Goal: Task Accomplishment & Management: Complete application form

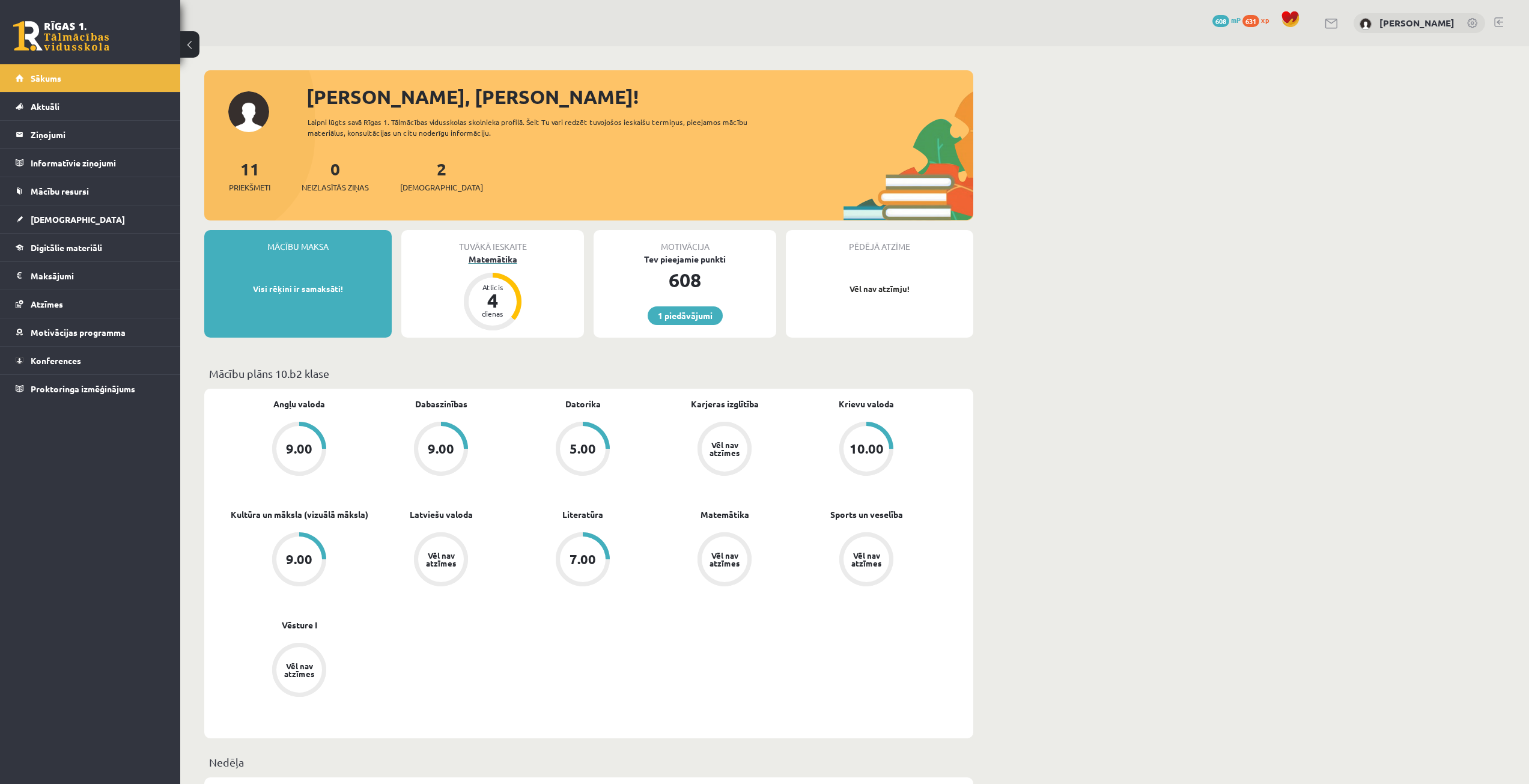
click at [503, 276] on div "Atlicis 4 dienas" at bounding box center [492, 302] width 58 height 58
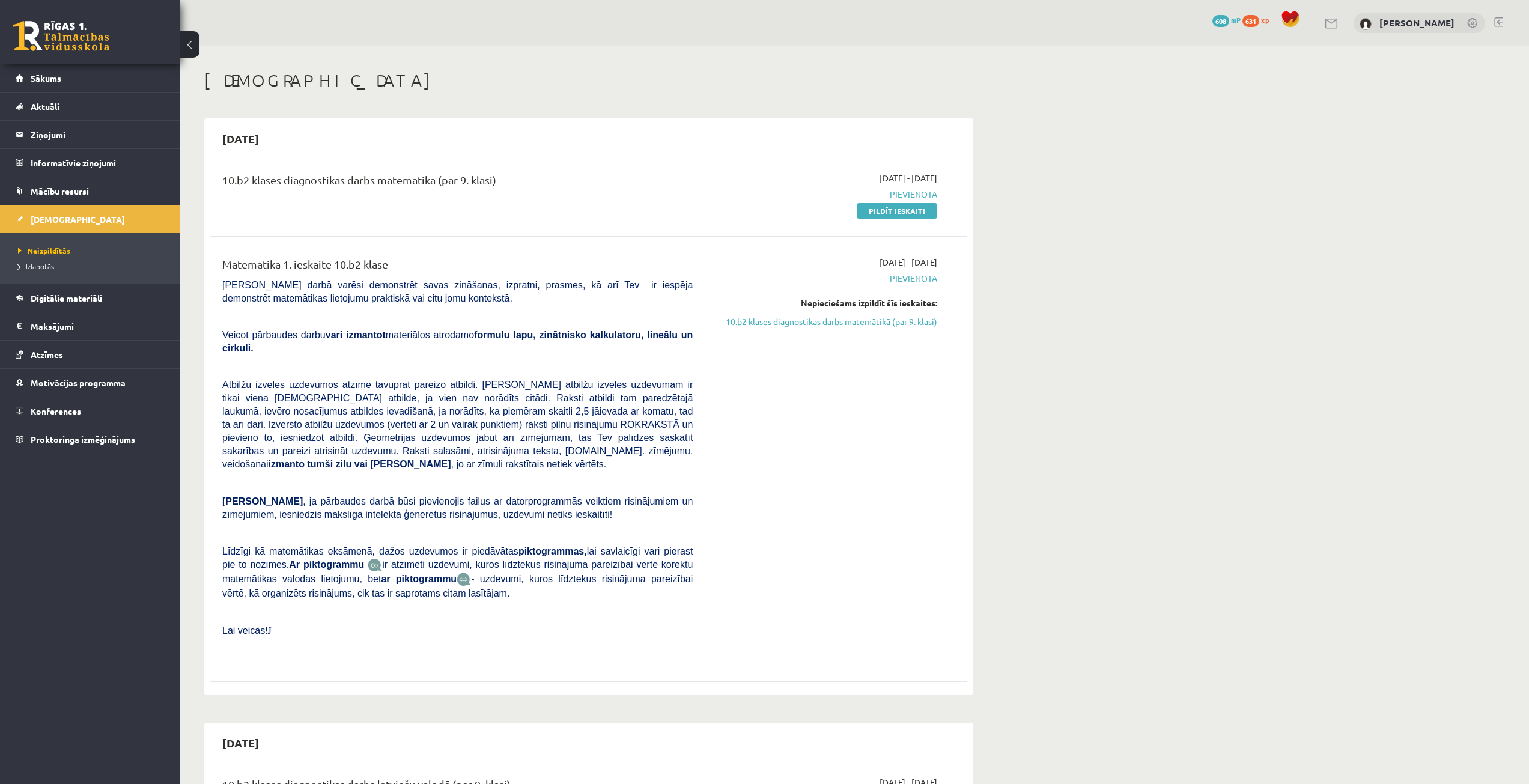
click at [500, 261] on div "Matemātika 1. ieskaite 10.b2 klase" at bounding box center [458, 266] width 471 height 22
click at [868, 209] on link "Pildīt ieskaiti" at bounding box center [897, 211] width 81 height 16
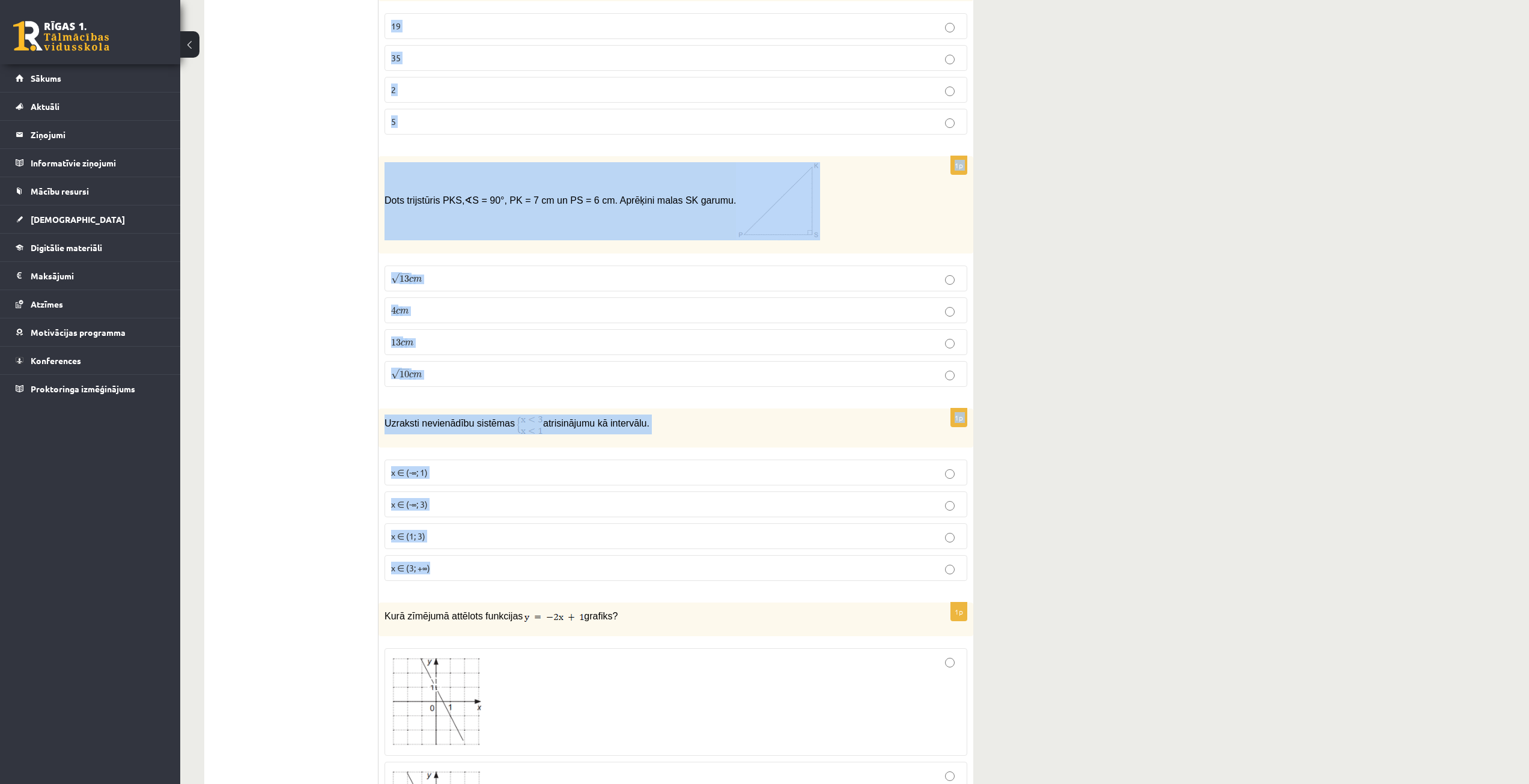
scroll to position [2343, 0]
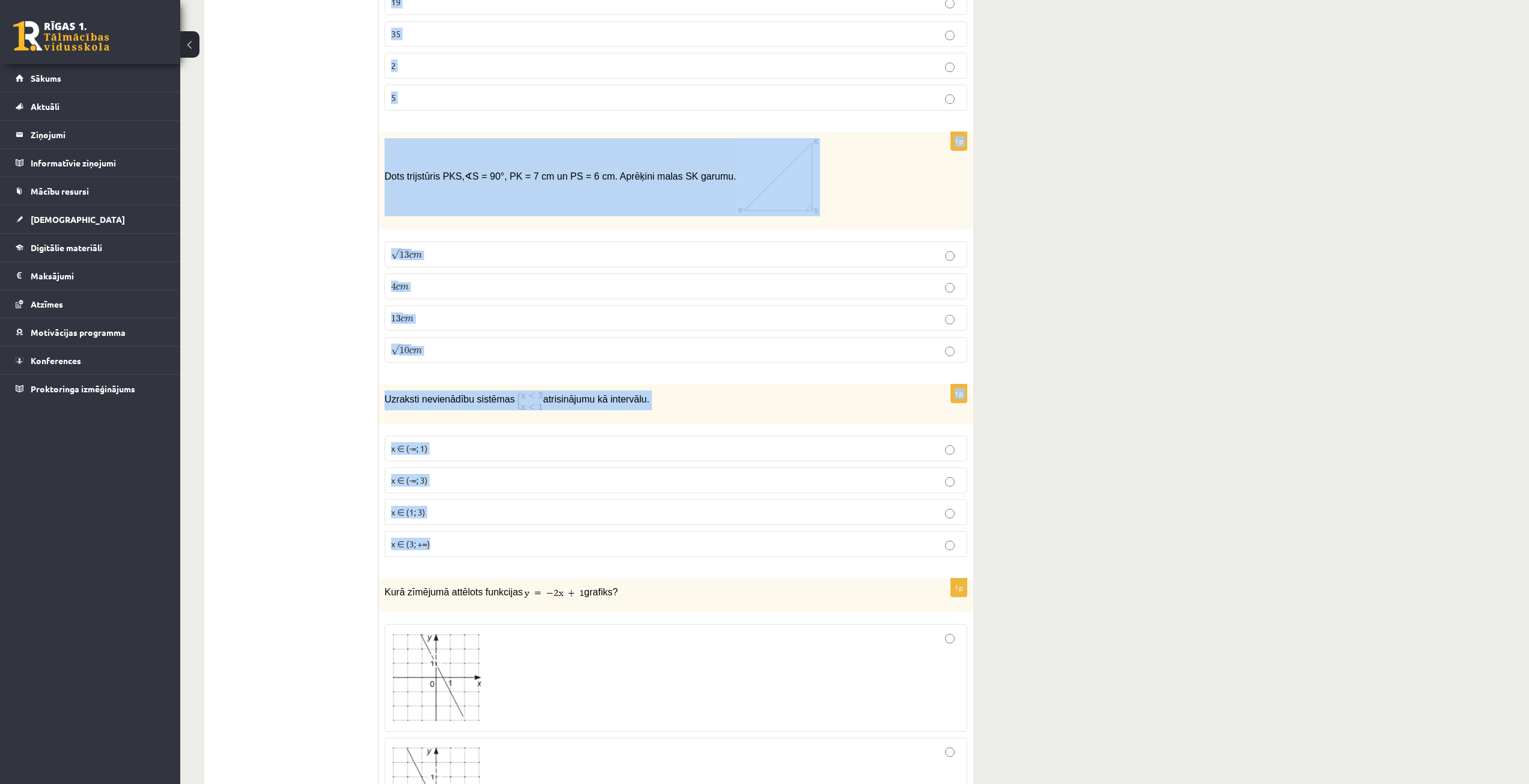
drag, startPoint x: 383, startPoint y: 243, endPoint x: 1090, endPoint y: 540, distance: 766.8
copy form "Aprēķini izteiksmes vērtību. − 36 − 36 1 36 1 36 4 4 1 6 1 6 1p Saskaiti . 2 √ …"
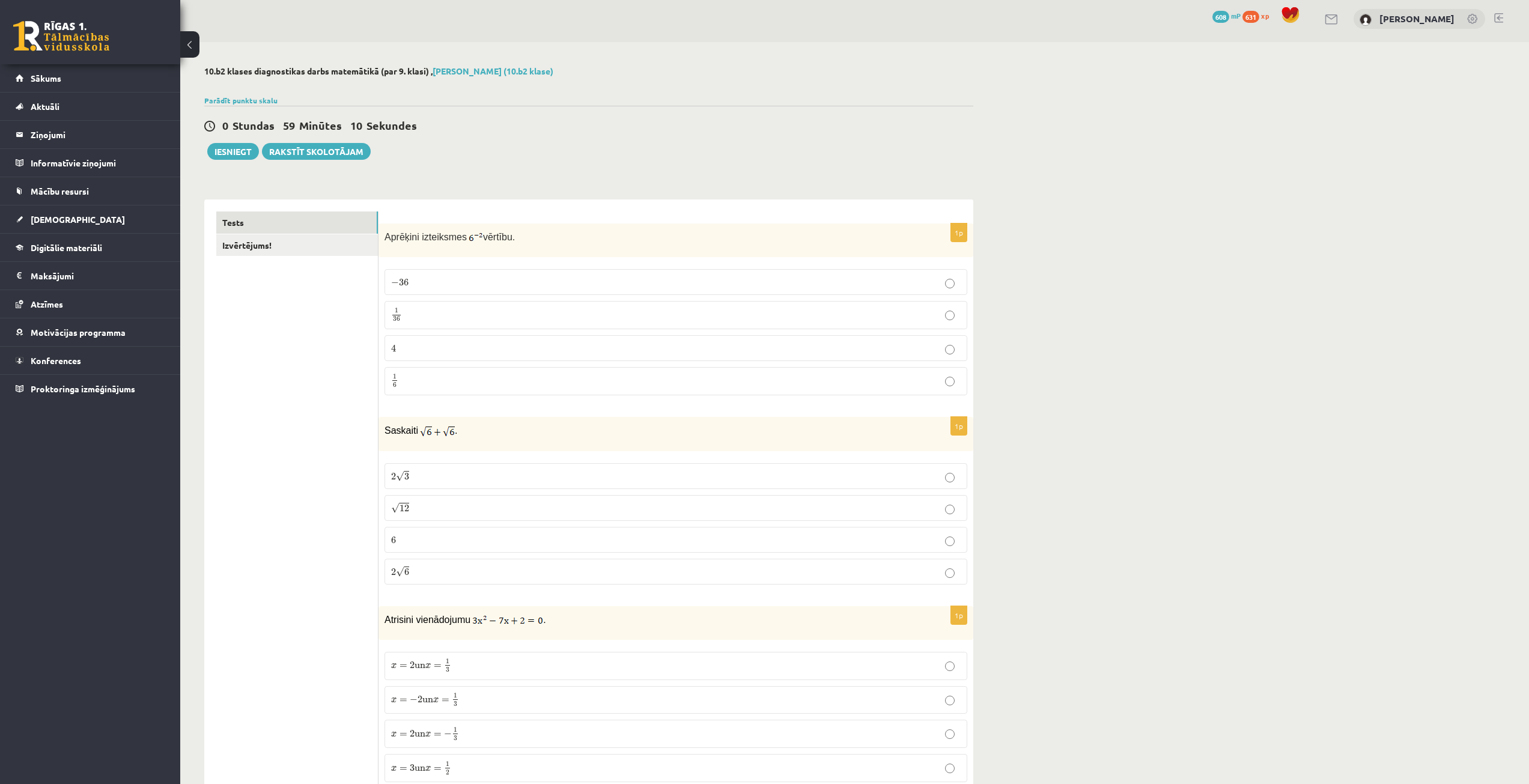
scroll to position [0, 0]
click at [484, 318] on p "1 36 1 36" at bounding box center [676, 319] width 570 height 15
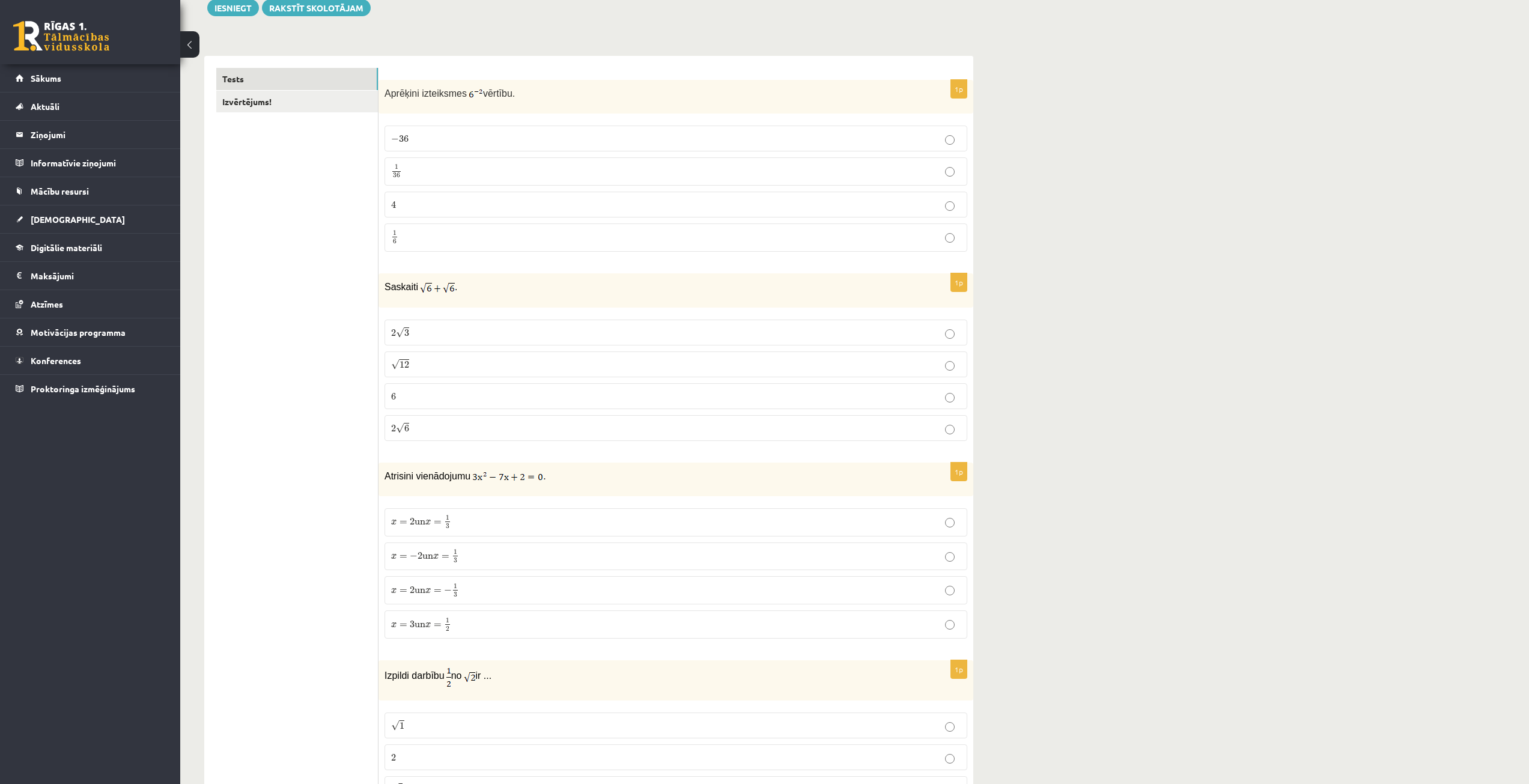
scroll to position [180, 0]
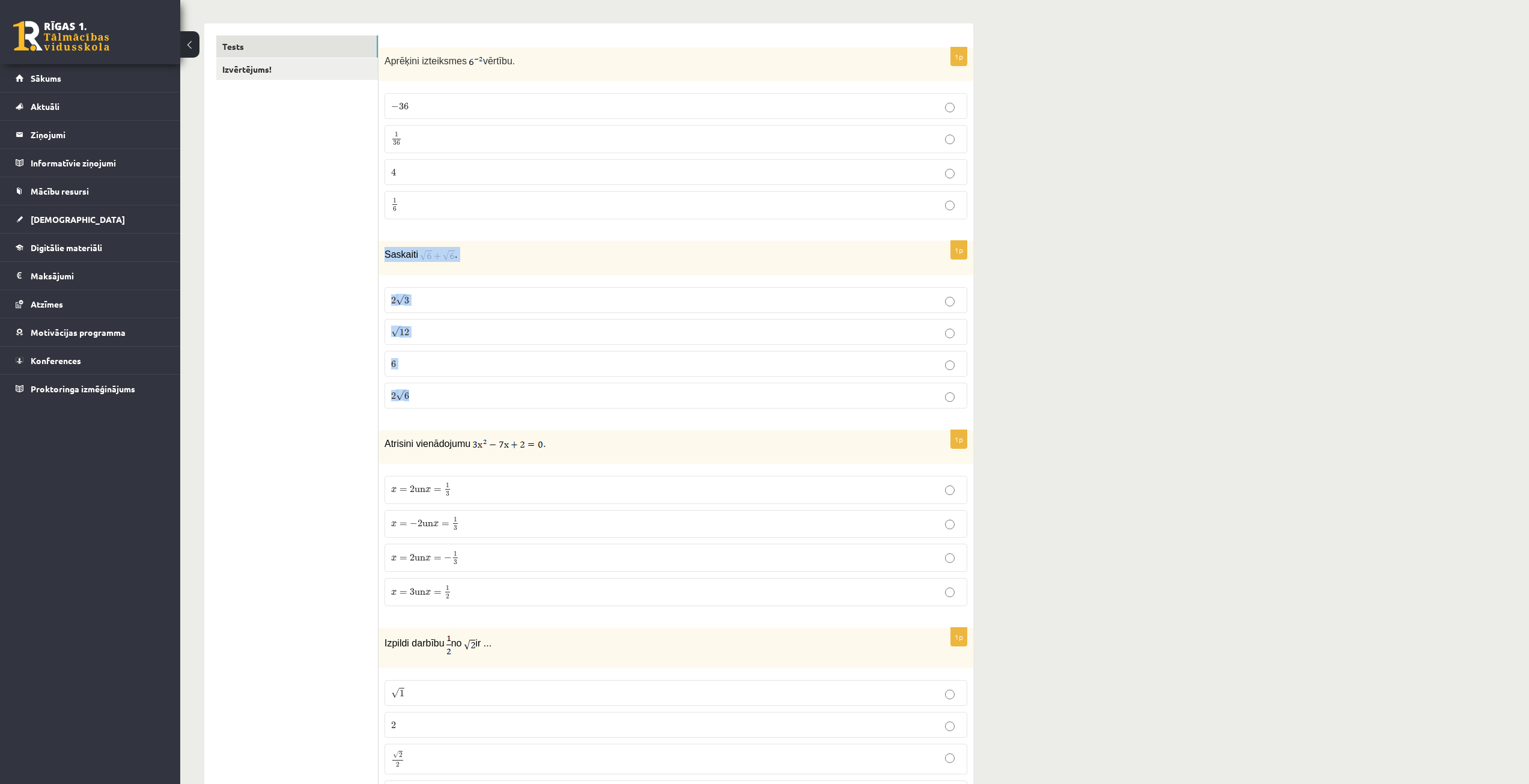
drag, startPoint x: 381, startPoint y: 255, endPoint x: 482, endPoint y: 394, distance: 171.8
click at [482, 394] on div "1p Saskaiti . 2 √ 3 2 3 √ 12 12 6 6 2 √ 6 2 6" at bounding box center [676, 329] width 595 height 177
copy div "Saskaiti . 2 √ 3 2 3 √ 12 12 6 6 2 √ 6"
click at [477, 258] on p "Saskaiti ." at bounding box center [646, 254] width 523 height 15
drag, startPoint x: 469, startPoint y: 253, endPoint x: 419, endPoint y: 260, distance: 50.5
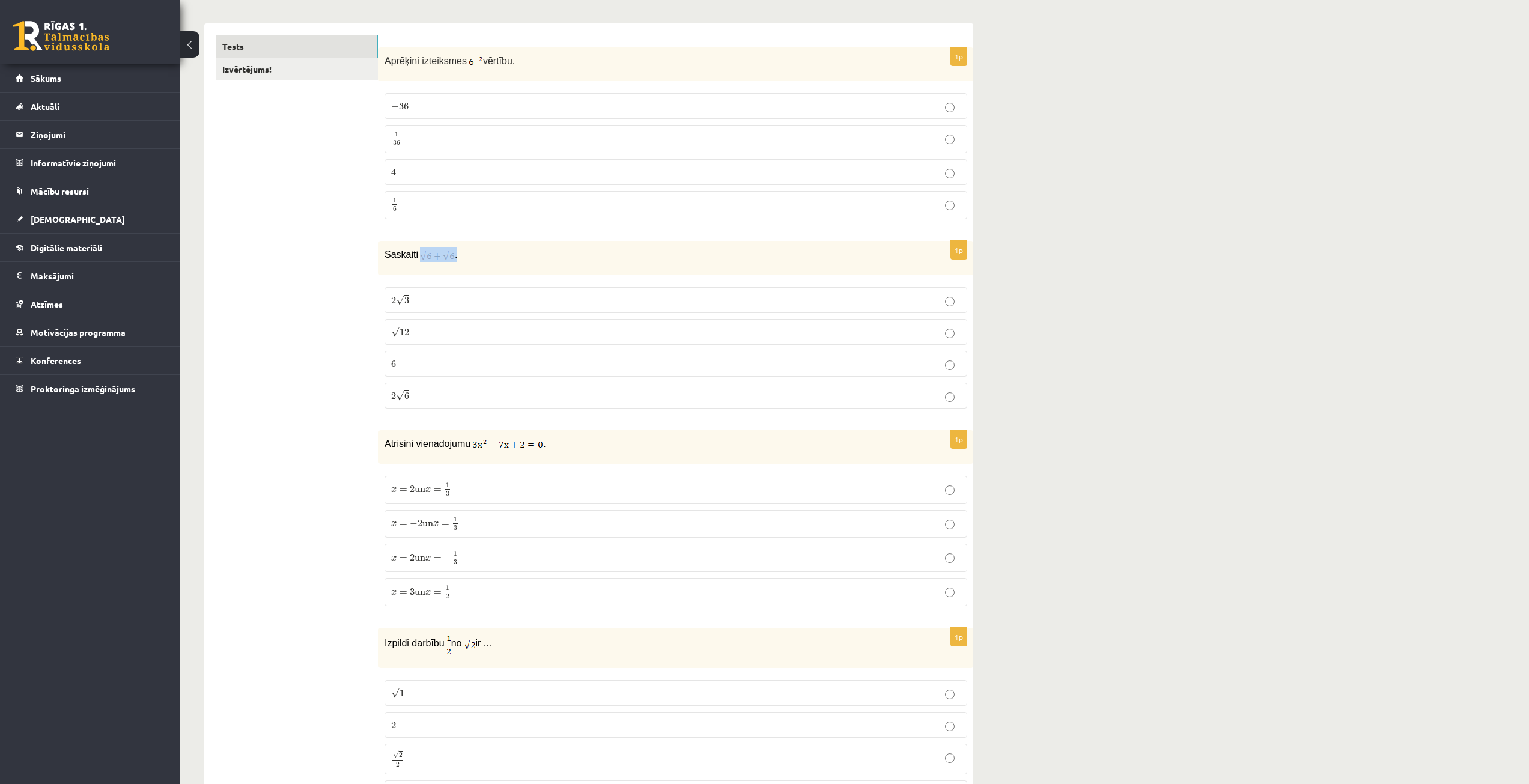
click at [419, 260] on p "Saskaiti ." at bounding box center [646, 254] width 523 height 15
copy p "."
click at [445, 337] on p "√ 12 12" at bounding box center [676, 331] width 570 height 12
drag, startPoint x: 437, startPoint y: 381, endPoint x: 431, endPoint y: 391, distance: 11.7
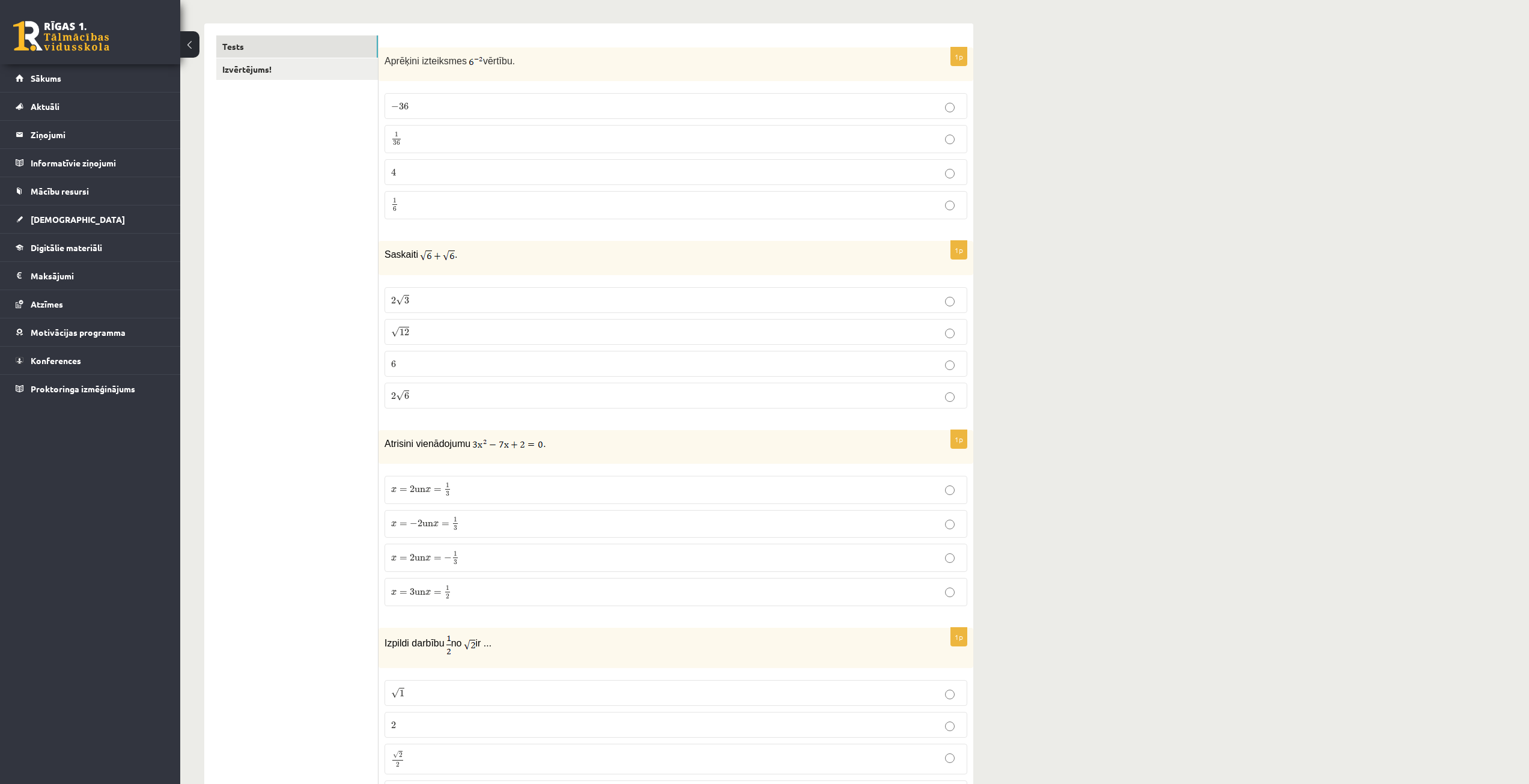
click at [436, 381] on fieldset "2 √ 3 2 3 √ 12 12 6 6 2 √ 6 2 6" at bounding box center [676, 346] width 583 height 131
click at [431, 398] on p "2 √ 6 2 6" at bounding box center [676, 395] width 570 height 12
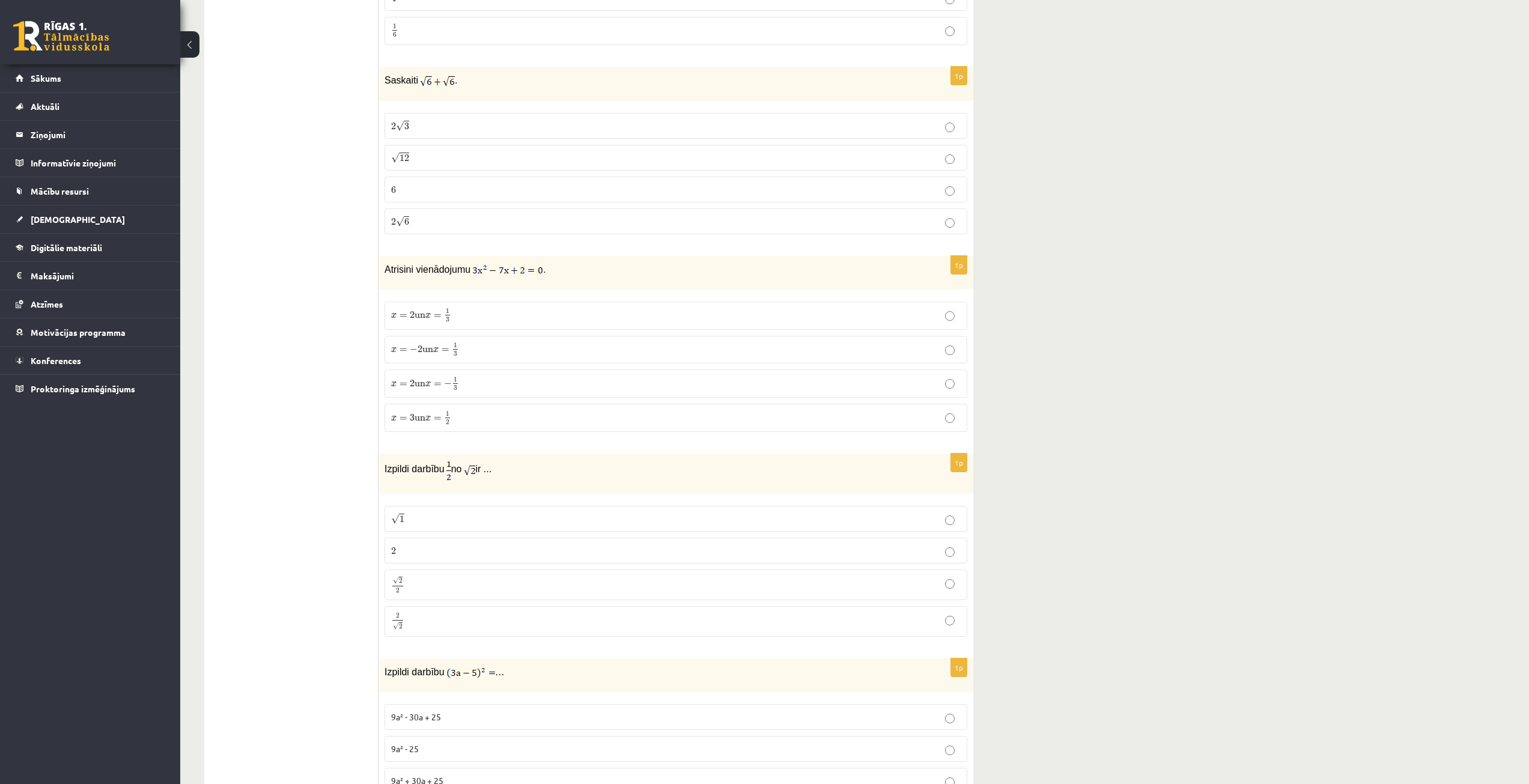
scroll to position [360, 0]
click at [467, 312] on p "x = 2 un x = 1 3 x = 2 un x = 1 3" at bounding box center [676, 310] width 570 height 15
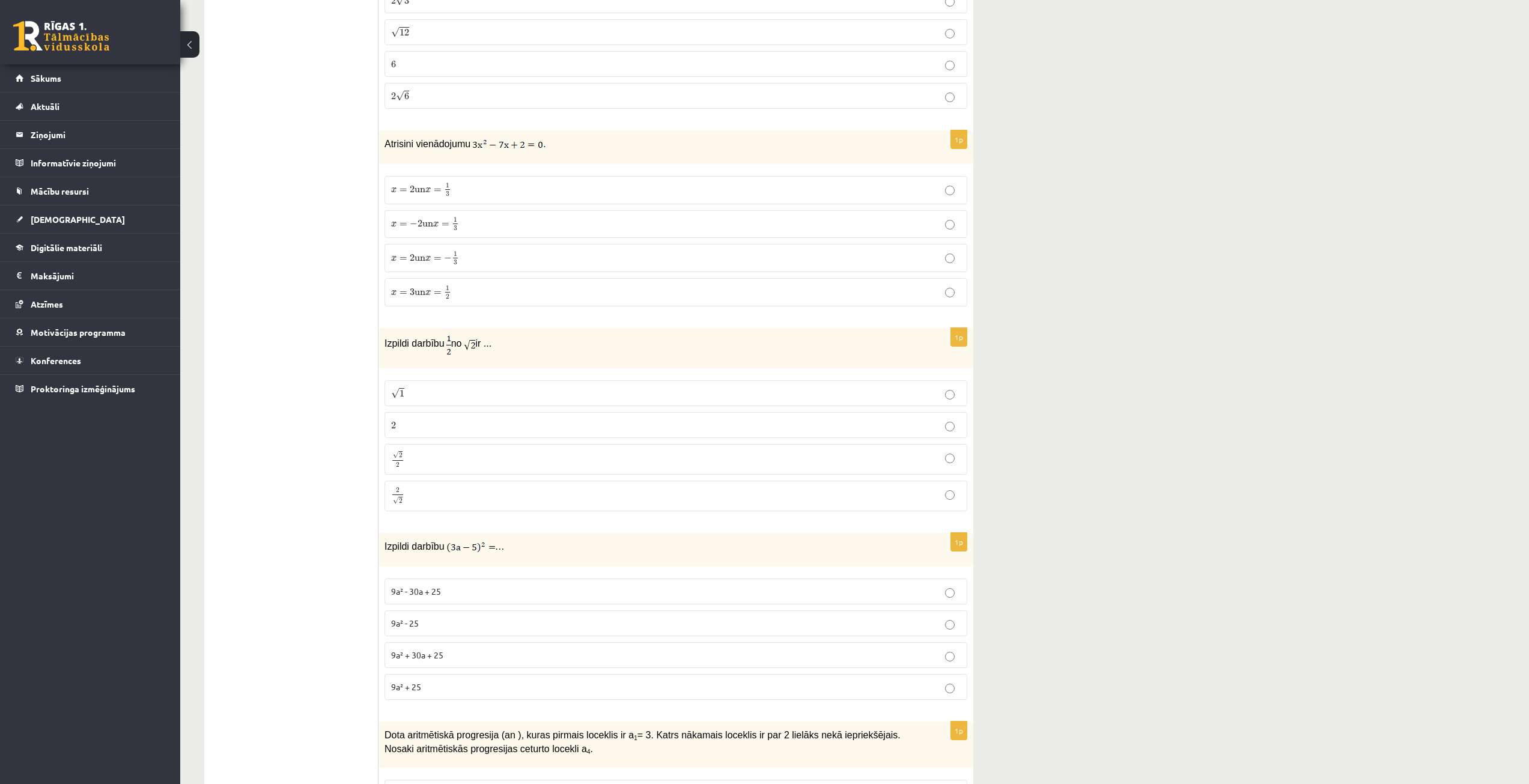
scroll to position [481, 0]
click at [478, 392] on p "√ 1 1" at bounding box center [676, 392] width 570 height 12
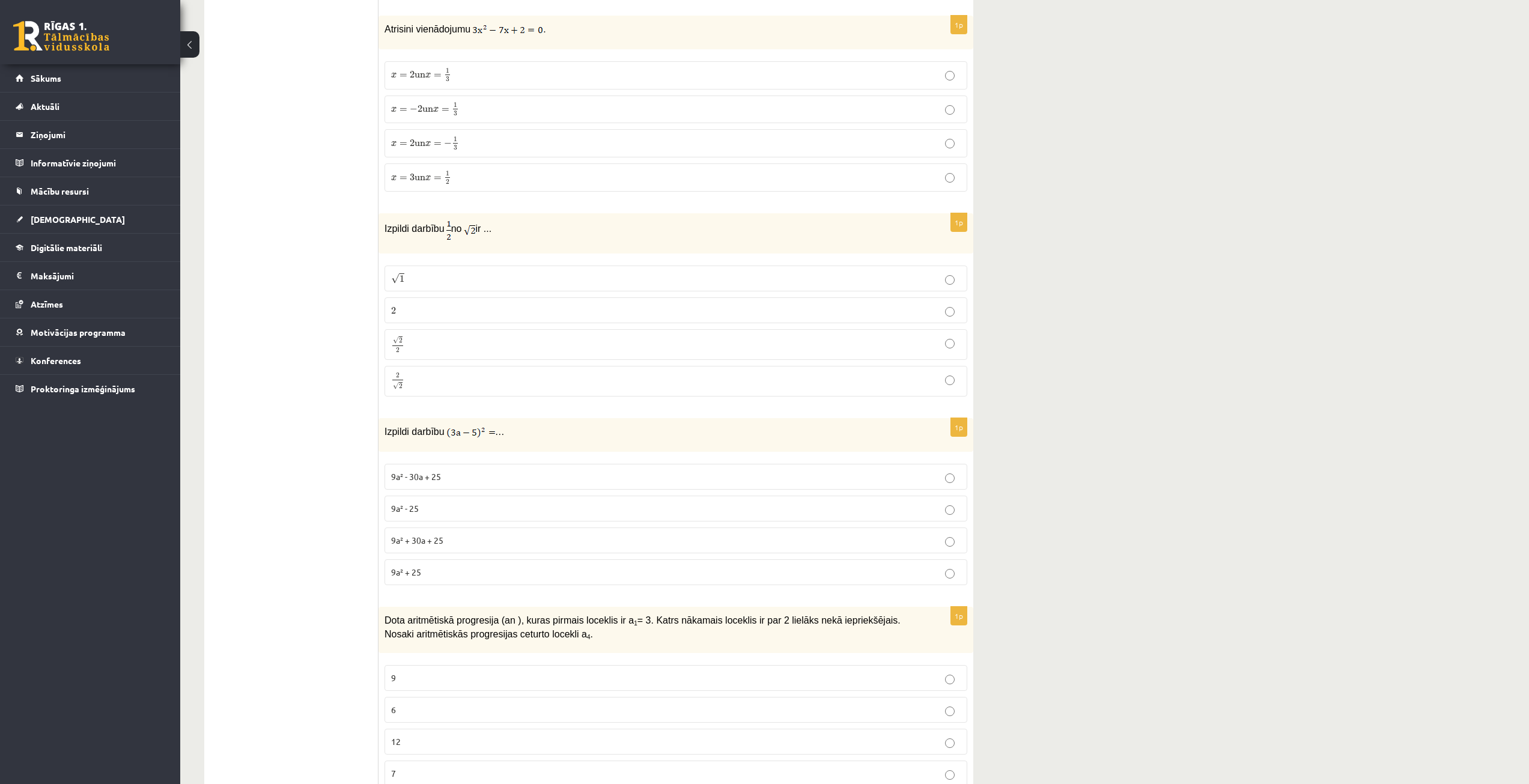
scroll to position [601, 0]
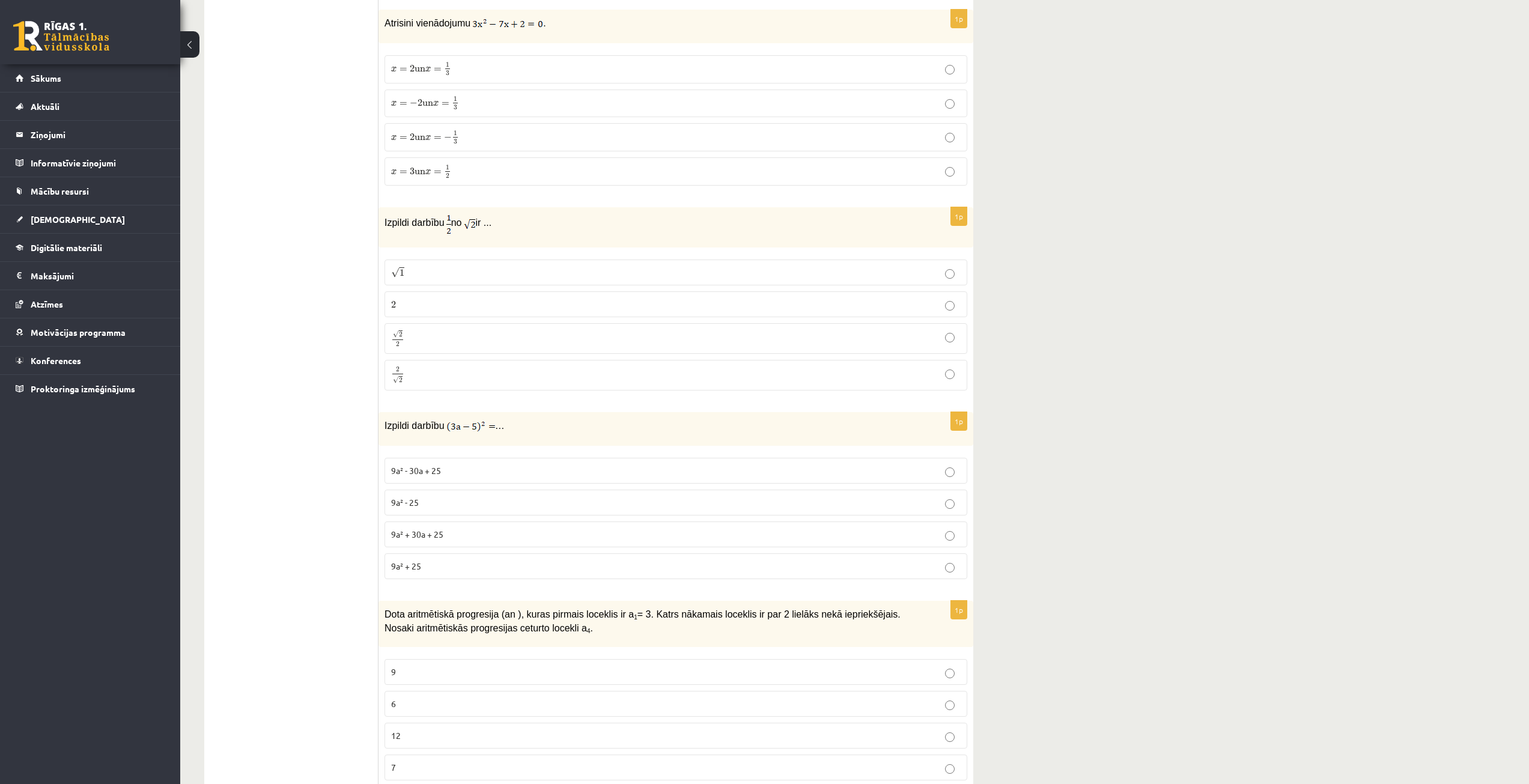
click at [435, 303] on p "2 2" at bounding box center [676, 304] width 570 height 12
click at [460, 477] on p "9a² - 30a + 25" at bounding box center [676, 470] width 570 height 12
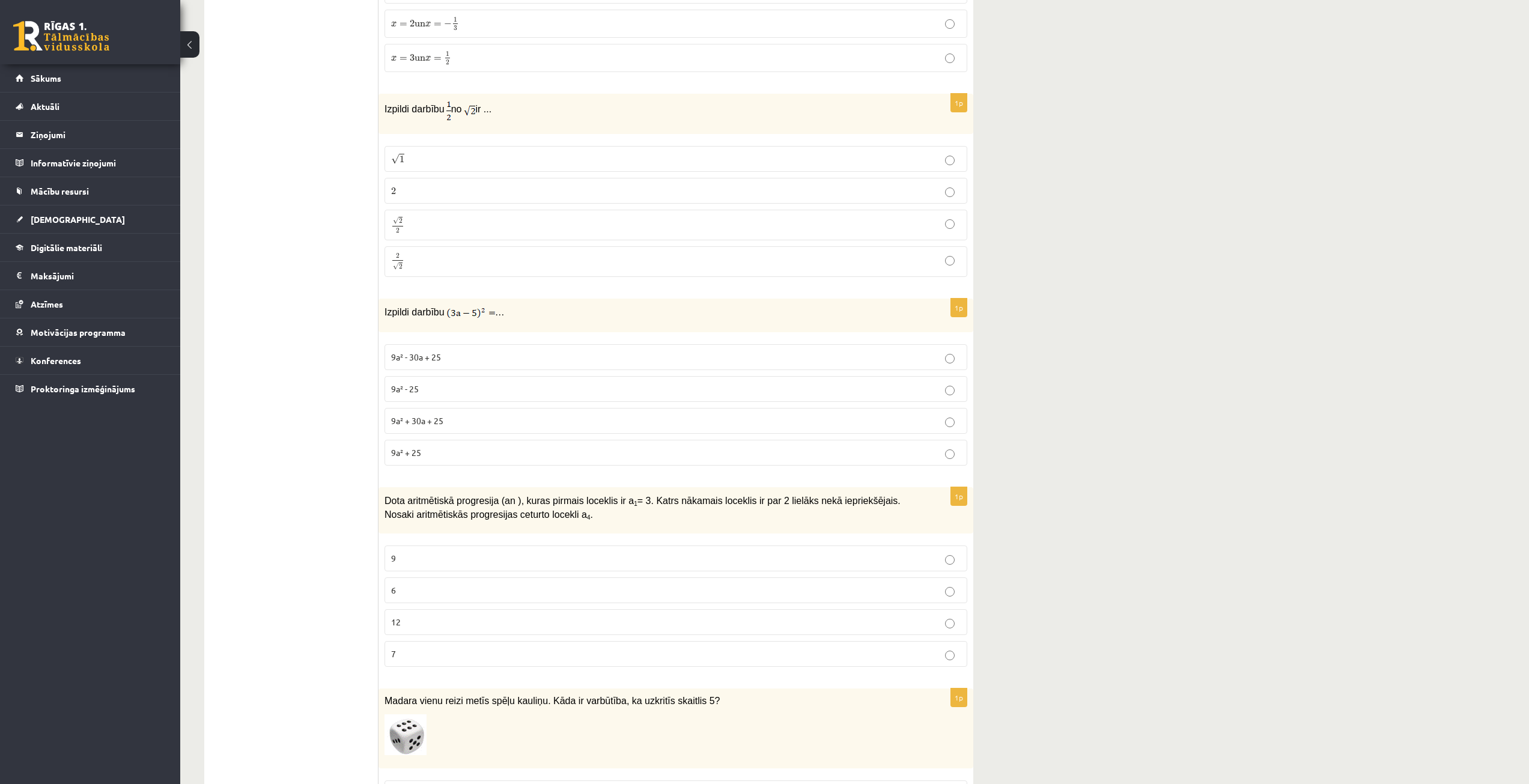
scroll to position [781, 0]
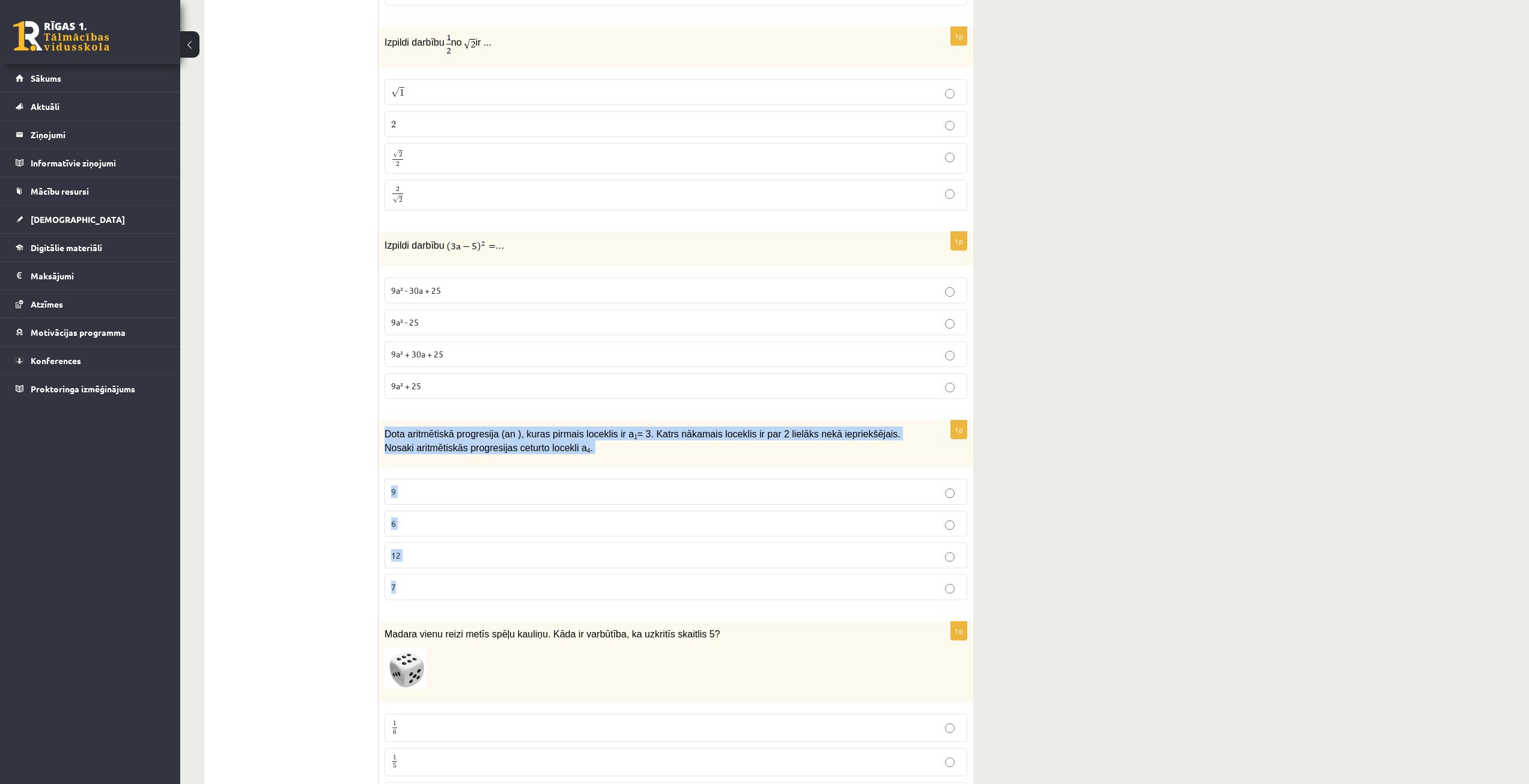
drag, startPoint x: 385, startPoint y: 431, endPoint x: 564, endPoint y: 575, distance: 229.7
click at [564, 575] on div "1p Dota aritmētiskā progresija (an ), kuras pirmais loceklis ir a 1 = 3. Katrs …" at bounding box center [676, 515] width 595 height 189
copy div "Dota aritmētiskā progresija (an ), kuras pirmais loceklis ir a 1 = 3. Katrs nāk…"
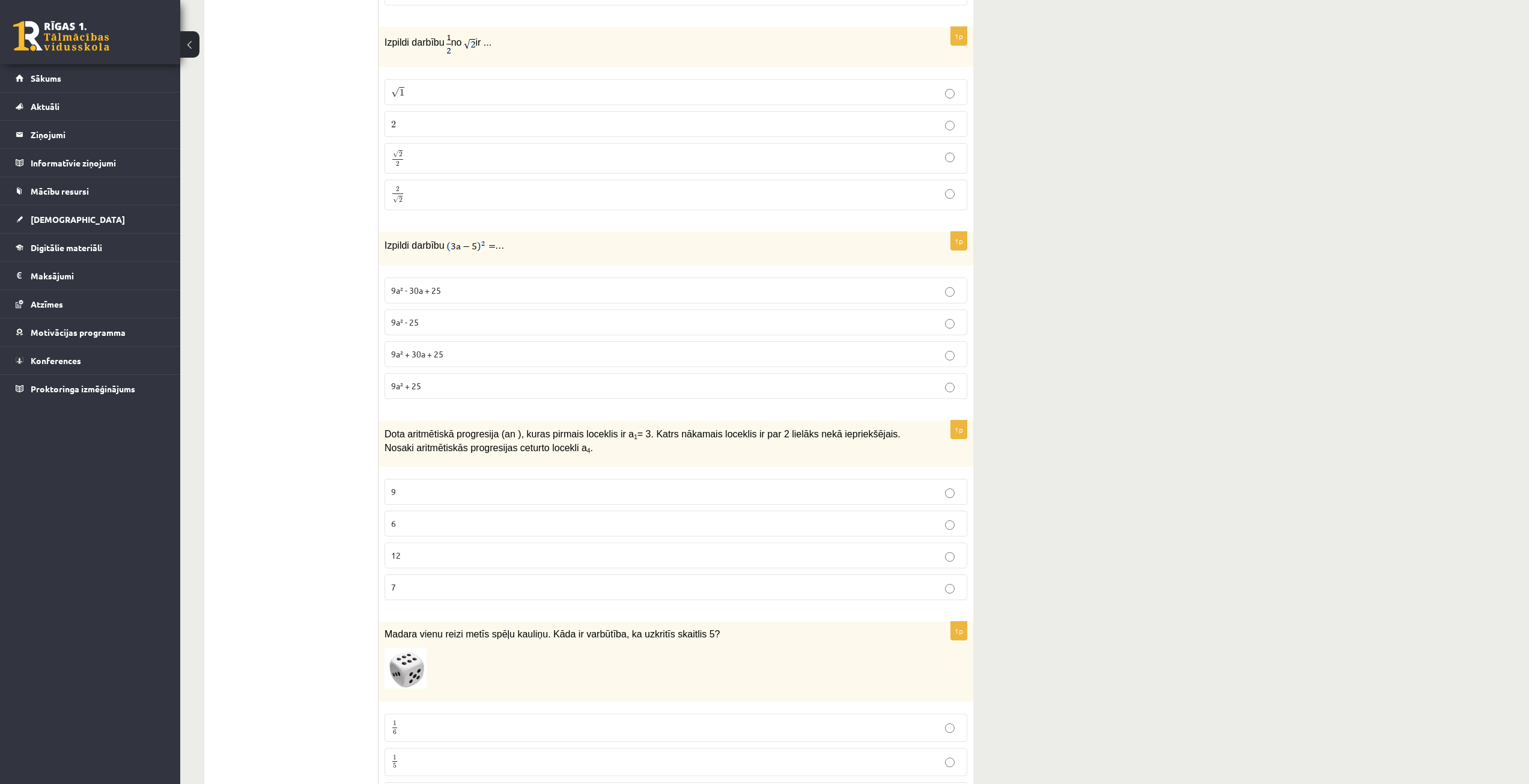
click at [400, 498] on p "9" at bounding box center [676, 491] width 570 height 12
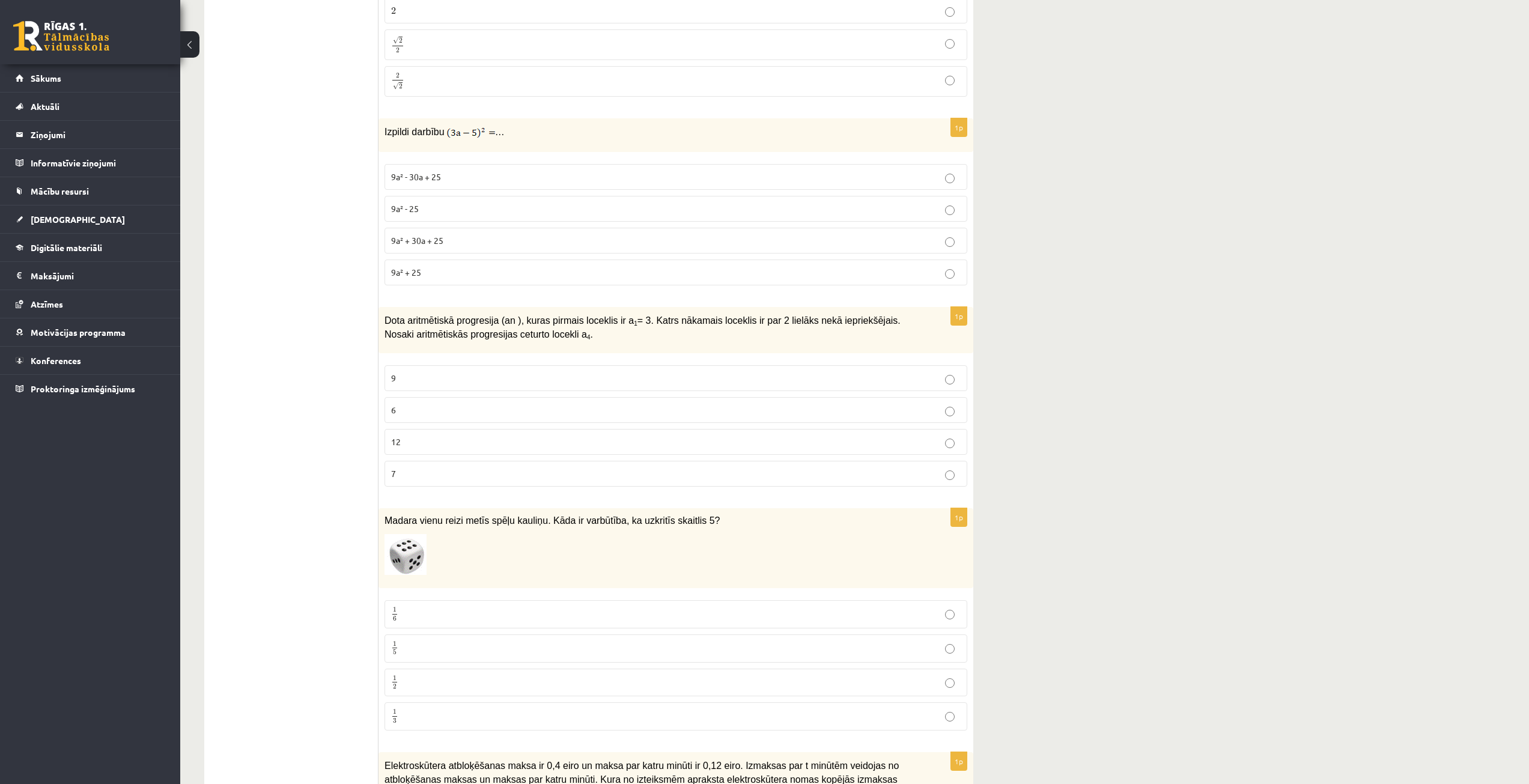
scroll to position [1022, 0]
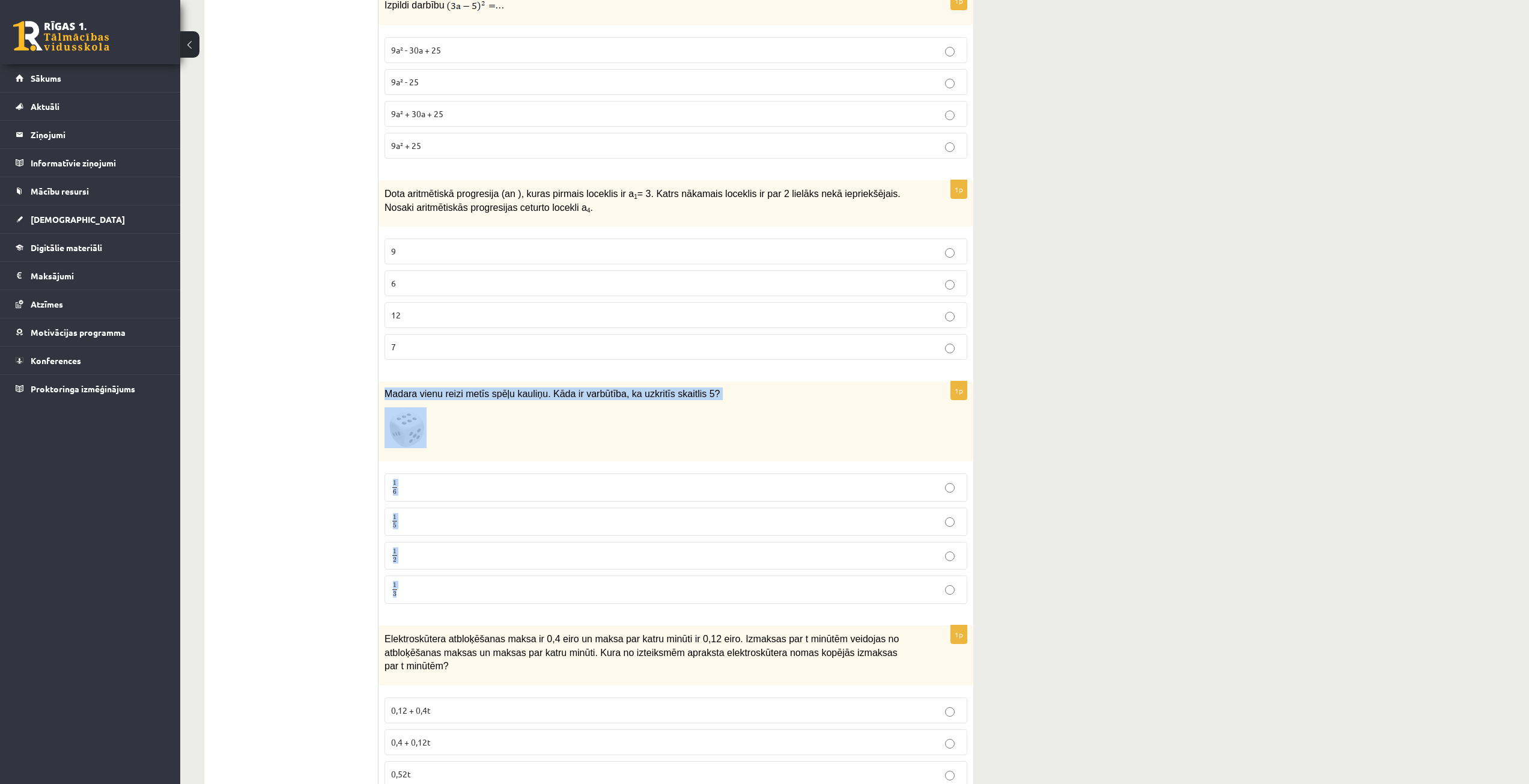
drag, startPoint x: 383, startPoint y: 393, endPoint x: 454, endPoint y: 589, distance: 208.5
click at [454, 589] on div "1p Madara vienu reizi metīs spēļu kauliņu. Kāda ir varbūtība, ka uzkritīs skait…" at bounding box center [676, 497] width 595 height 232
copy div "Madara vienu reizi metīs spēļu kauliņu. Kāda ir varbūtība, ka uzkritīs skaitlis…"
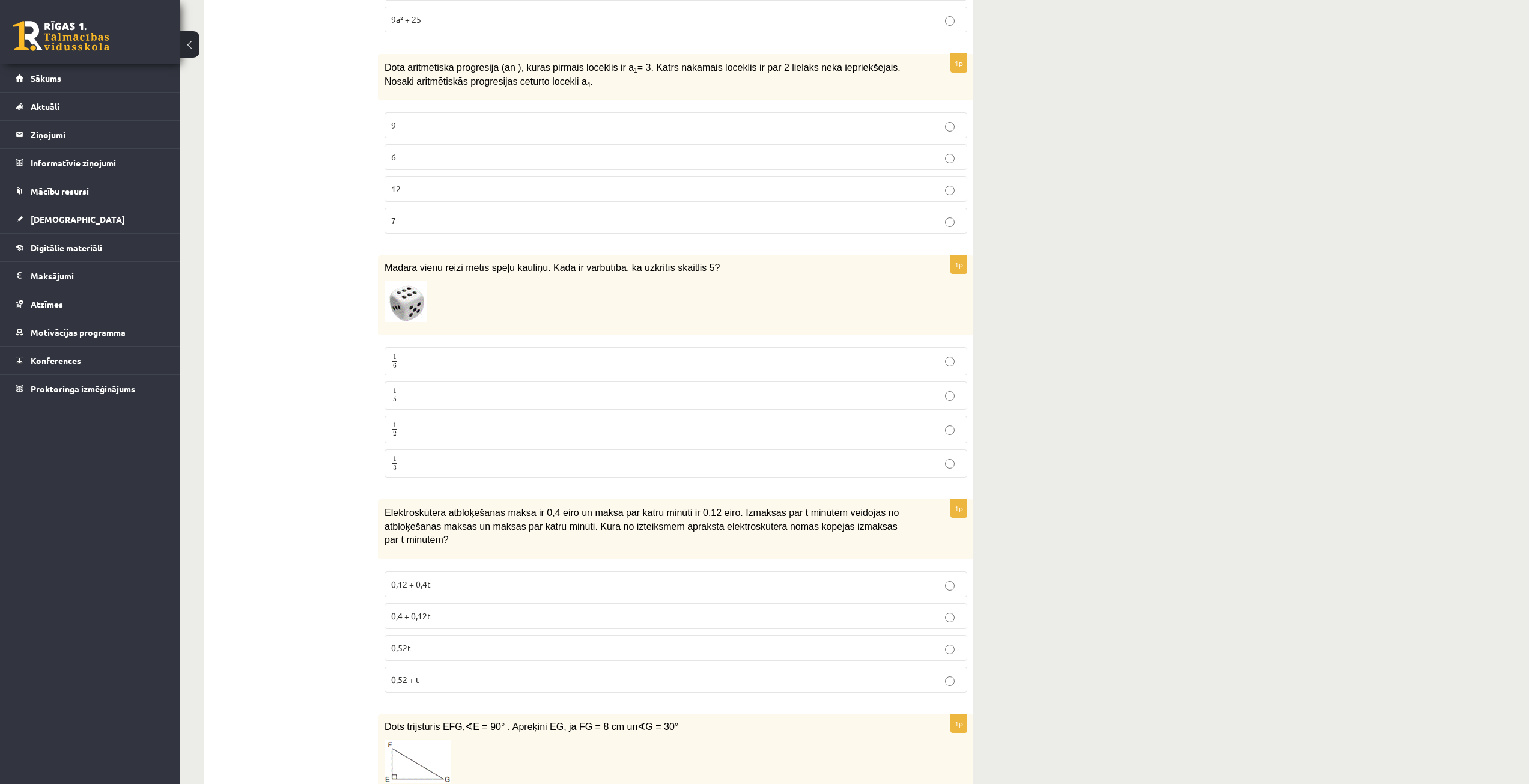
scroll to position [1201, 0]
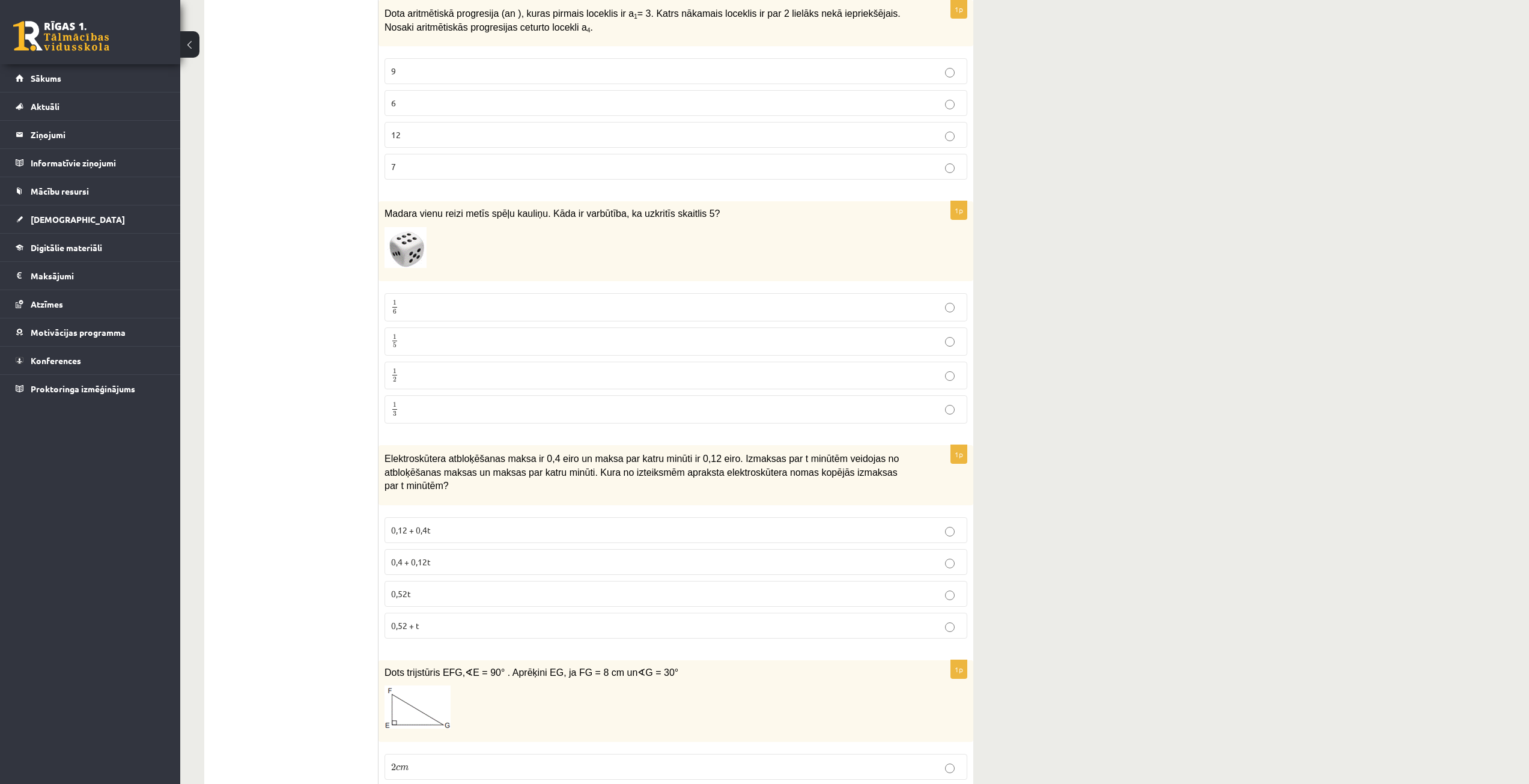
click at [476, 313] on p "1 6 1 6" at bounding box center [676, 307] width 570 height 15
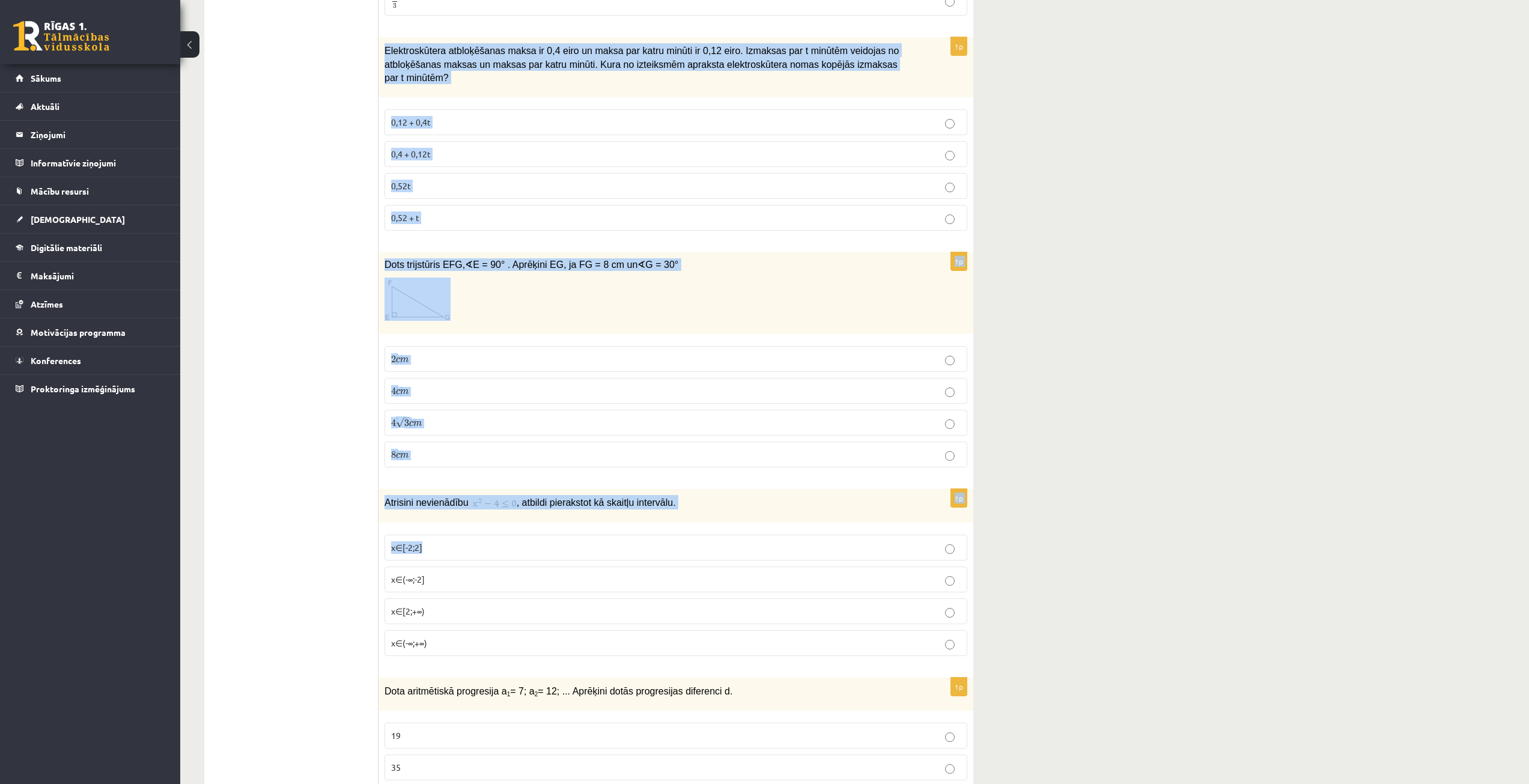
scroll to position [1622, 0]
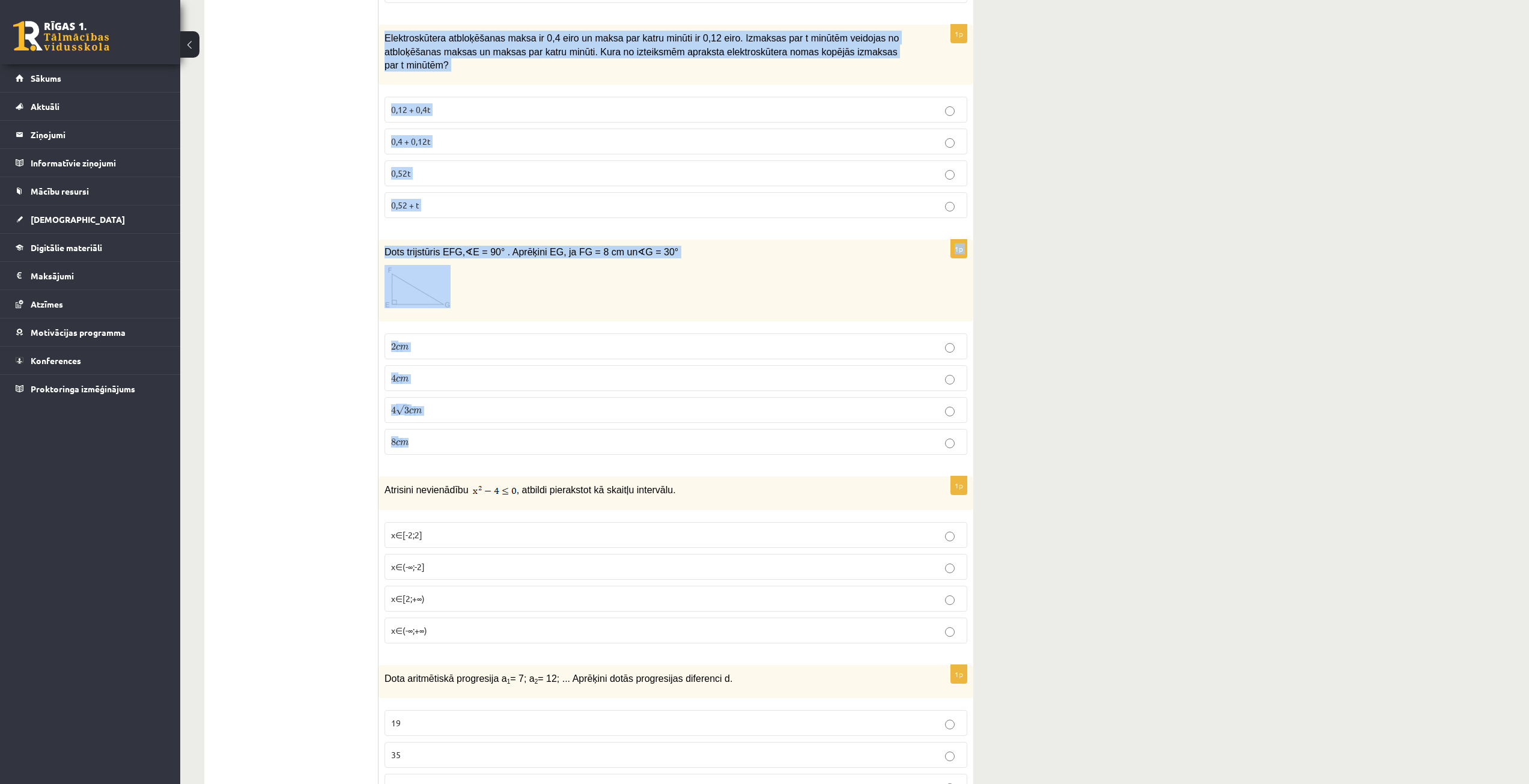
drag, startPoint x: 379, startPoint y: 279, endPoint x: 489, endPoint y: 424, distance: 182.0
copy form "Elektroskūtera atbloķēšanas maksa ir 0,4 eiro un maksa par katru minūti ir 0,12…"
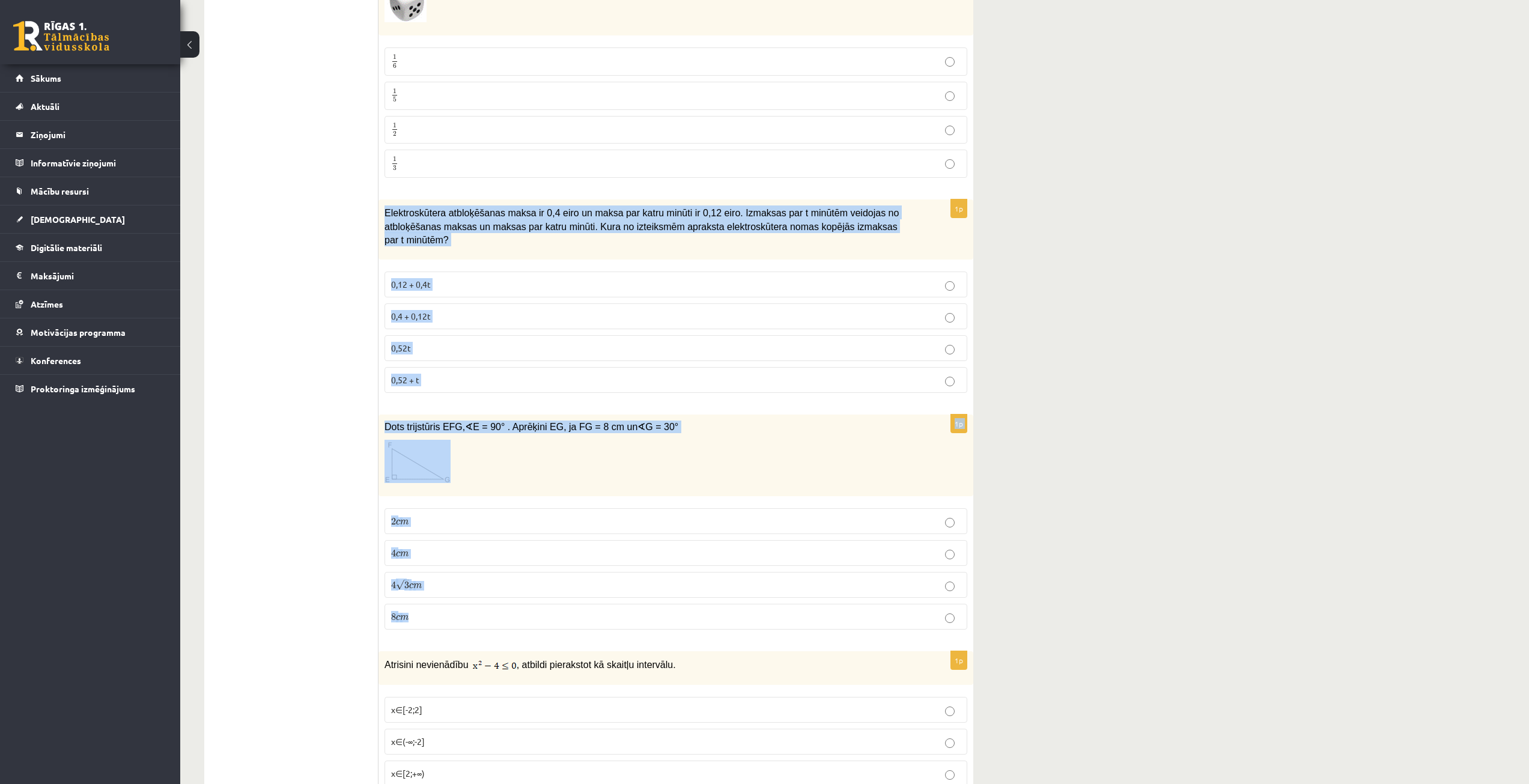
scroll to position [1442, 0]
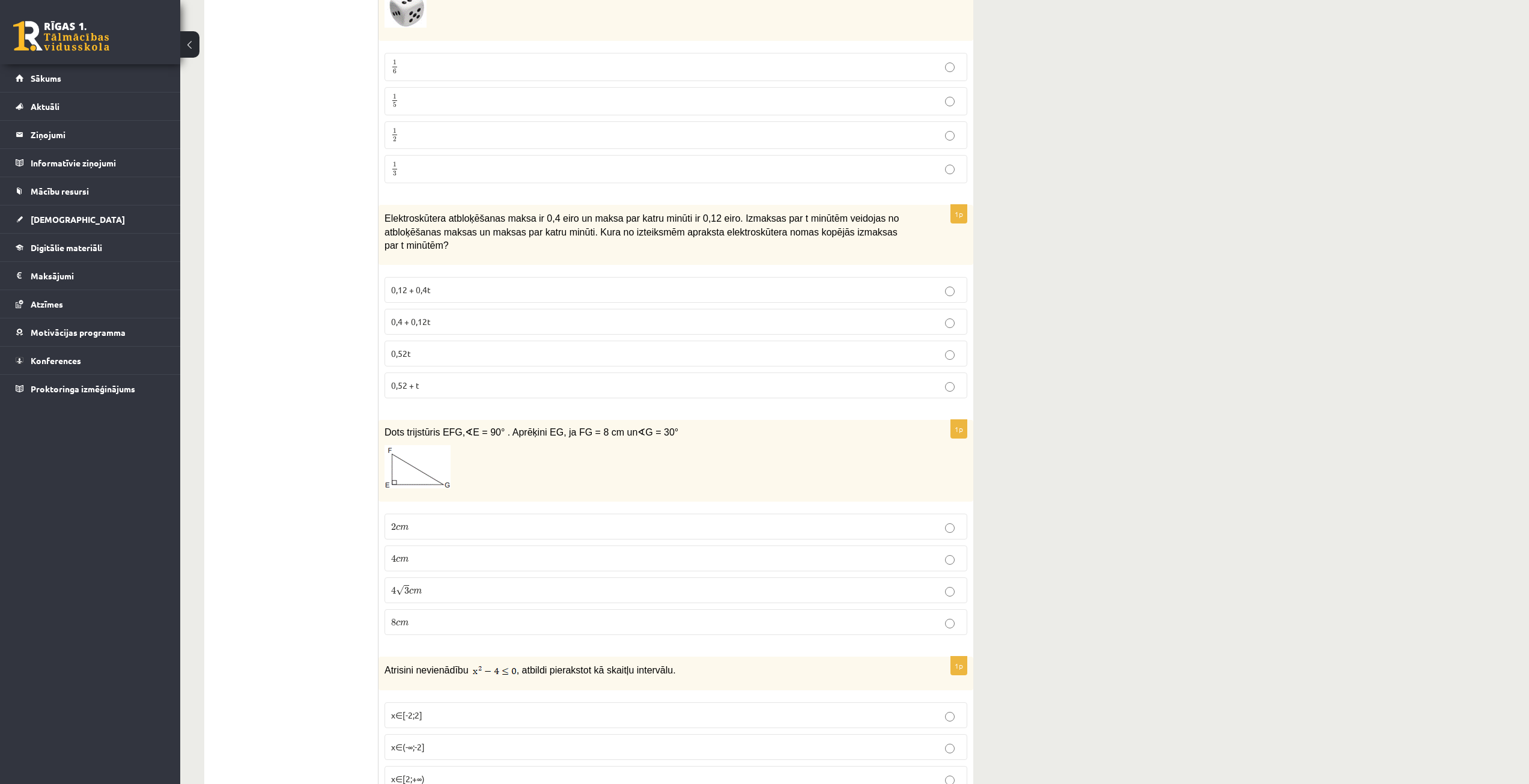
click at [414, 316] on span "0,4 + 0,12t" at bounding box center [411, 321] width 40 height 11
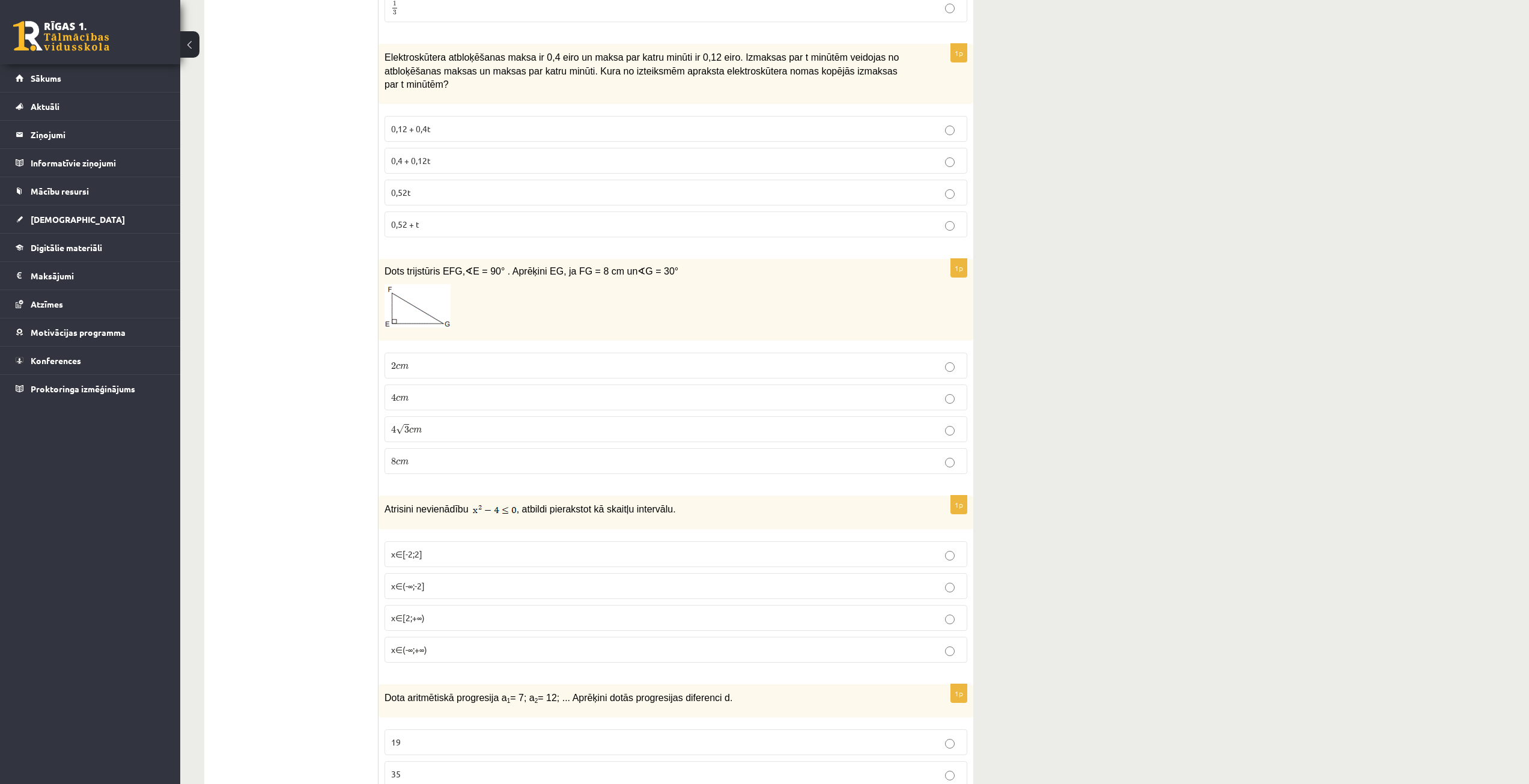
scroll to position [1622, 0]
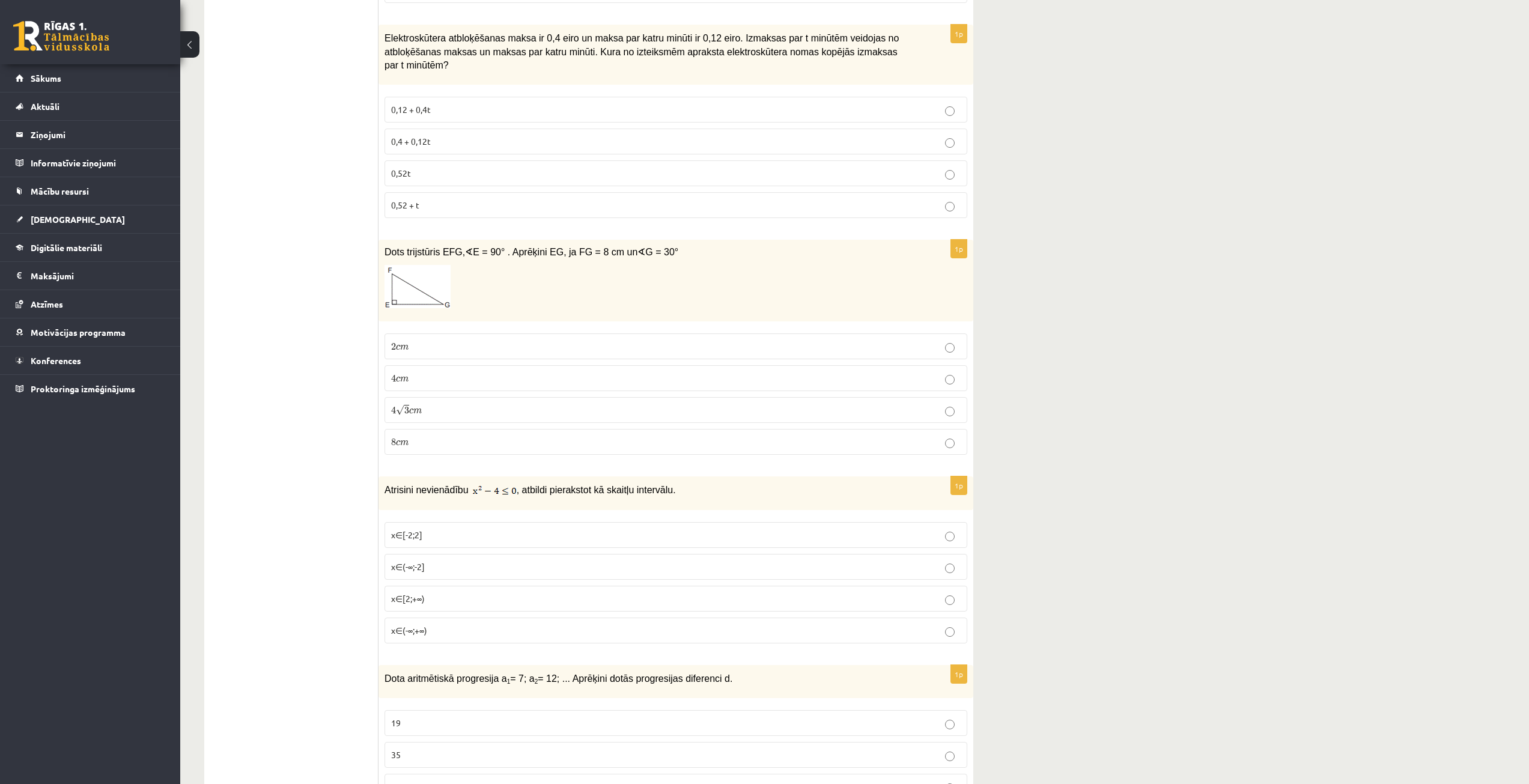
click at [445, 375] on label "4 c m 4 c m" at bounding box center [676, 378] width 583 height 26
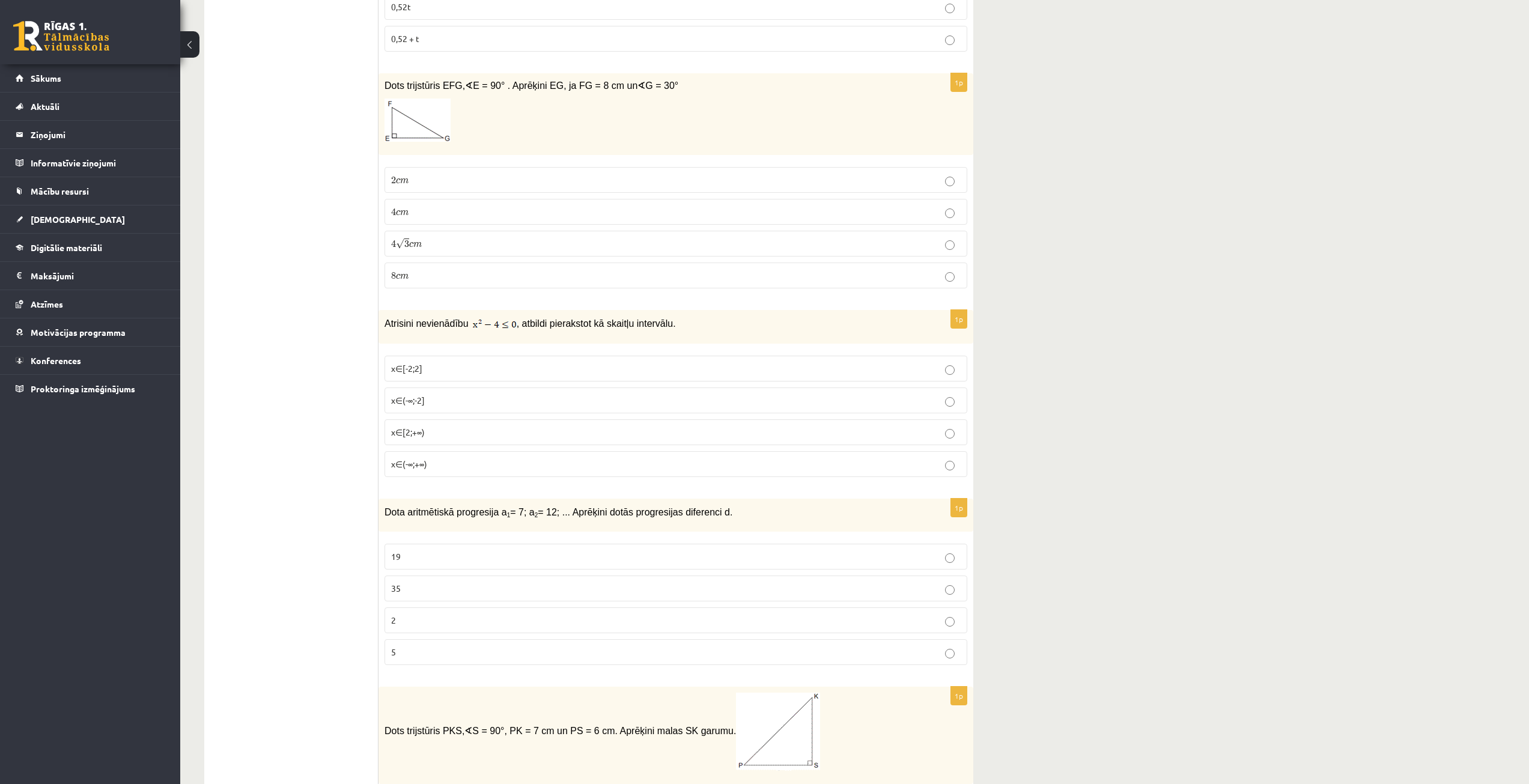
scroll to position [1802, 0]
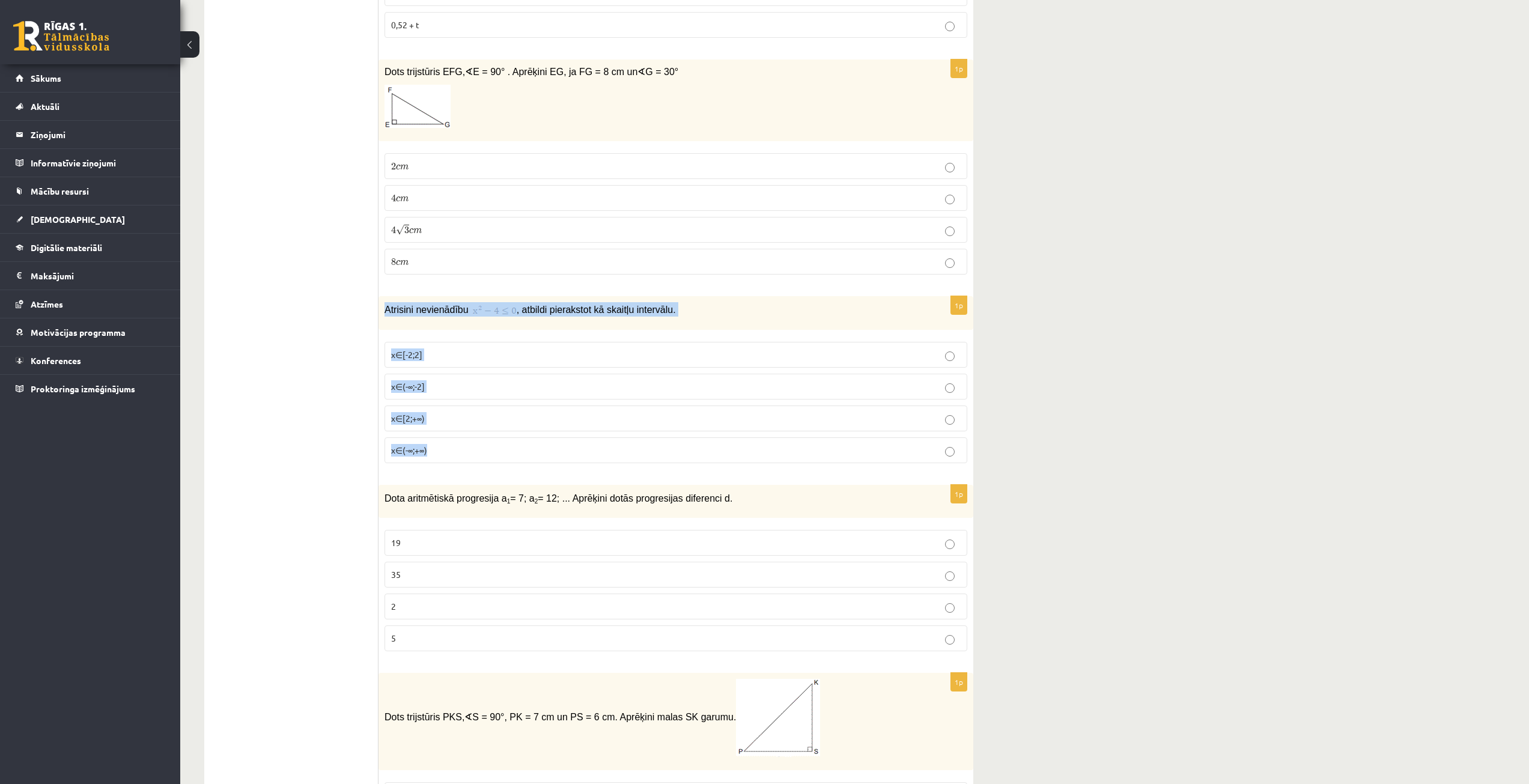
drag, startPoint x: 384, startPoint y: 296, endPoint x: 480, endPoint y: 442, distance: 174.7
click at [480, 442] on div "1p Atrisini nevienādību , atbildi pierakstot kā skaitļu intervālu. x∈[-2;2] x∈(…" at bounding box center [676, 384] width 595 height 177
copy div "Atrisini nevienādību , atbildi pierakstot kā skaitļu intervālu. x∈[-2;2] x∈(-∞;…"
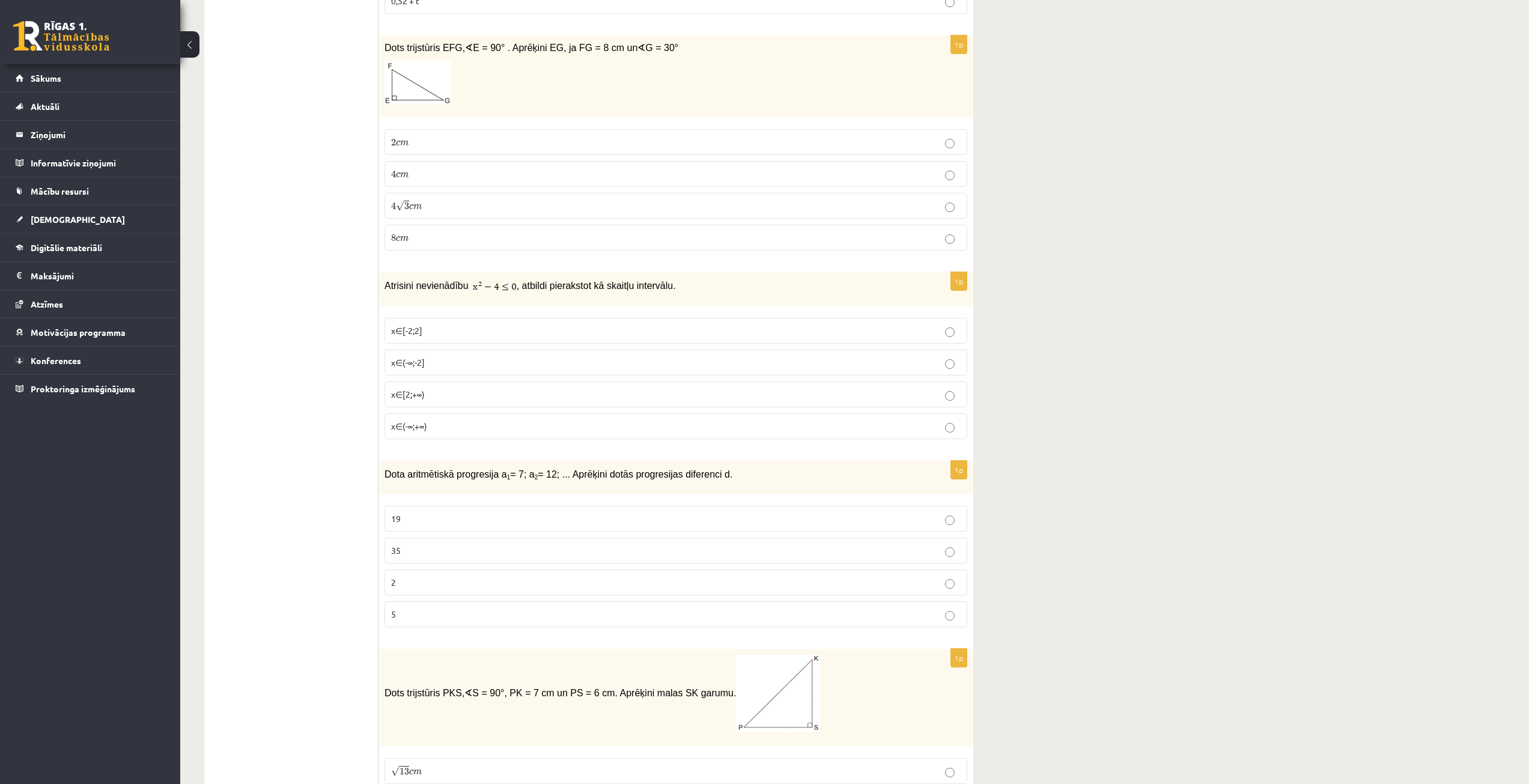
scroll to position [1922, 0]
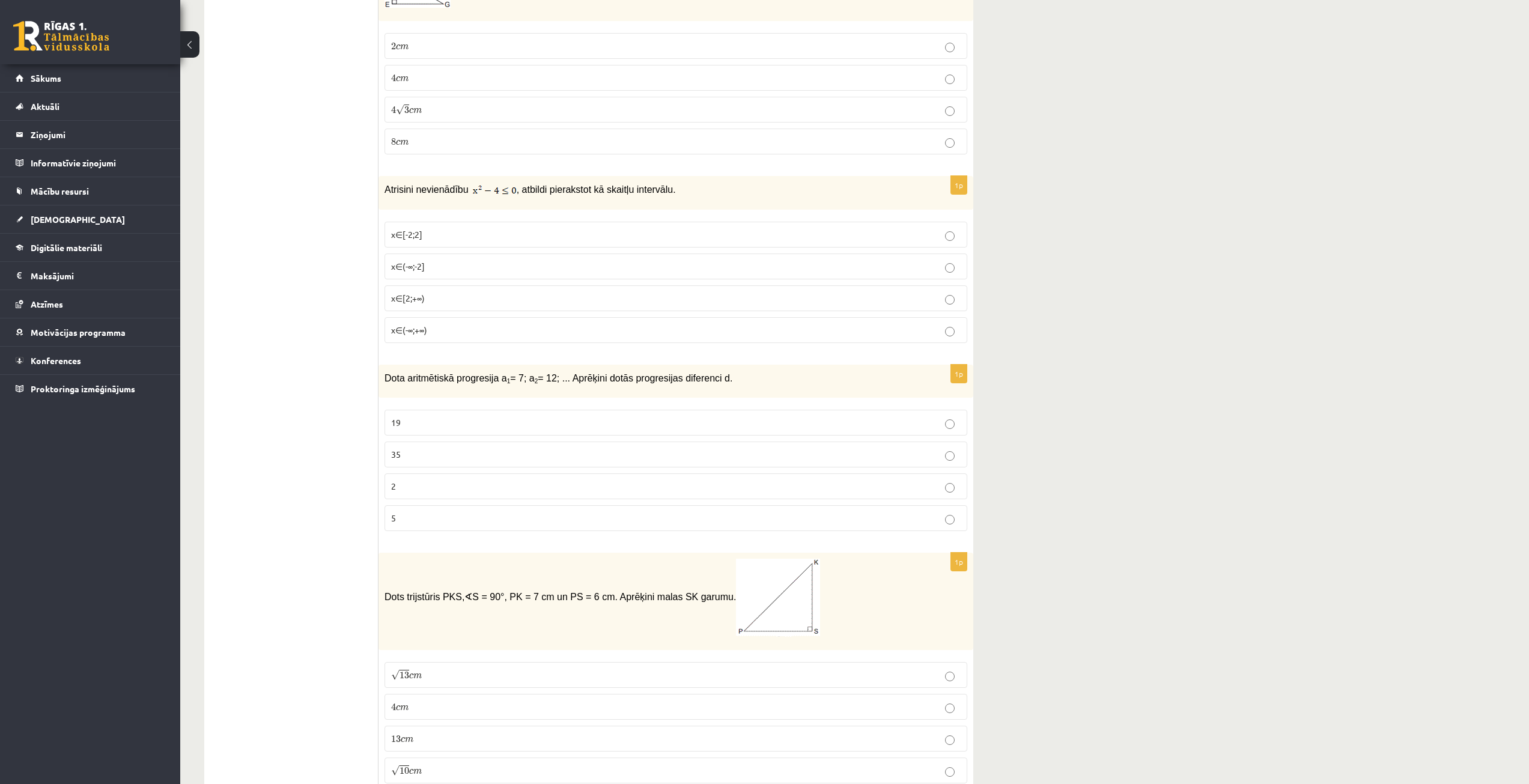
click at [422, 228] on p "x∈[-2;2]" at bounding box center [676, 234] width 570 height 12
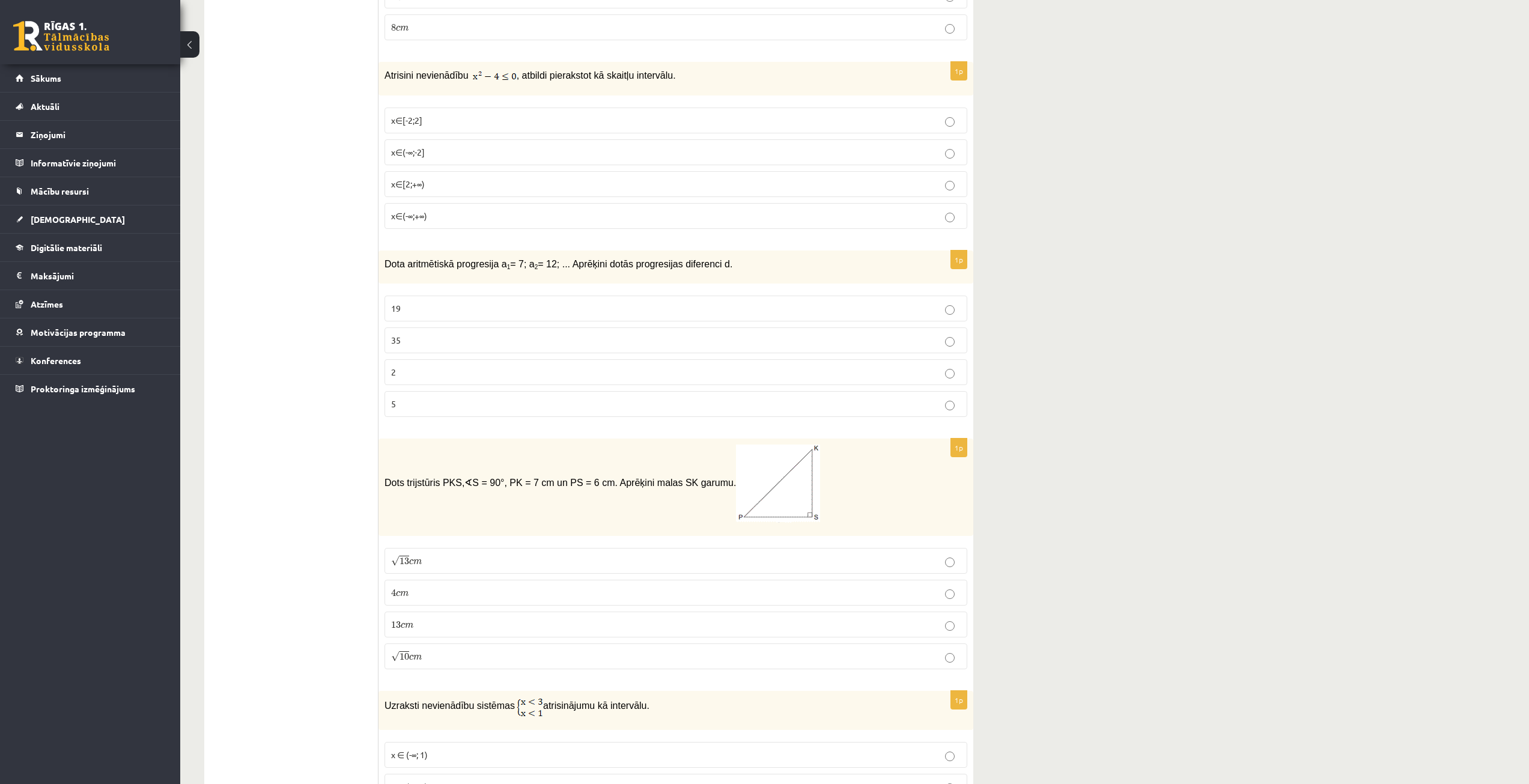
scroll to position [2103, 0]
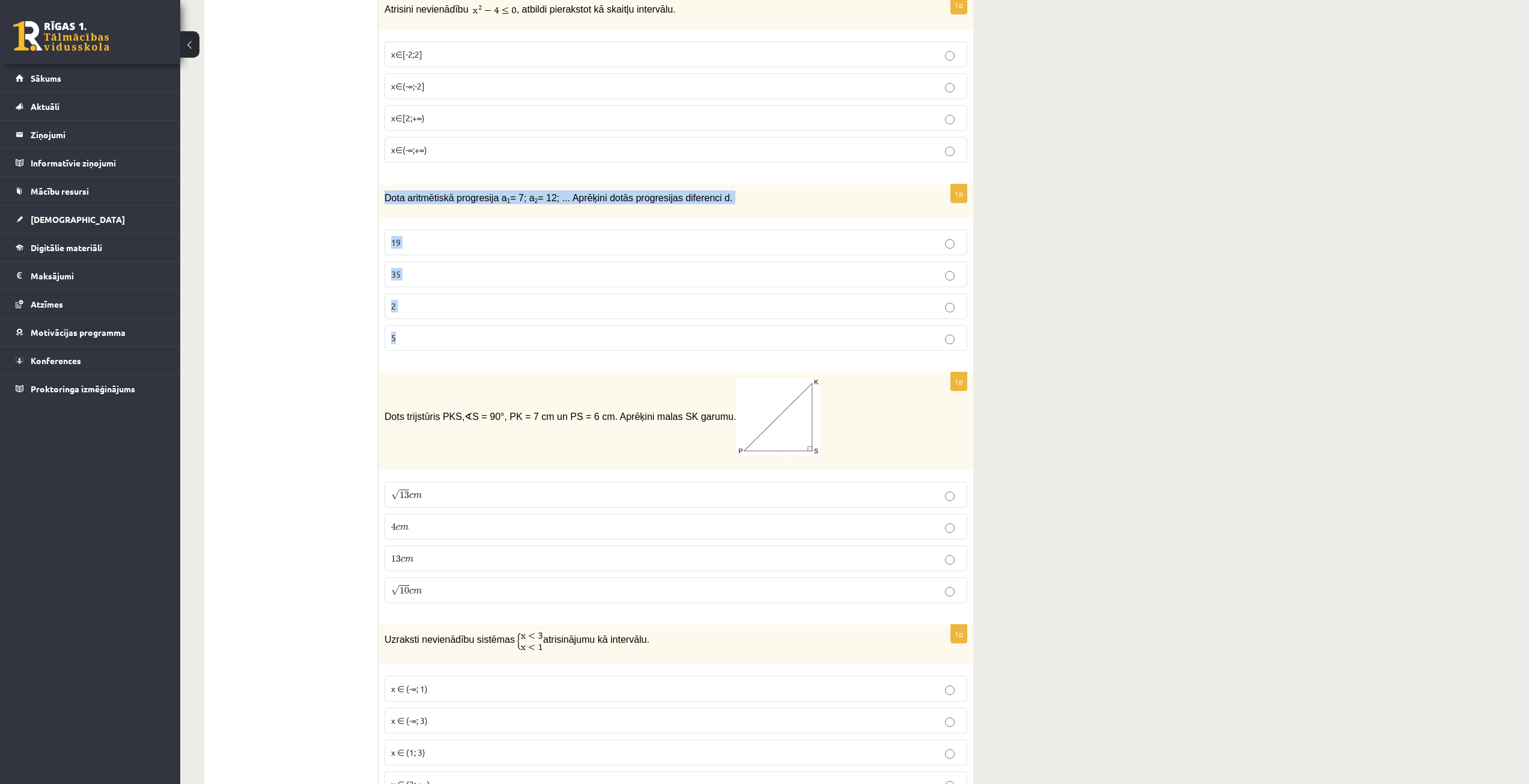
drag, startPoint x: 381, startPoint y: 181, endPoint x: 446, endPoint y: 336, distance: 168.1
click at [446, 336] on div "1p Dota aritmētiskā progresija a 1 = 7; a 2 = 12; ... Aprēķini dotās progresija…" at bounding box center [676, 272] width 595 height 176
copy div "Dota aritmētiskā progresija a 1 = 7; a 2 = 12; ... Aprēķini dotās progresijas d…"
click at [420, 331] on p "5" at bounding box center [676, 337] width 570 height 12
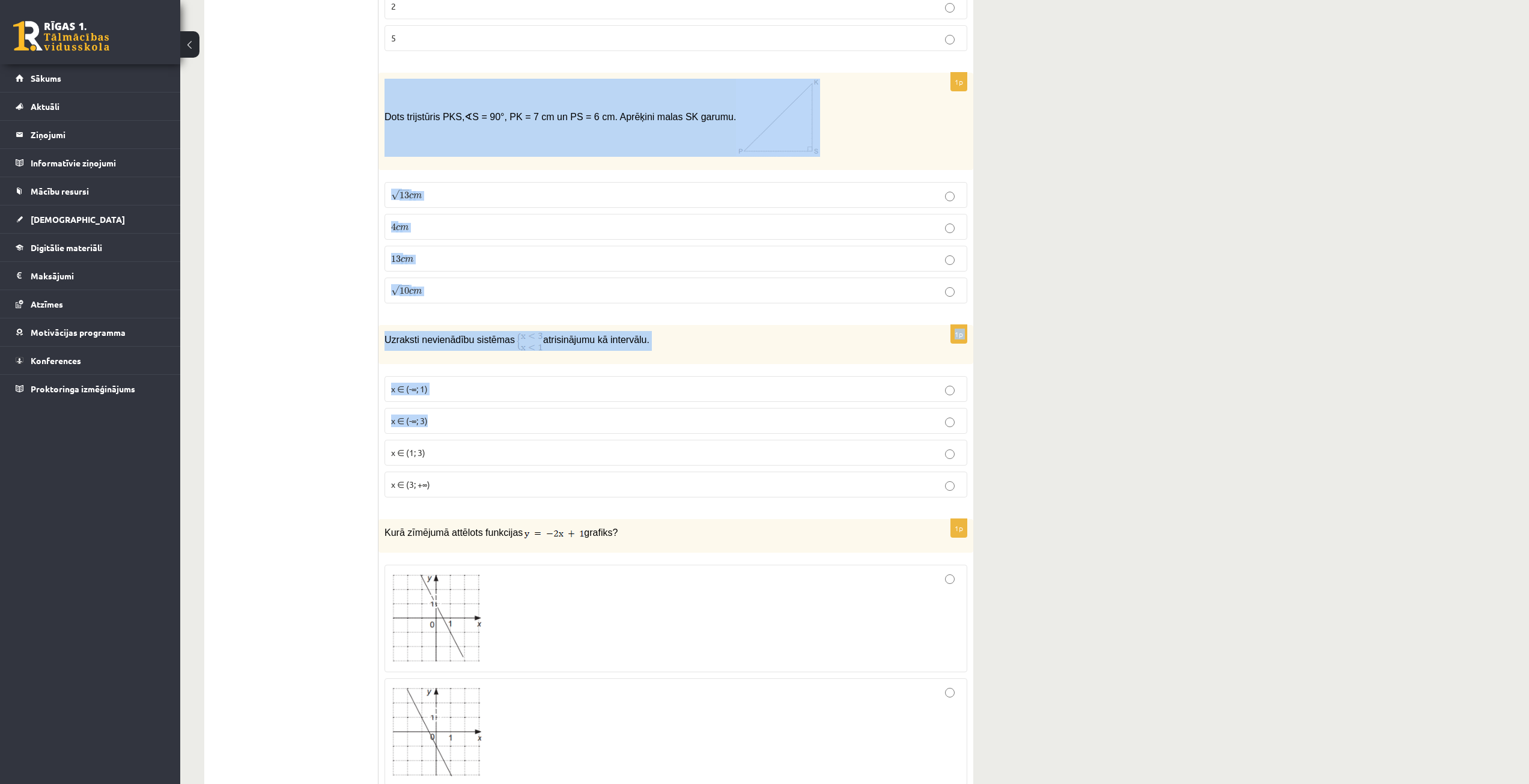
scroll to position [2403, 0]
drag, startPoint x: 385, startPoint y: 219, endPoint x: 666, endPoint y: 463, distance: 372.2
copy form "Dots trijstūris PKS, ∢ S = 90°, PK = 7 cm un PS = 6 cm. Aprēķini malas SK garum…"
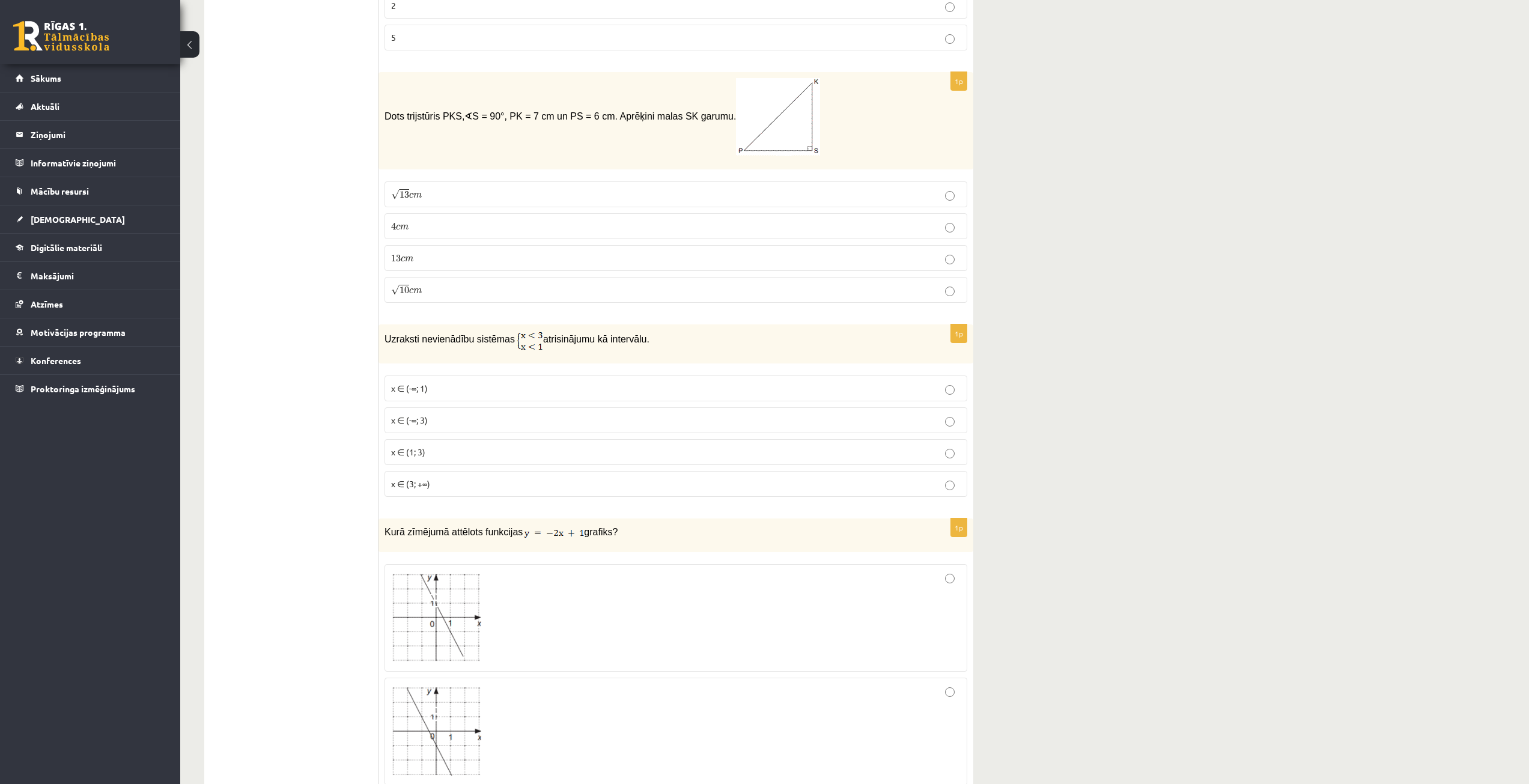
click at [418, 193] on span "m" at bounding box center [418, 195] width 9 height 5
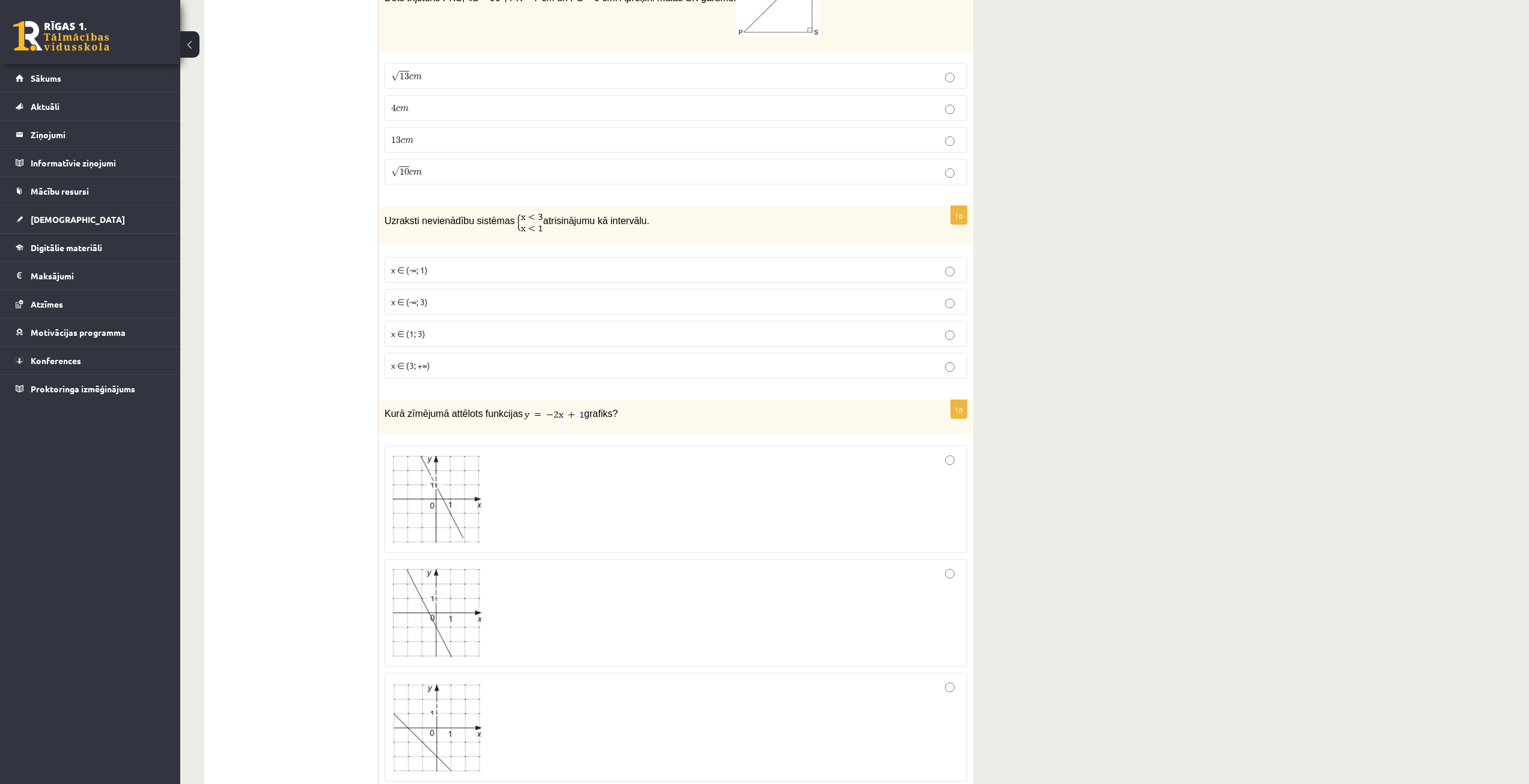
scroll to position [2523, 0]
click at [431, 262] on p "x ∈ (-∞; 1)" at bounding box center [676, 268] width 570 height 12
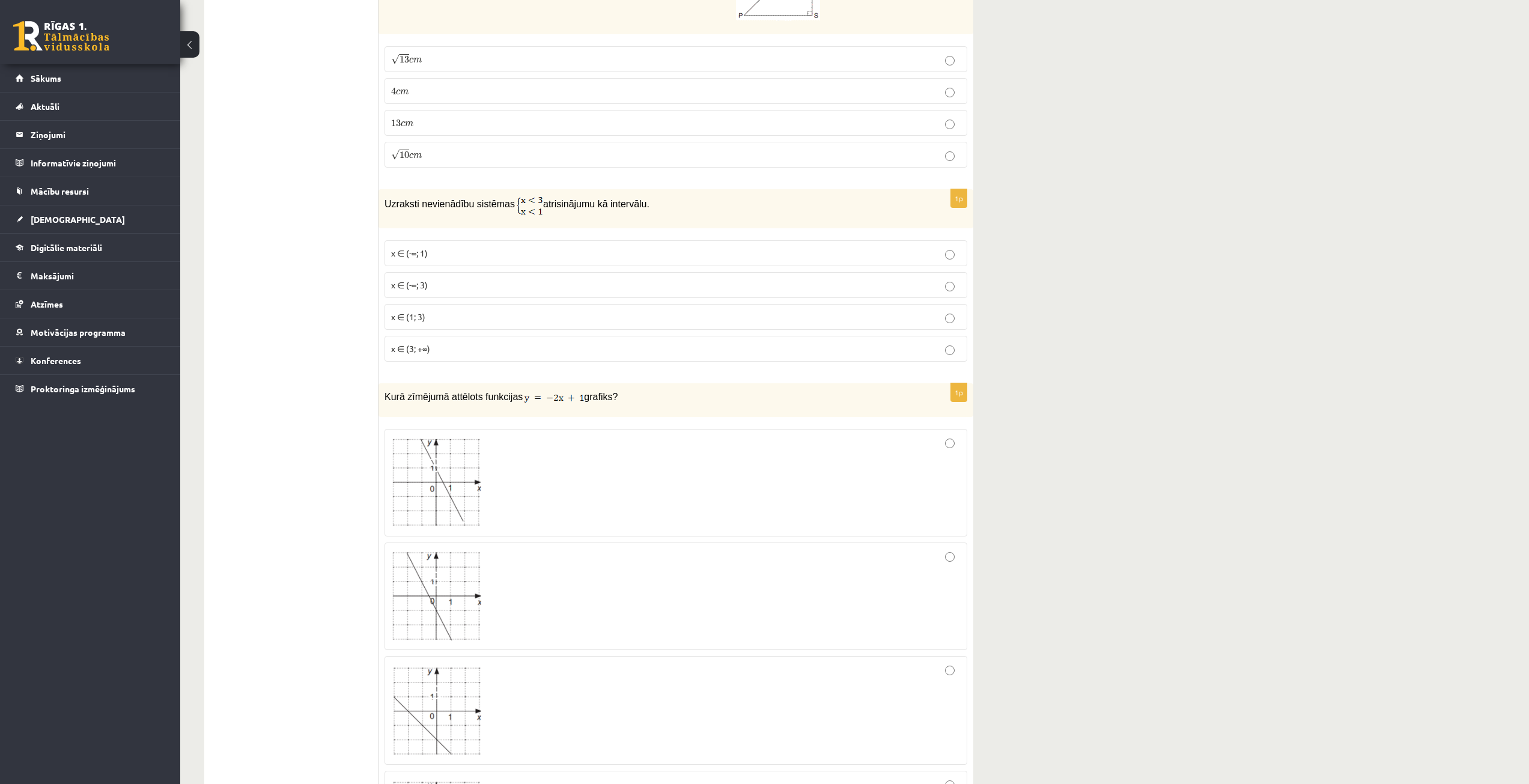
scroll to position [2763, 0]
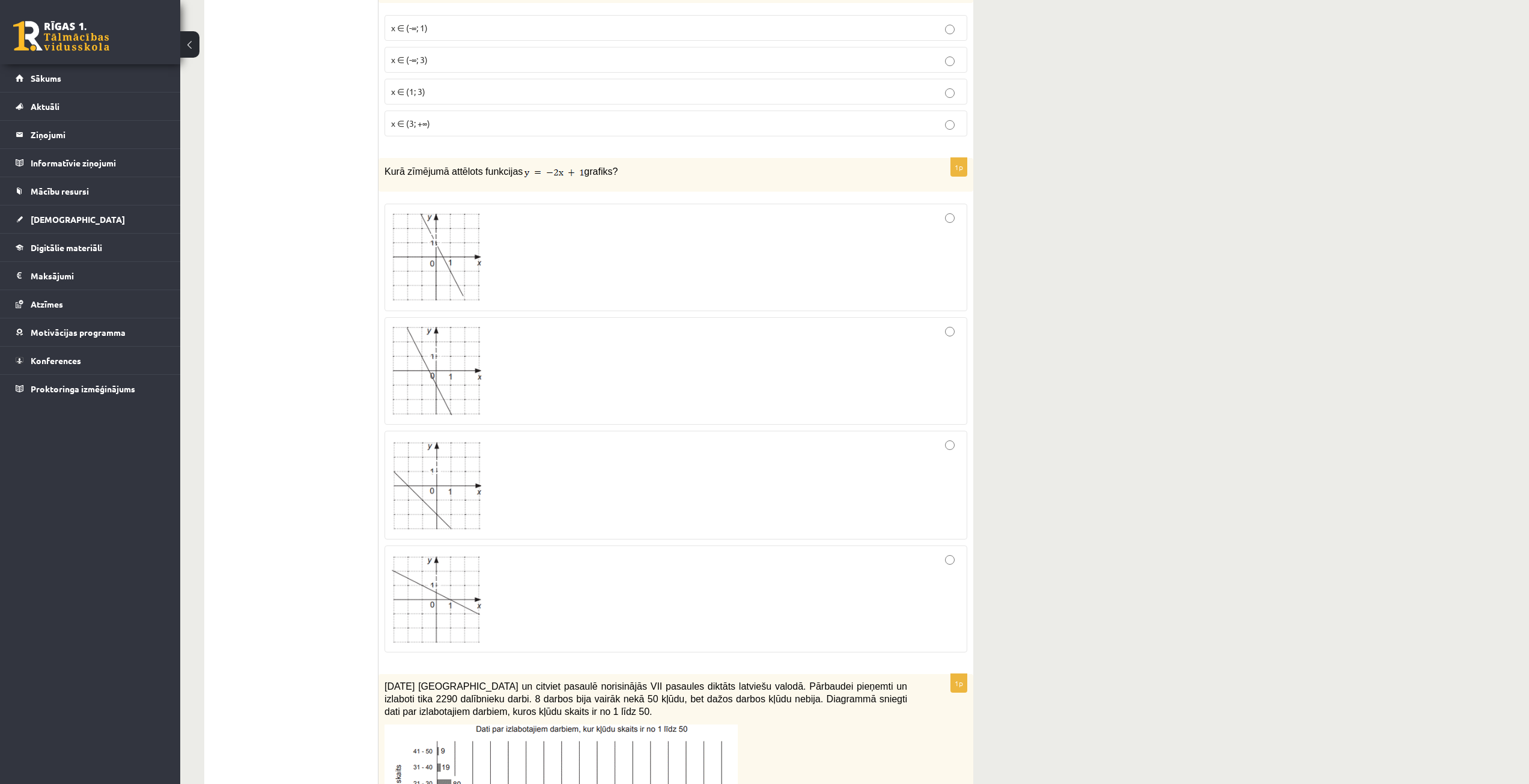
click at [482, 252] on div at bounding box center [676, 257] width 570 height 95
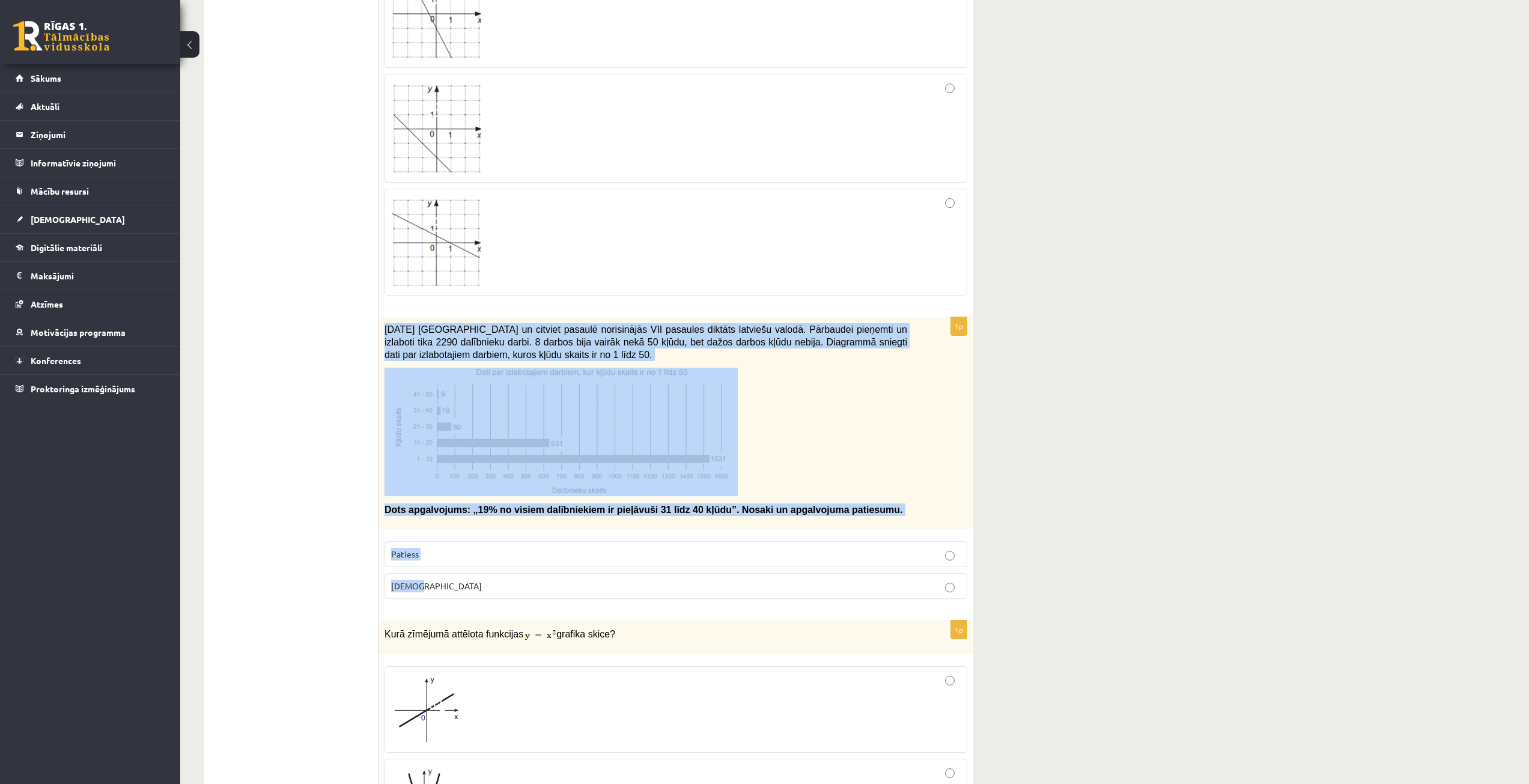
scroll to position [3124, 0]
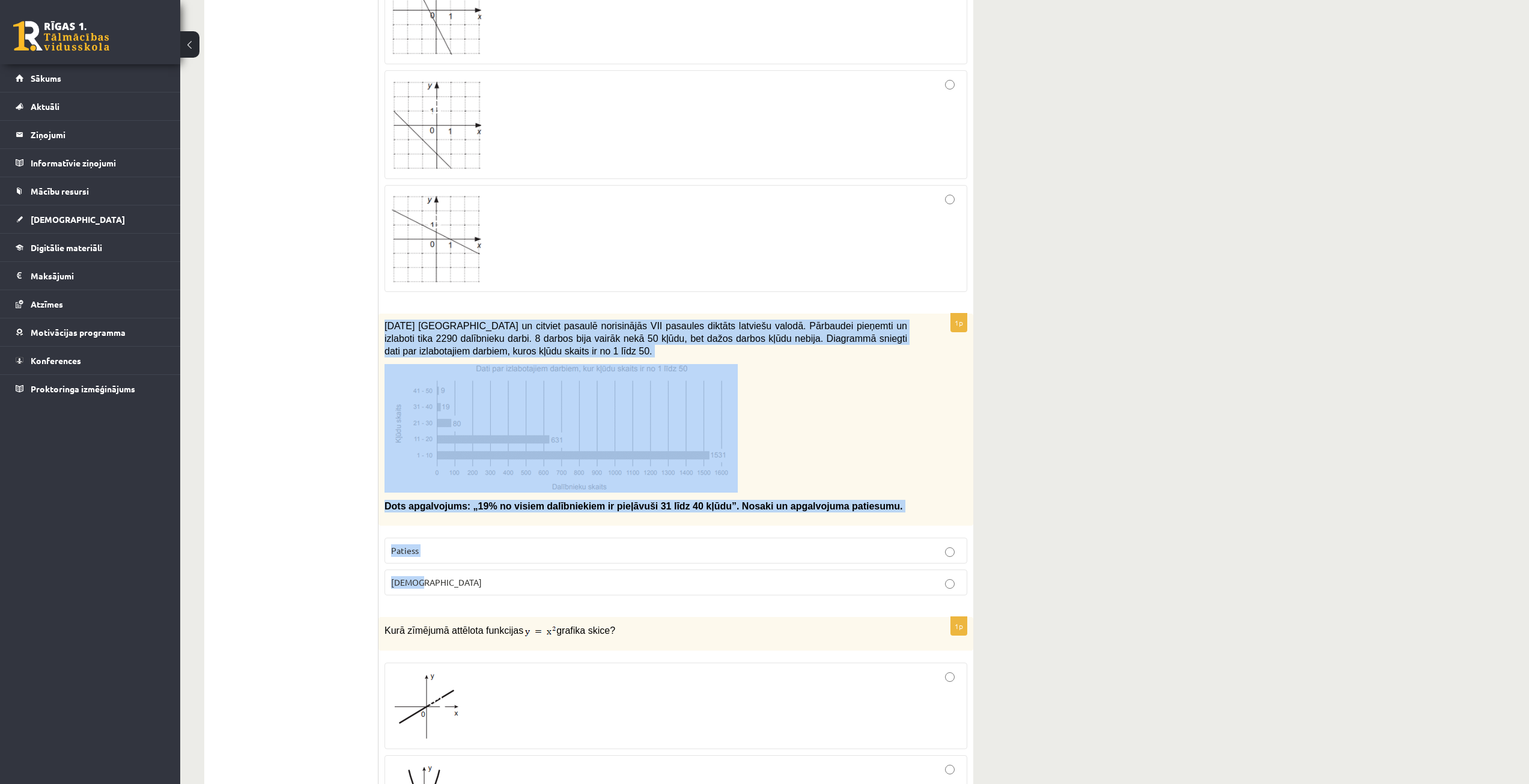
drag, startPoint x: 380, startPoint y: 427, endPoint x: 789, endPoint y: 553, distance: 428.0
click at [789, 553] on div "1p 2021. gada 27. novembrī Latvijā un citviet pasaulē norisinājās VII pasaules …" at bounding box center [676, 458] width 595 height 291
copy div "2021. gada 27. novembrī Latvijā un citviet pasaulē norisinājās VII pasaules dik…"
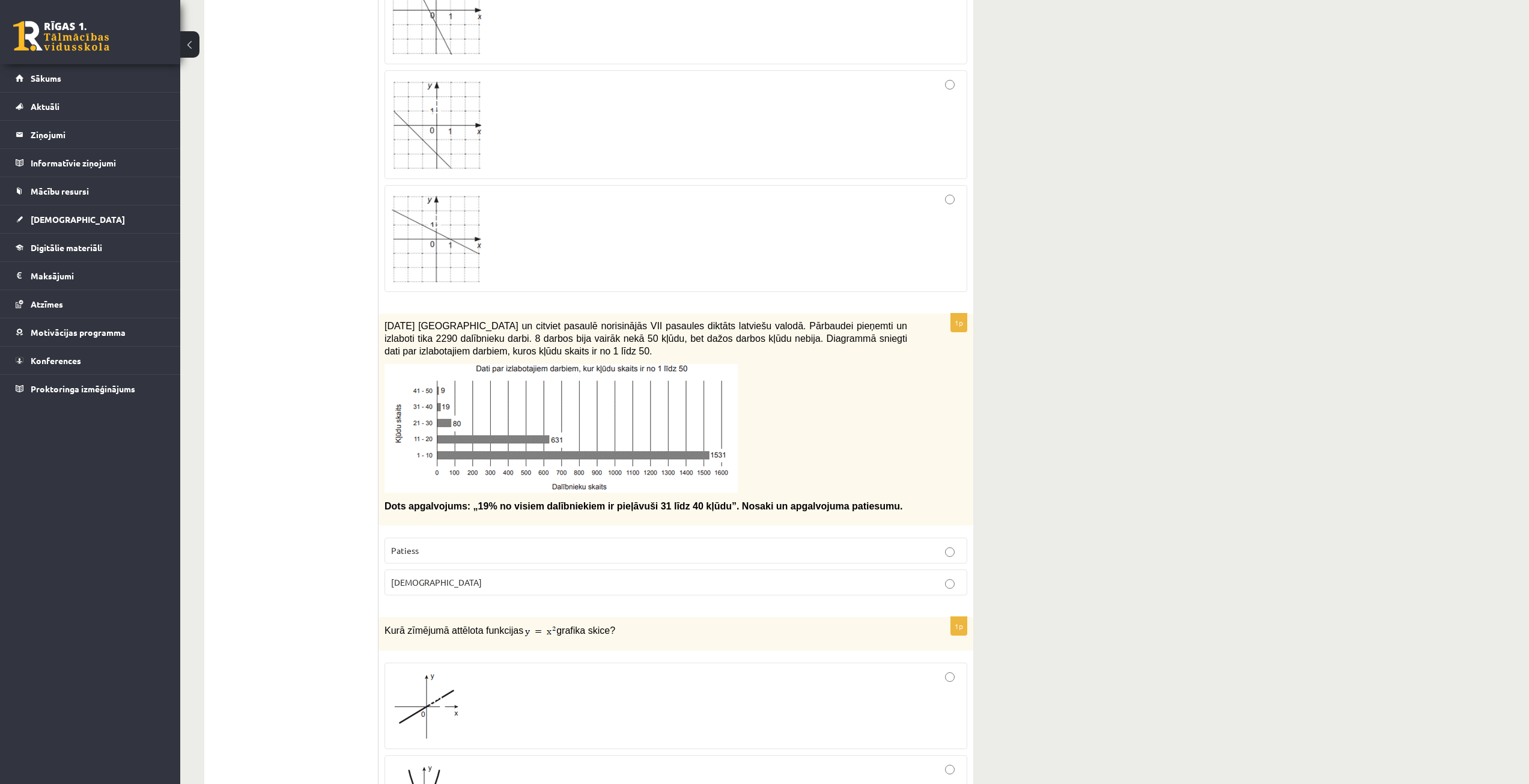
drag, startPoint x: 280, startPoint y: 236, endPoint x: 279, endPoint y: 259, distance: 23.0
click at [279, 240] on ul "Tests Izvērtējums!" at bounding box center [297, 278] width 162 height 6372
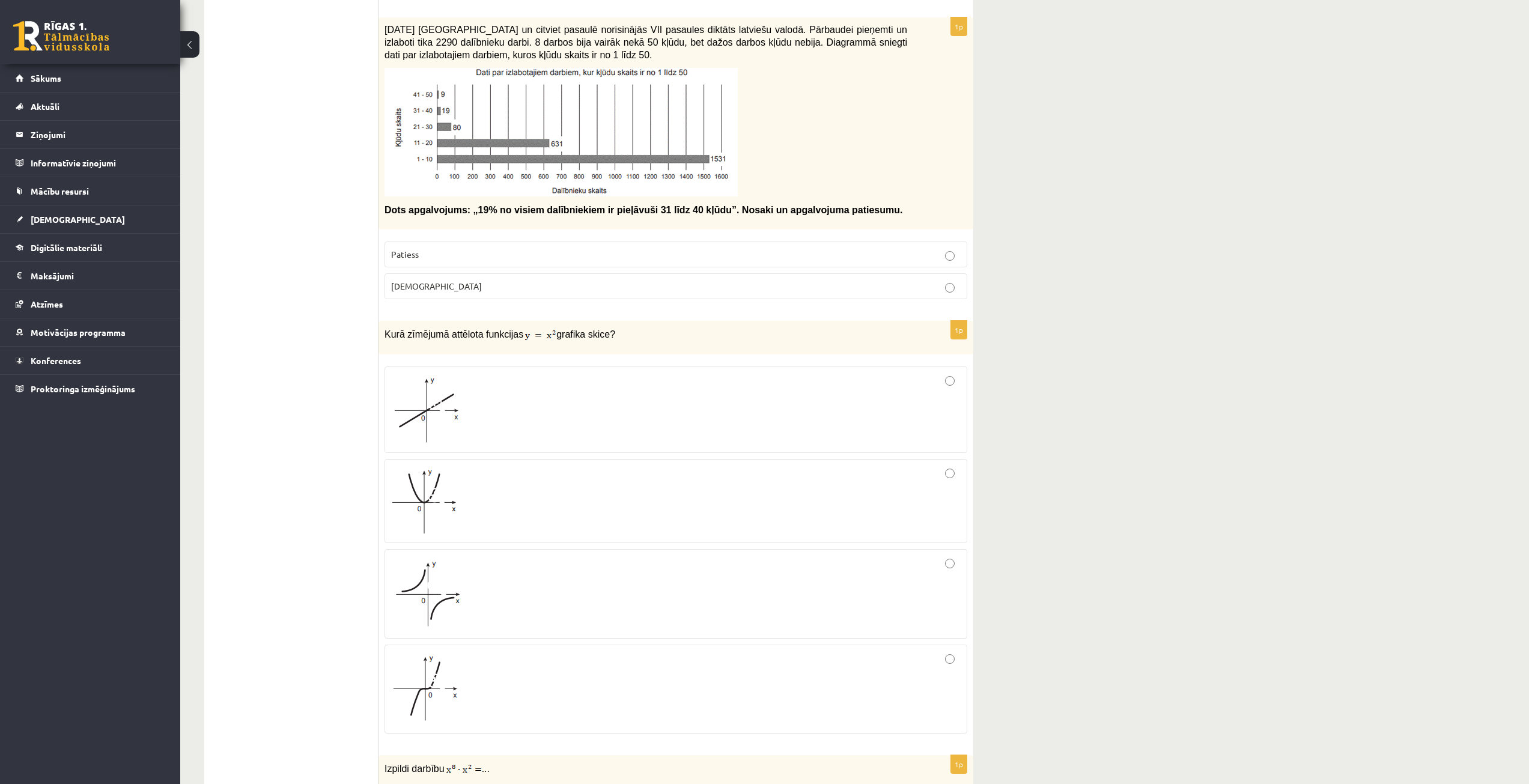
scroll to position [3424, 0]
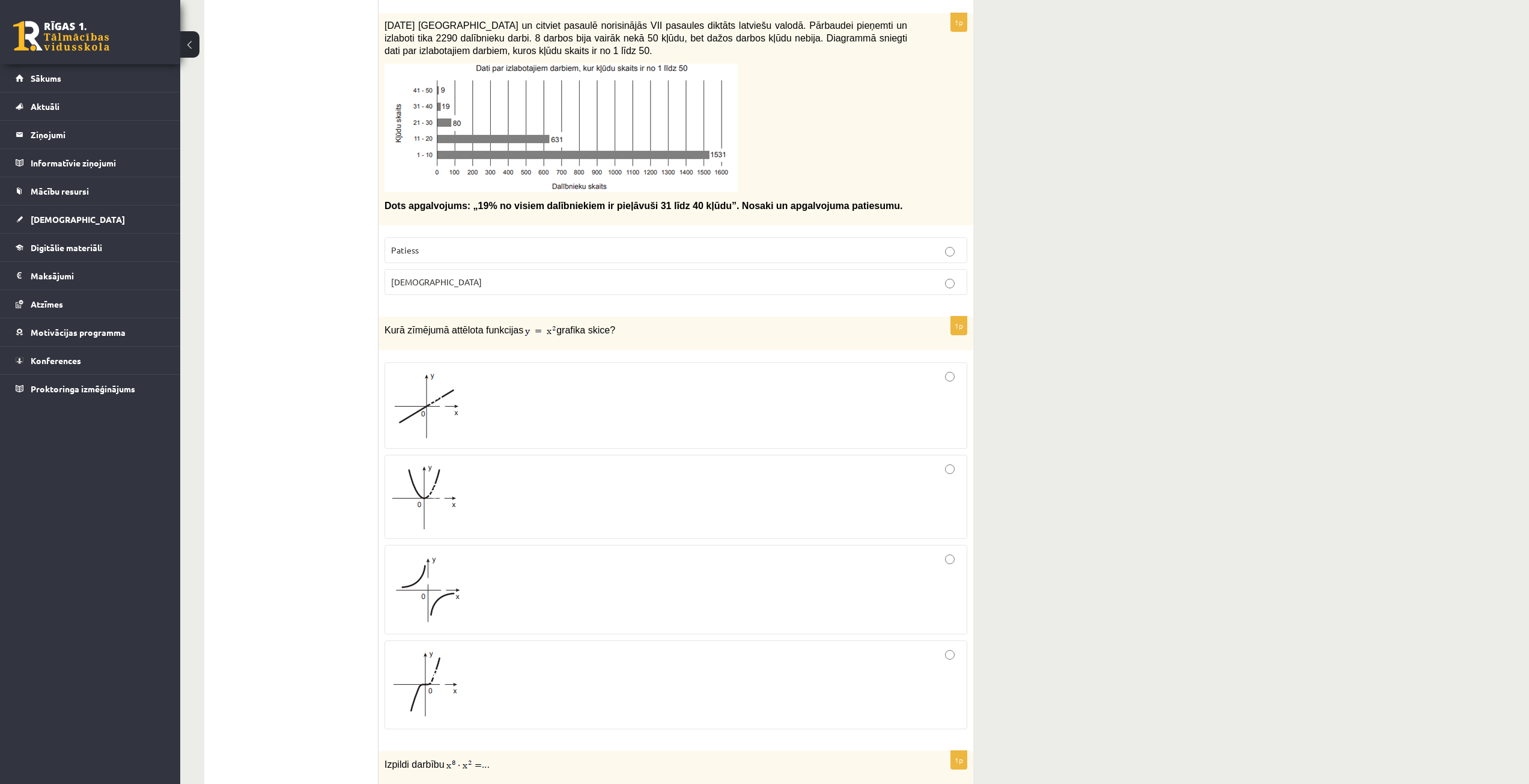
drag, startPoint x: 388, startPoint y: 379, endPoint x: 402, endPoint y: 385, distance: 15.2
click at [389, 381] on label at bounding box center [676, 406] width 583 height 87
click at [403, 276] on span "Aplams" at bounding box center [437, 282] width 91 height 11
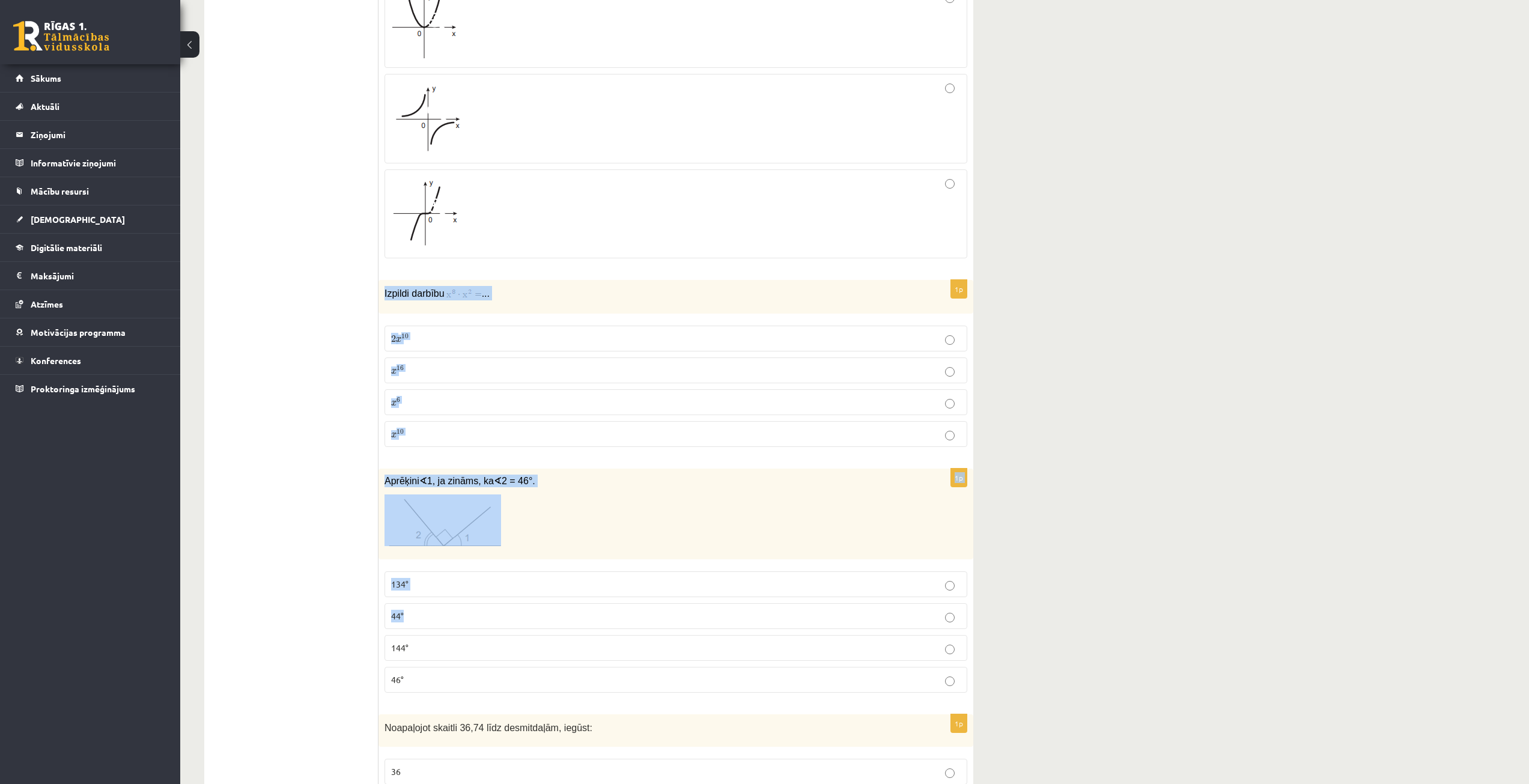
scroll to position [3905, 0]
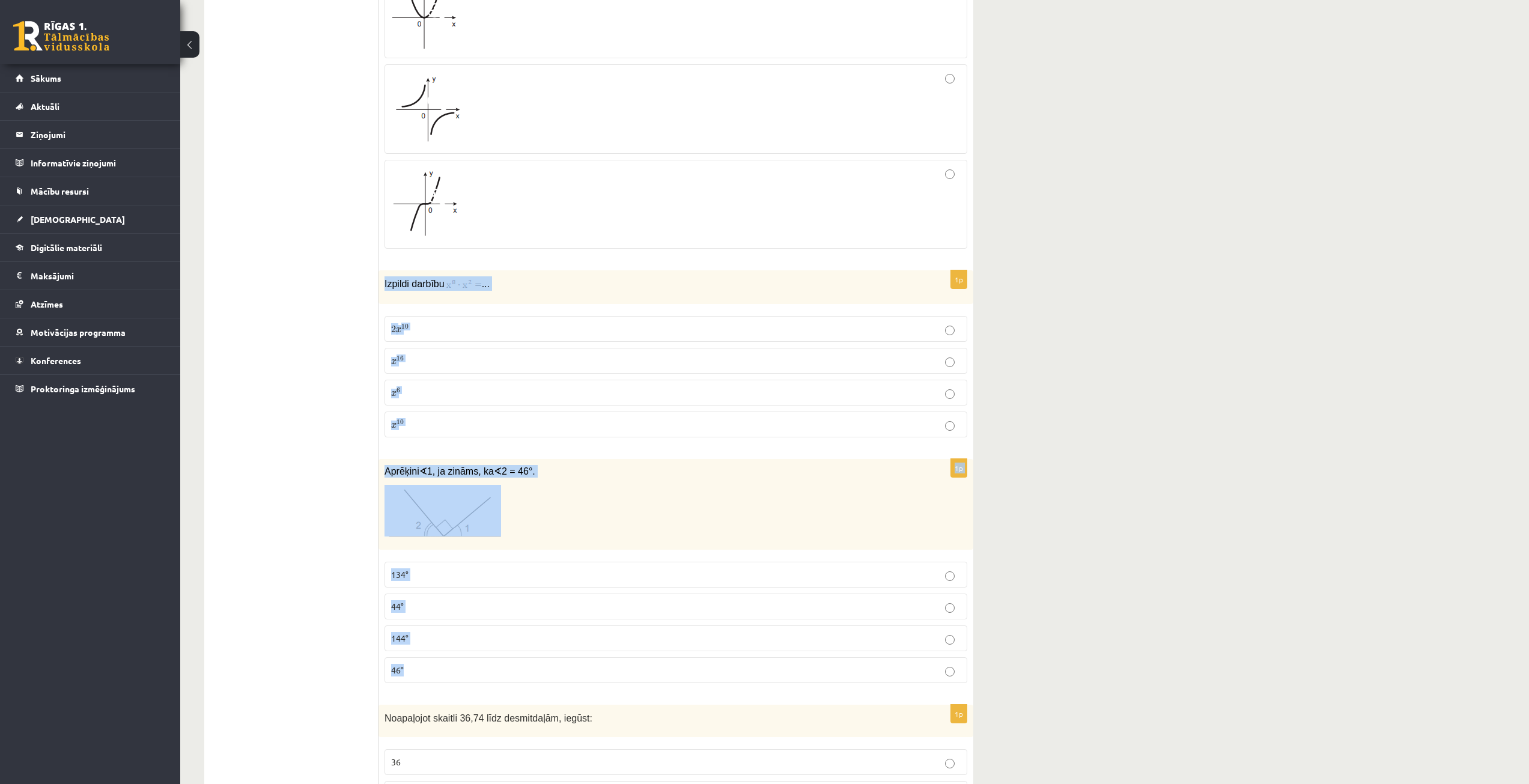
drag, startPoint x: 380, startPoint y: 391, endPoint x: 638, endPoint y: 650, distance: 365.6
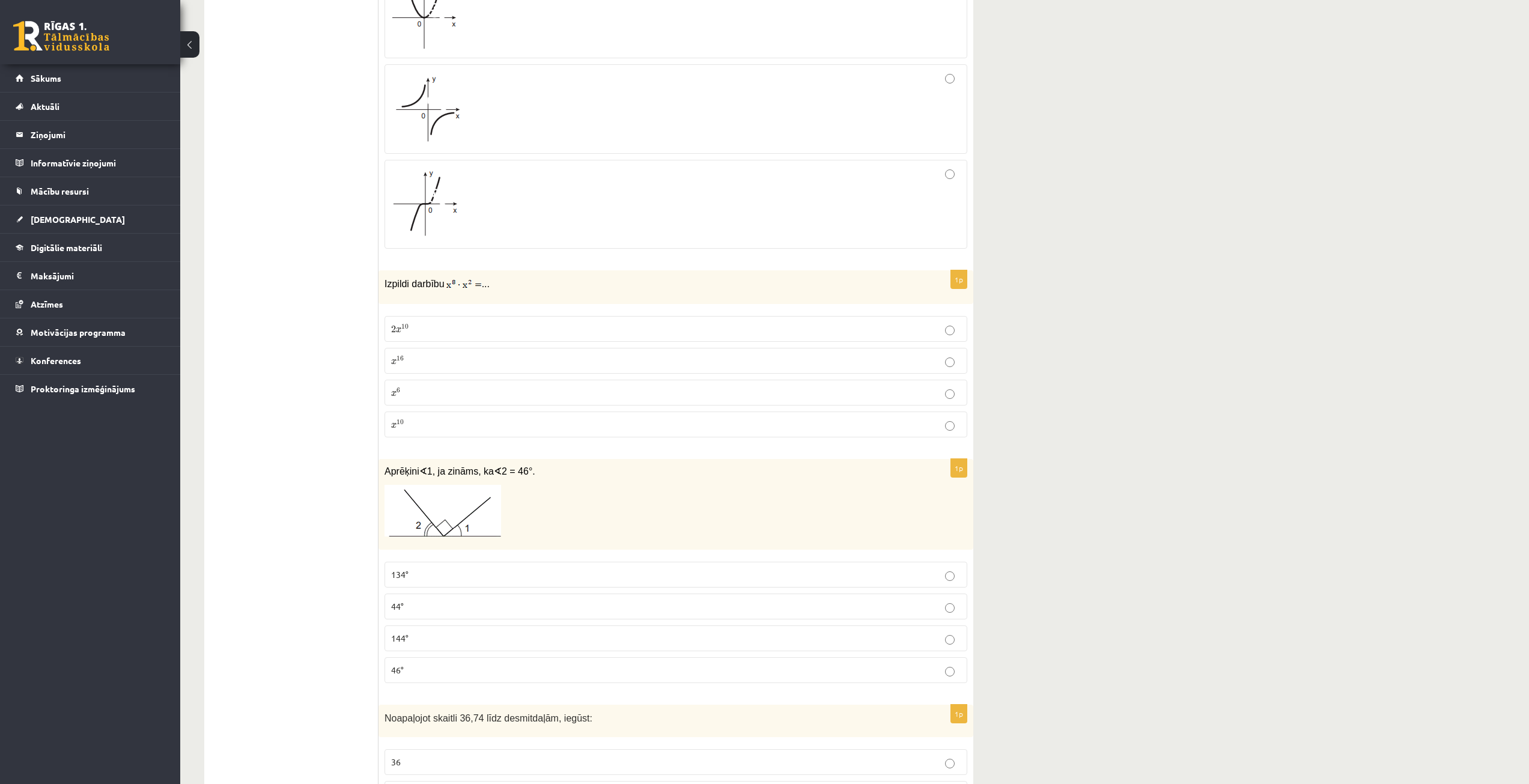
click at [410, 568] on p "134°" at bounding box center [676, 574] width 570 height 12
click at [408, 354] on p "x 16 x 16" at bounding box center [676, 360] width 570 height 12
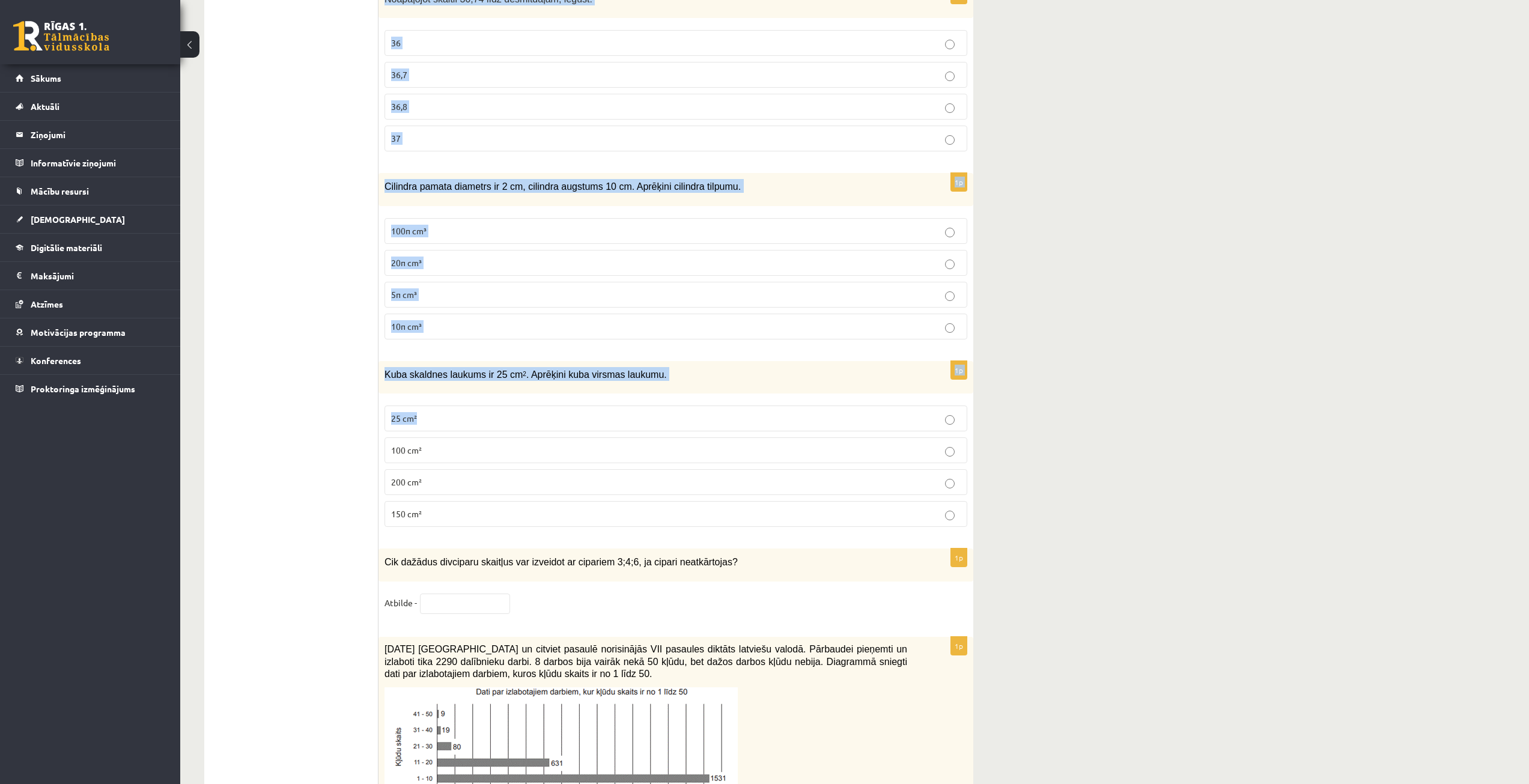
scroll to position [4626, 0]
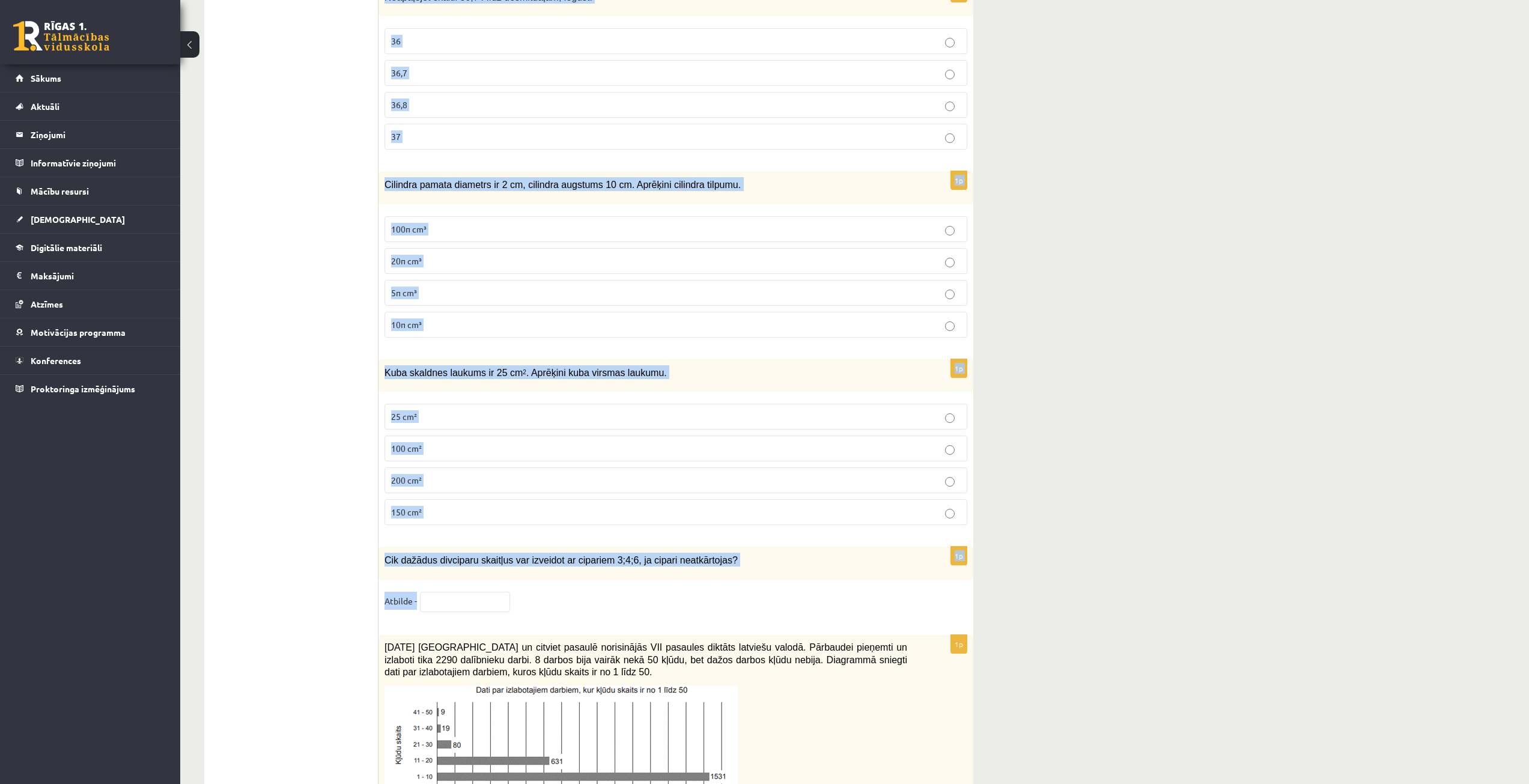
drag, startPoint x: 383, startPoint y: 102, endPoint x: 741, endPoint y: 595, distance: 609.3
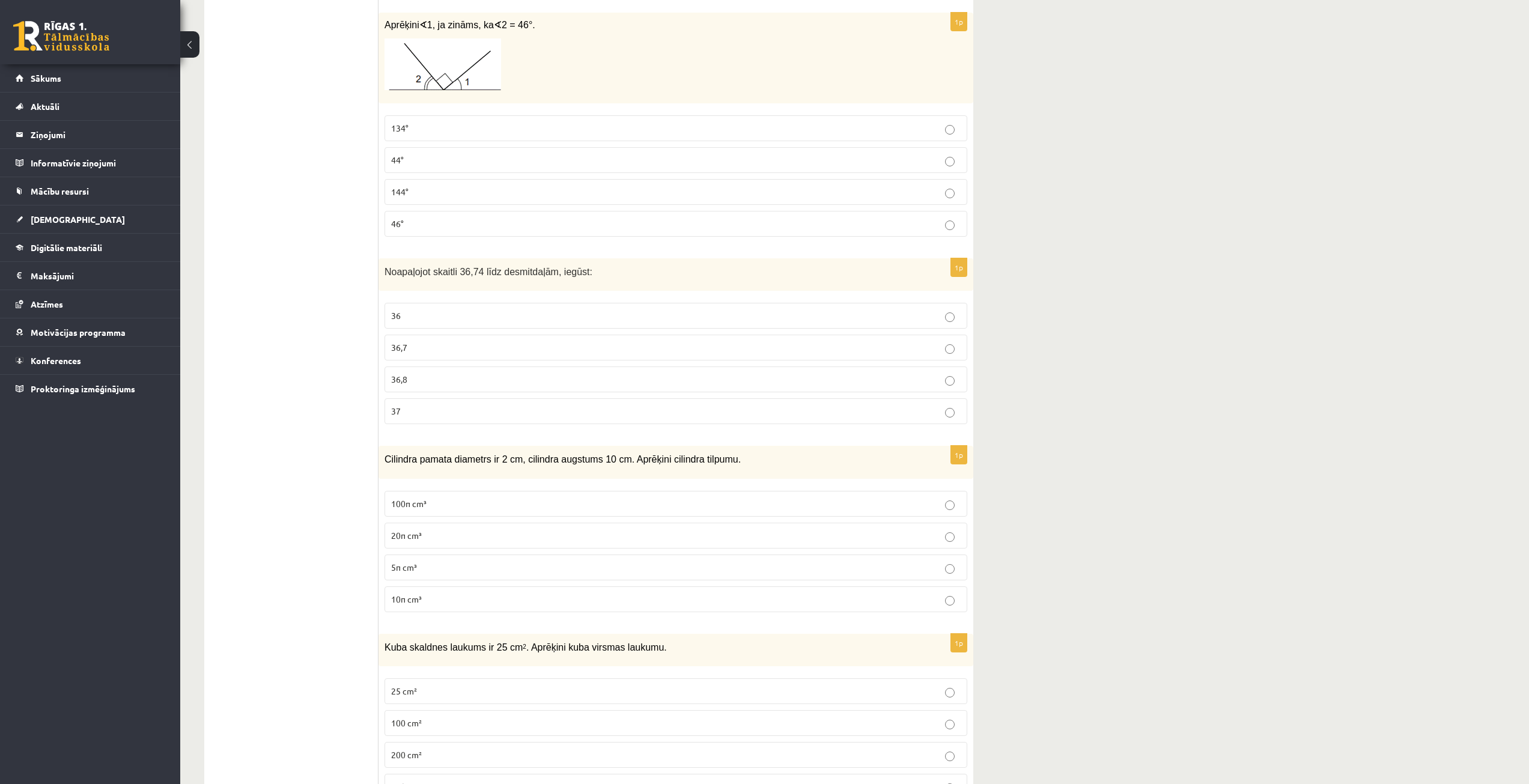
scroll to position [4446, 0]
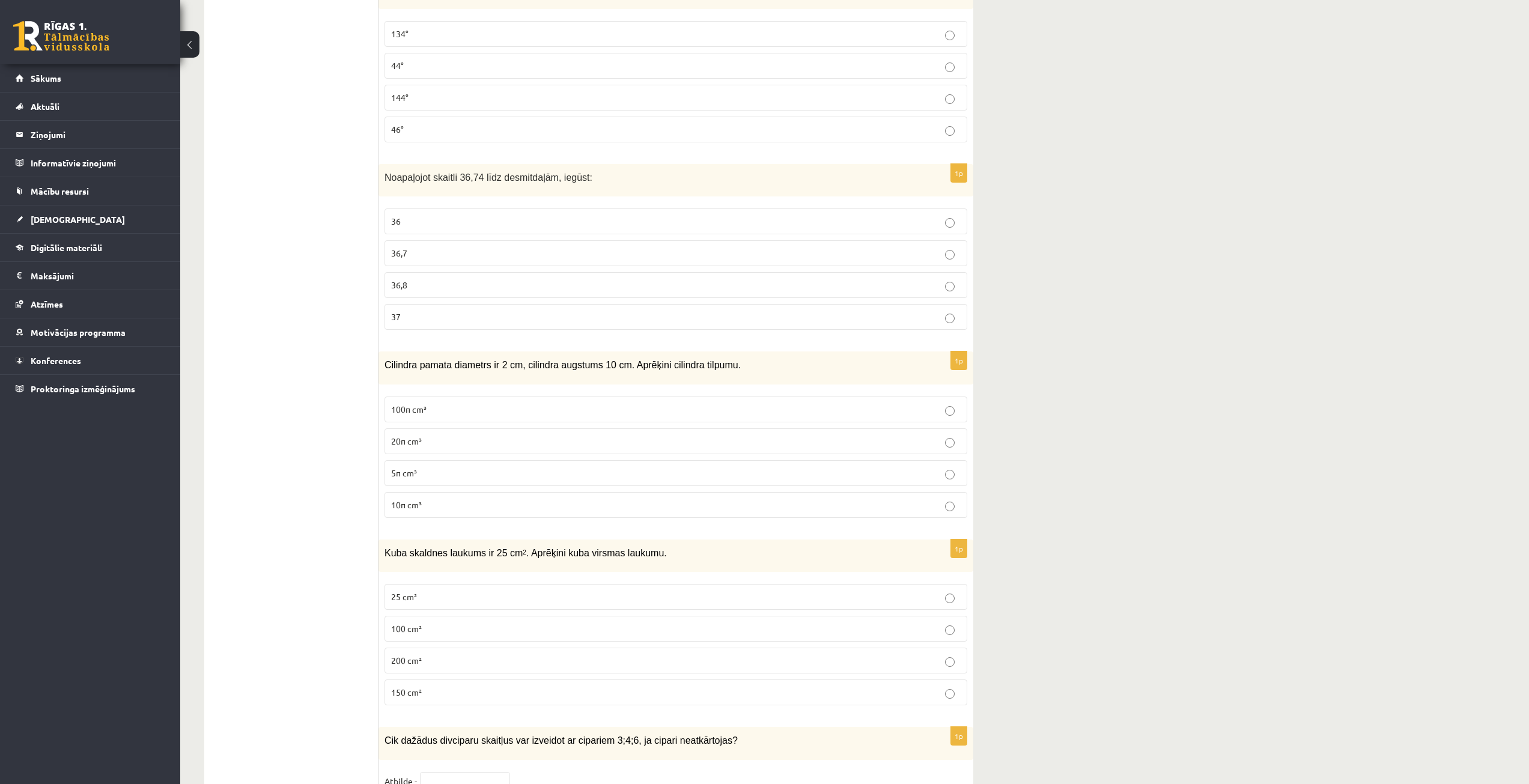
click at [453, 247] on p "36,7" at bounding box center [676, 253] width 570 height 12
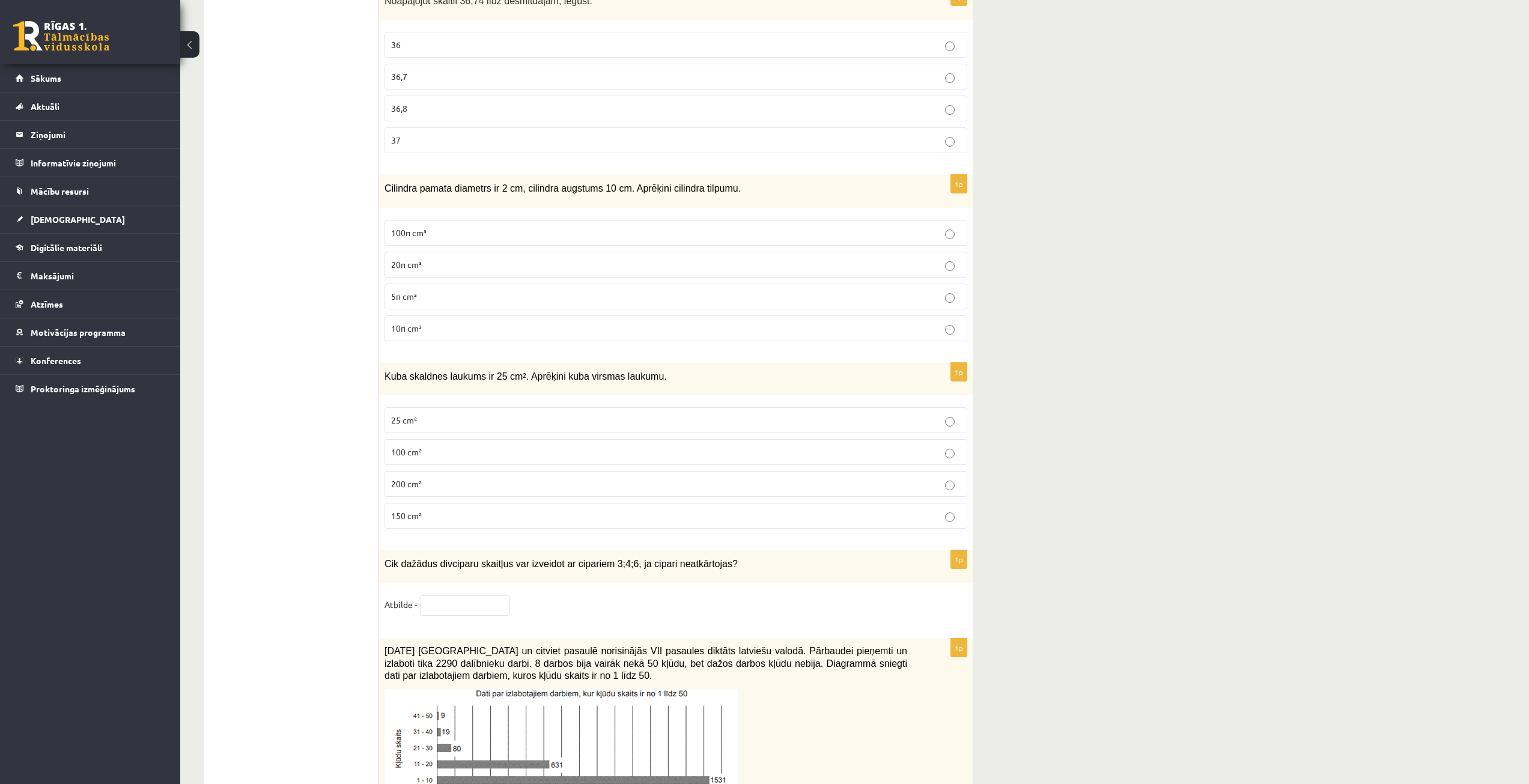
scroll to position [4626, 0]
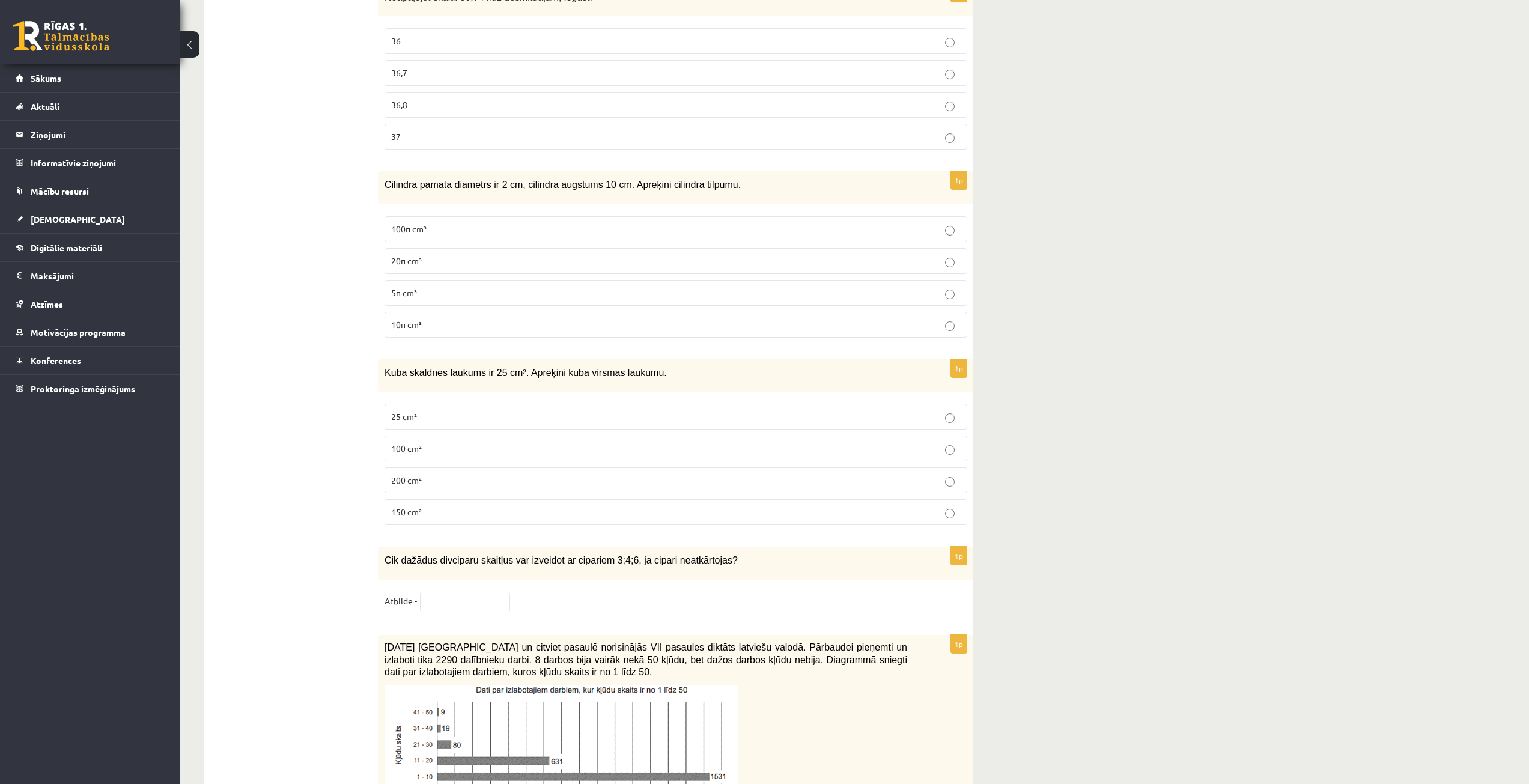
click at [435, 318] on p "10π cm³" at bounding box center [676, 324] width 570 height 12
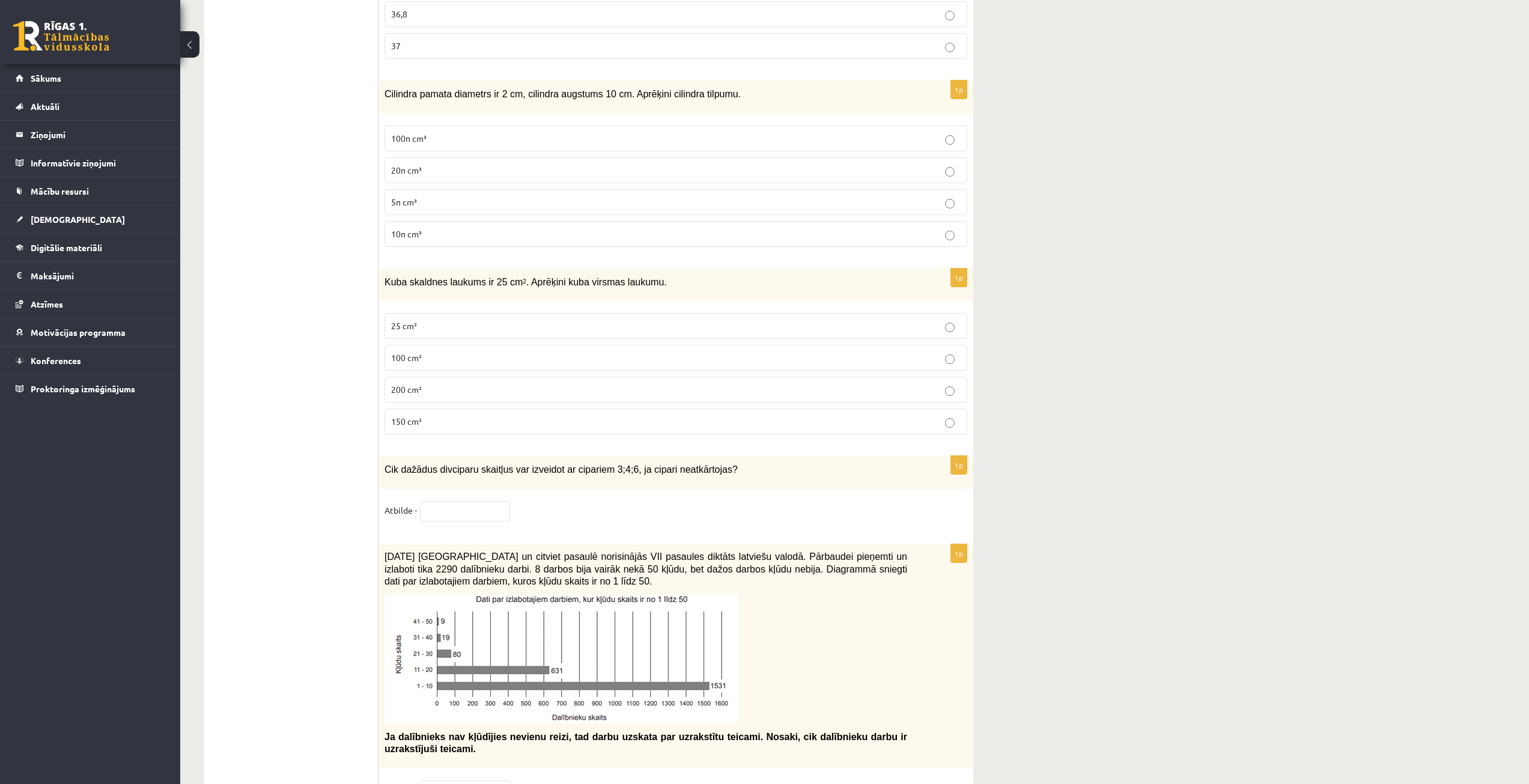
scroll to position [4746, 0]
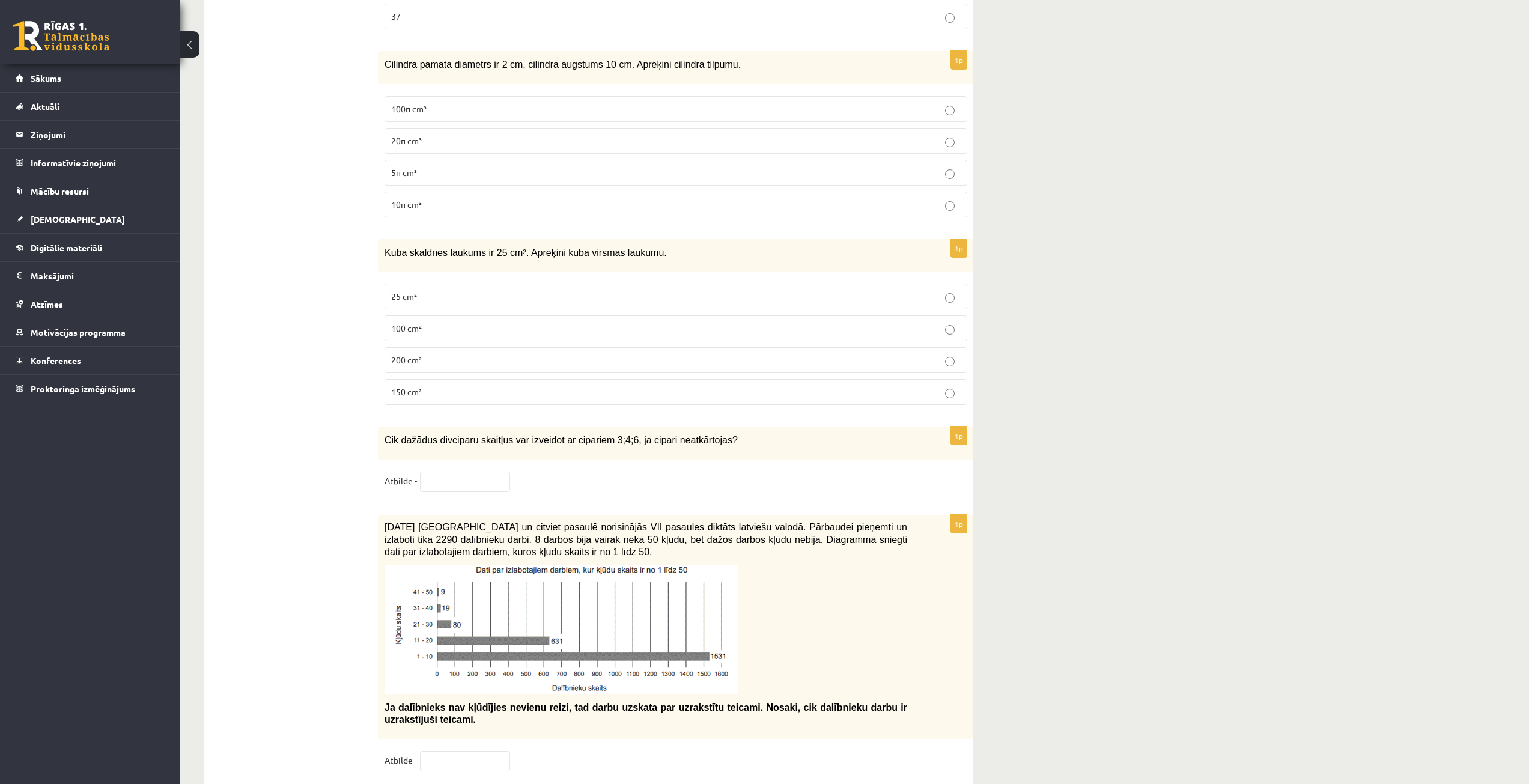
click at [437, 386] on p "150 cm²" at bounding box center [676, 391] width 570 height 12
click at [449, 472] on input "text" at bounding box center [465, 482] width 90 height 20
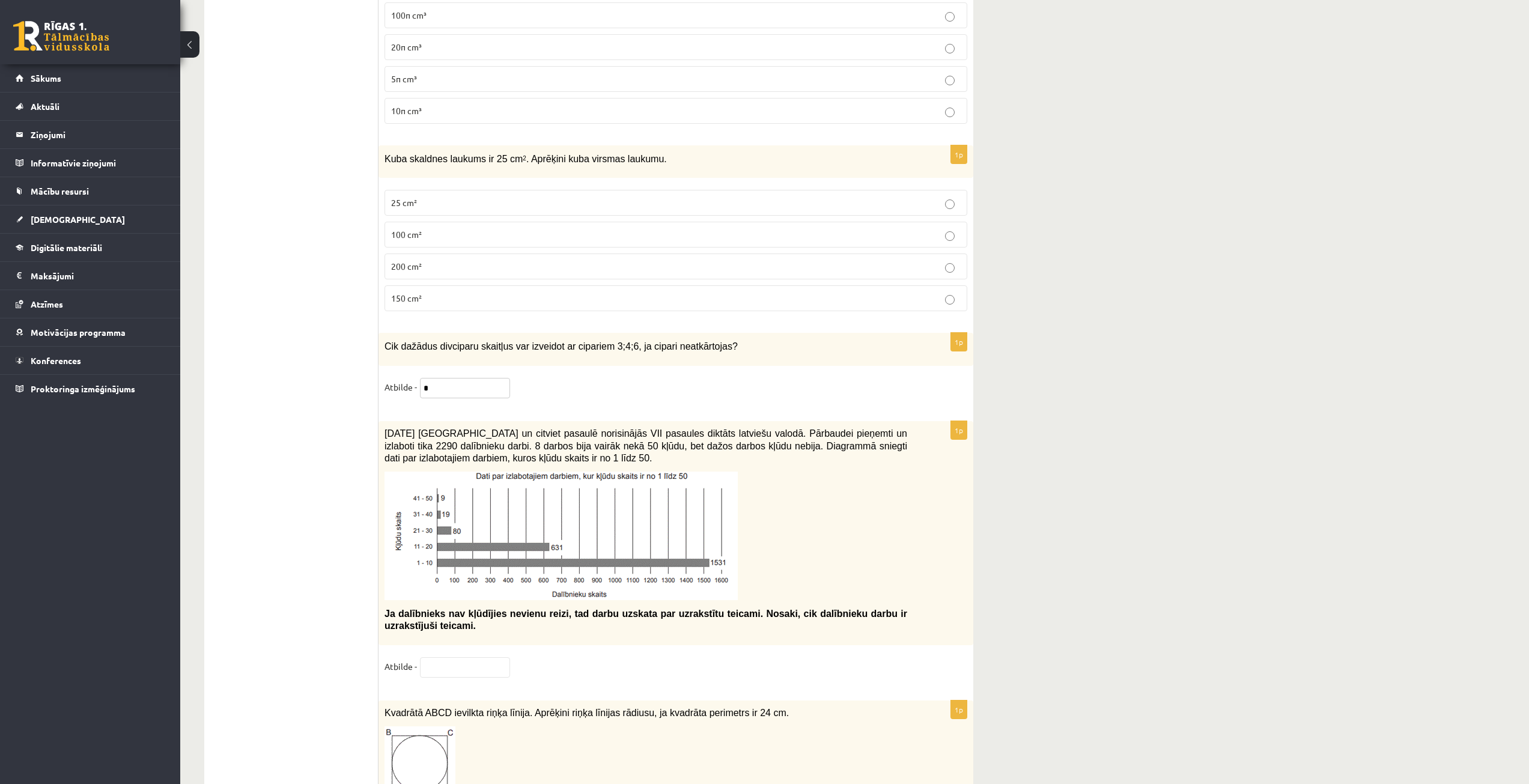
scroll to position [4866, 0]
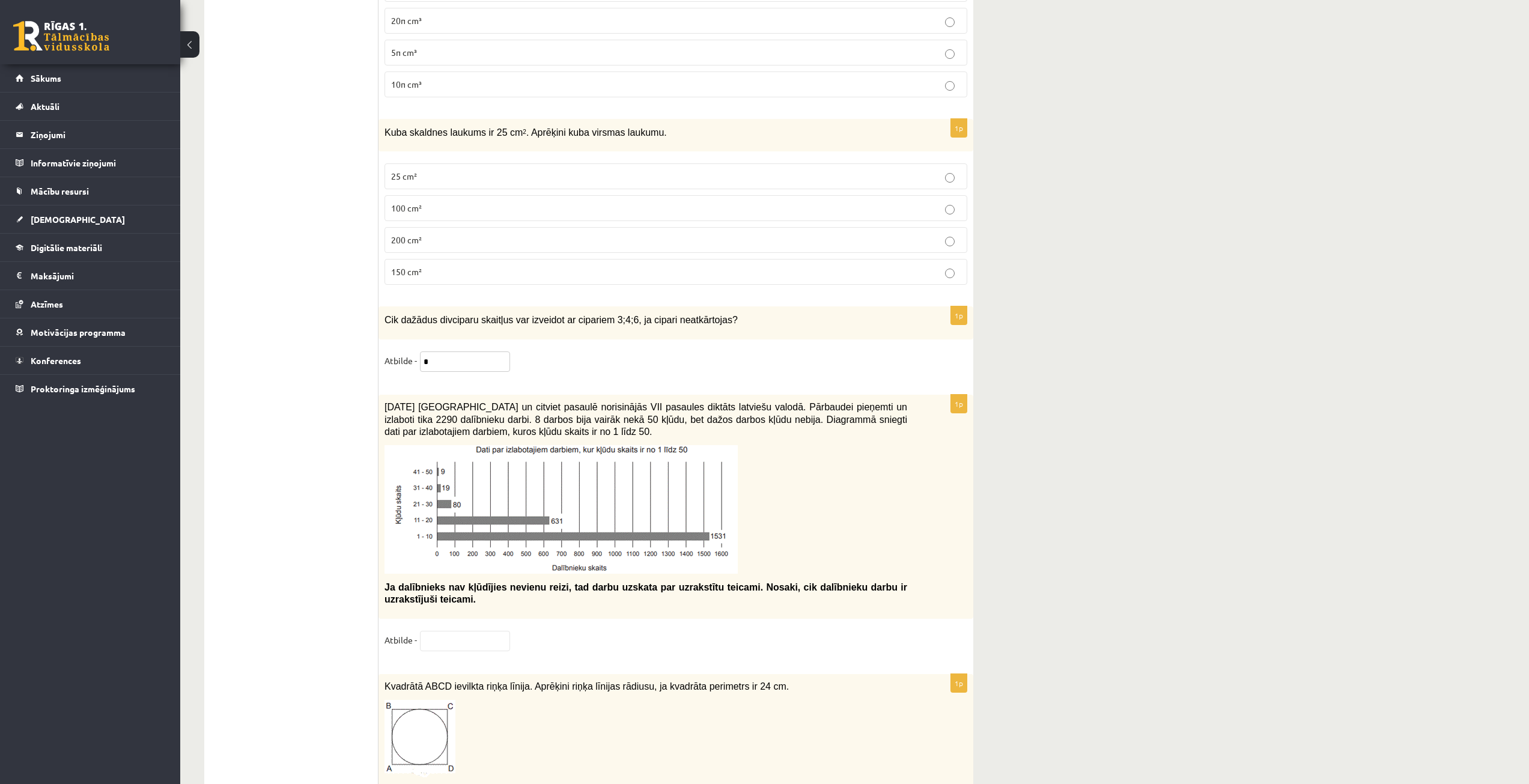
type input "*"
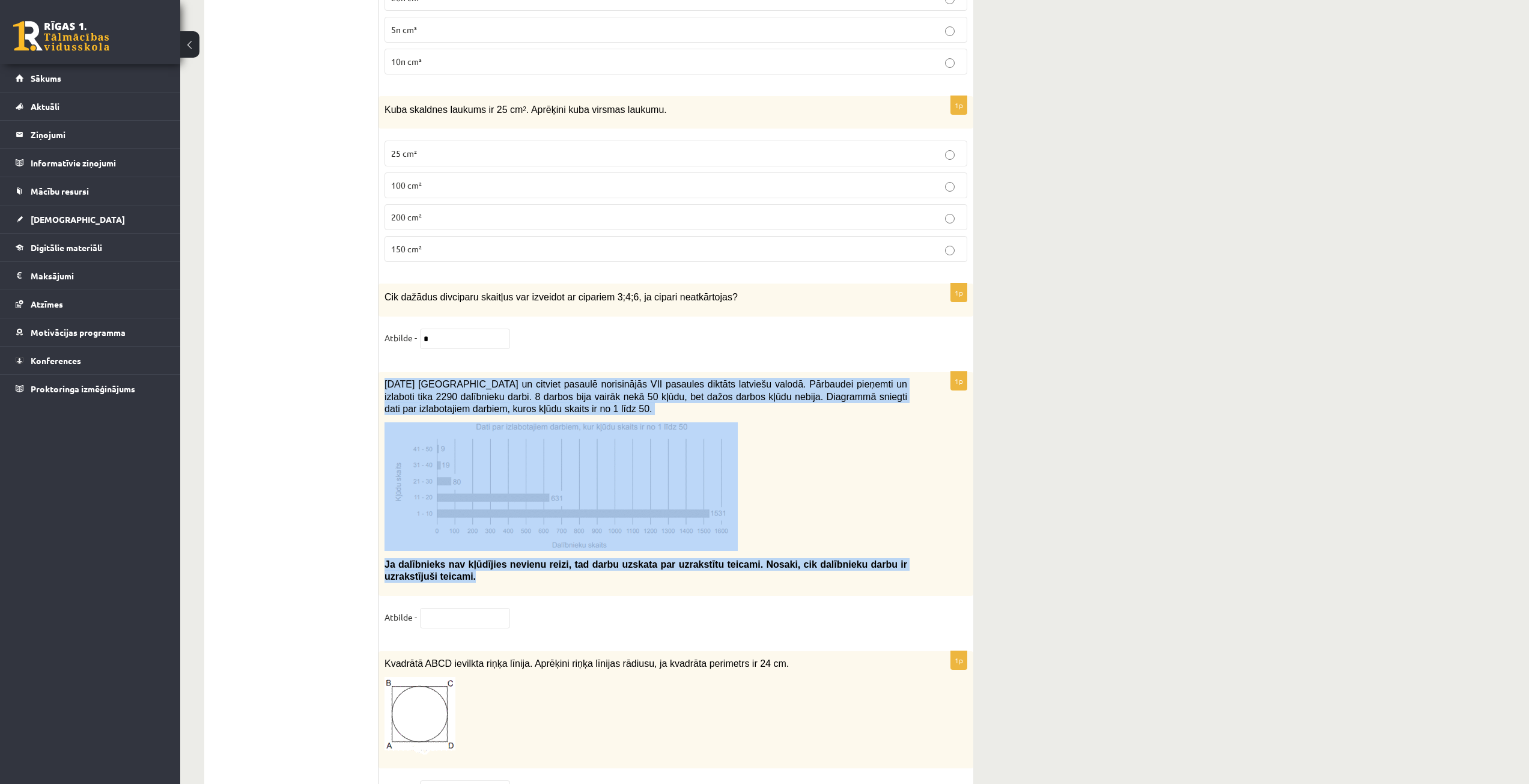
scroll to position [4926, 0]
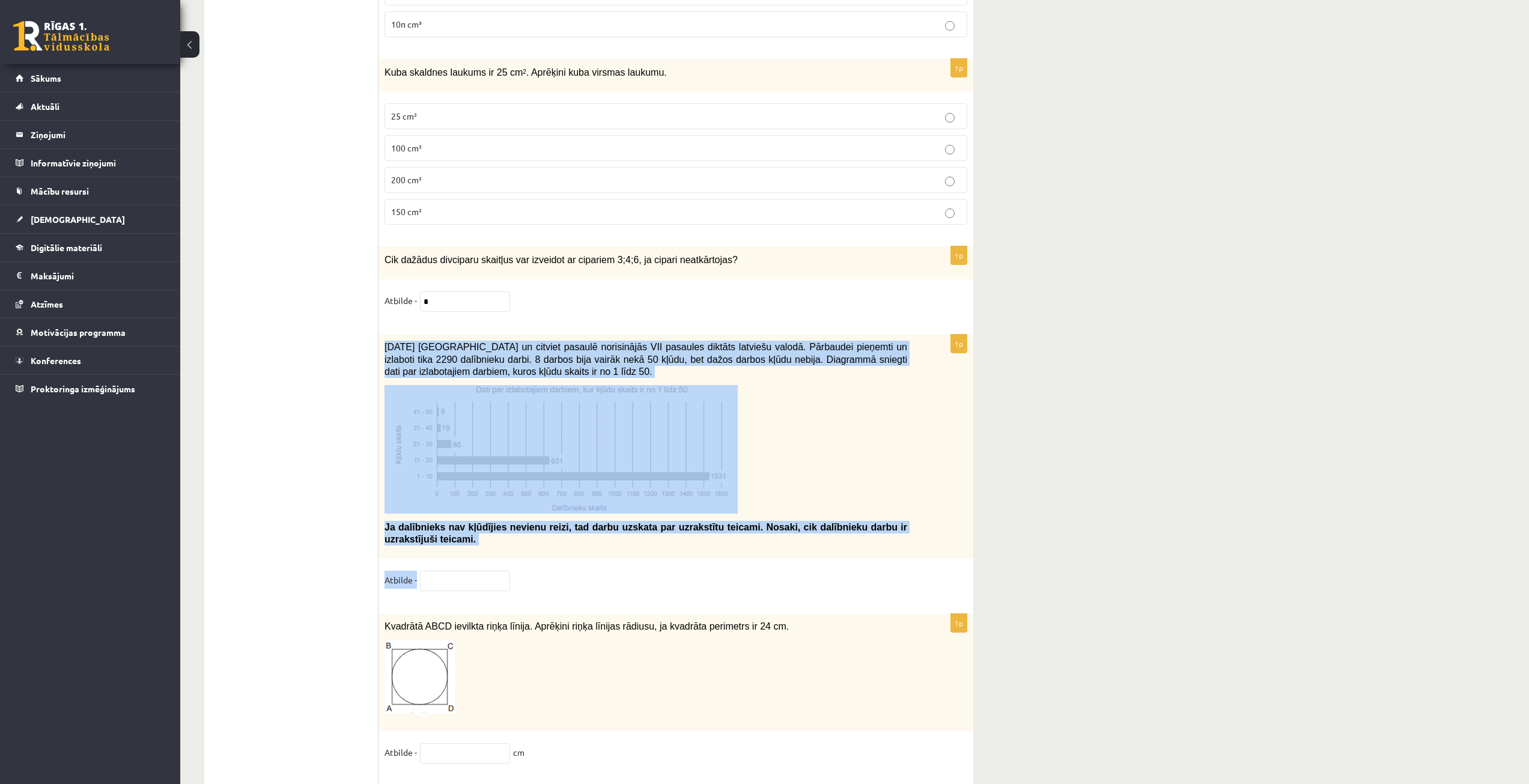
drag, startPoint x: 385, startPoint y: 396, endPoint x: 527, endPoint y: 581, distance: 233.2
click at [527, 581] on div "1p 2021. gada 27. novembrī Latvijā un citviet pasaulē norisinājās VII pasaules …" at bounding box center [676, 469] width 595 height 267
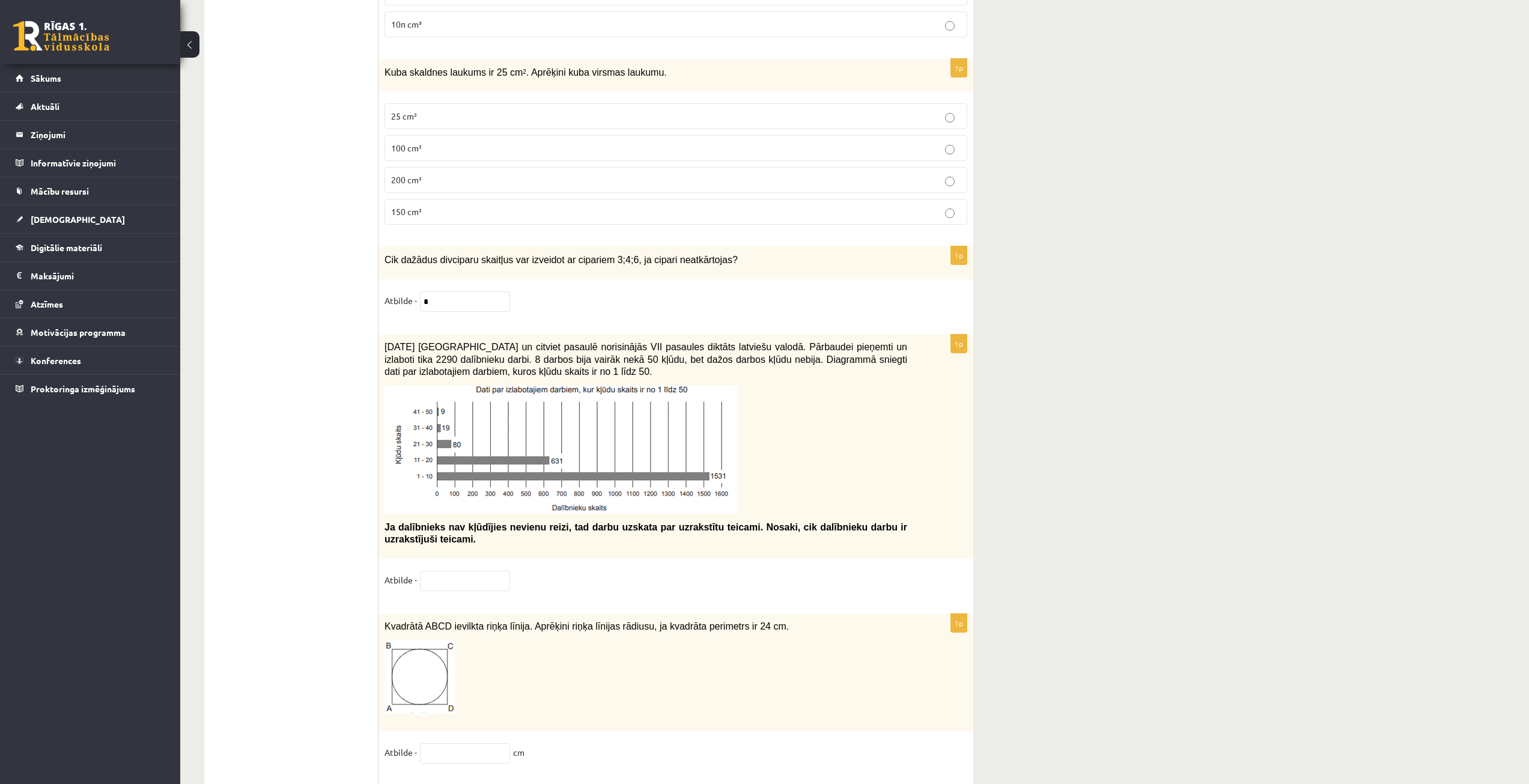
drag, startPoint x: 313, startPoint y: 310, endPoint x: 308, endPoint y: 316, distance: 7.8
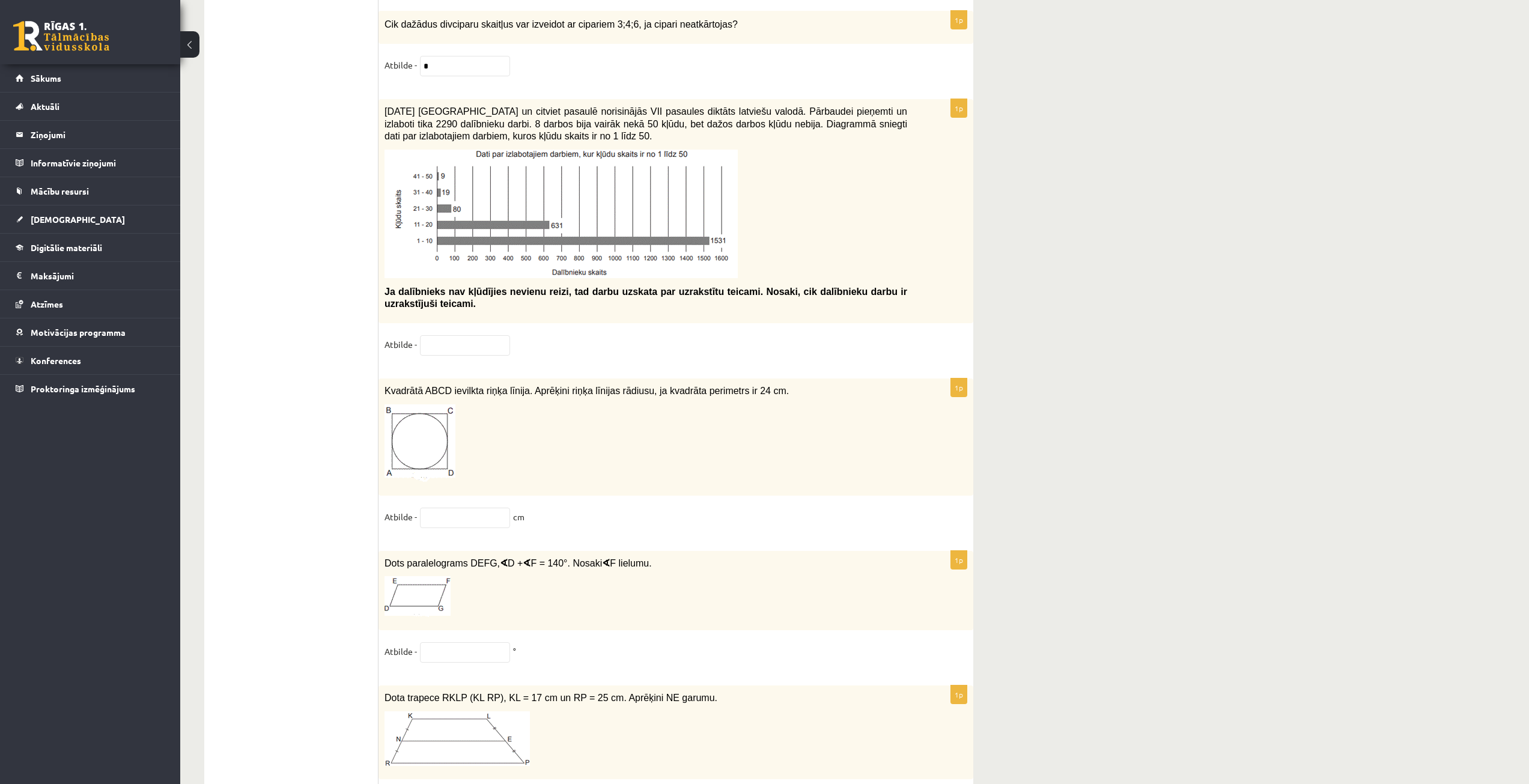
scroll to position [5167, 0]
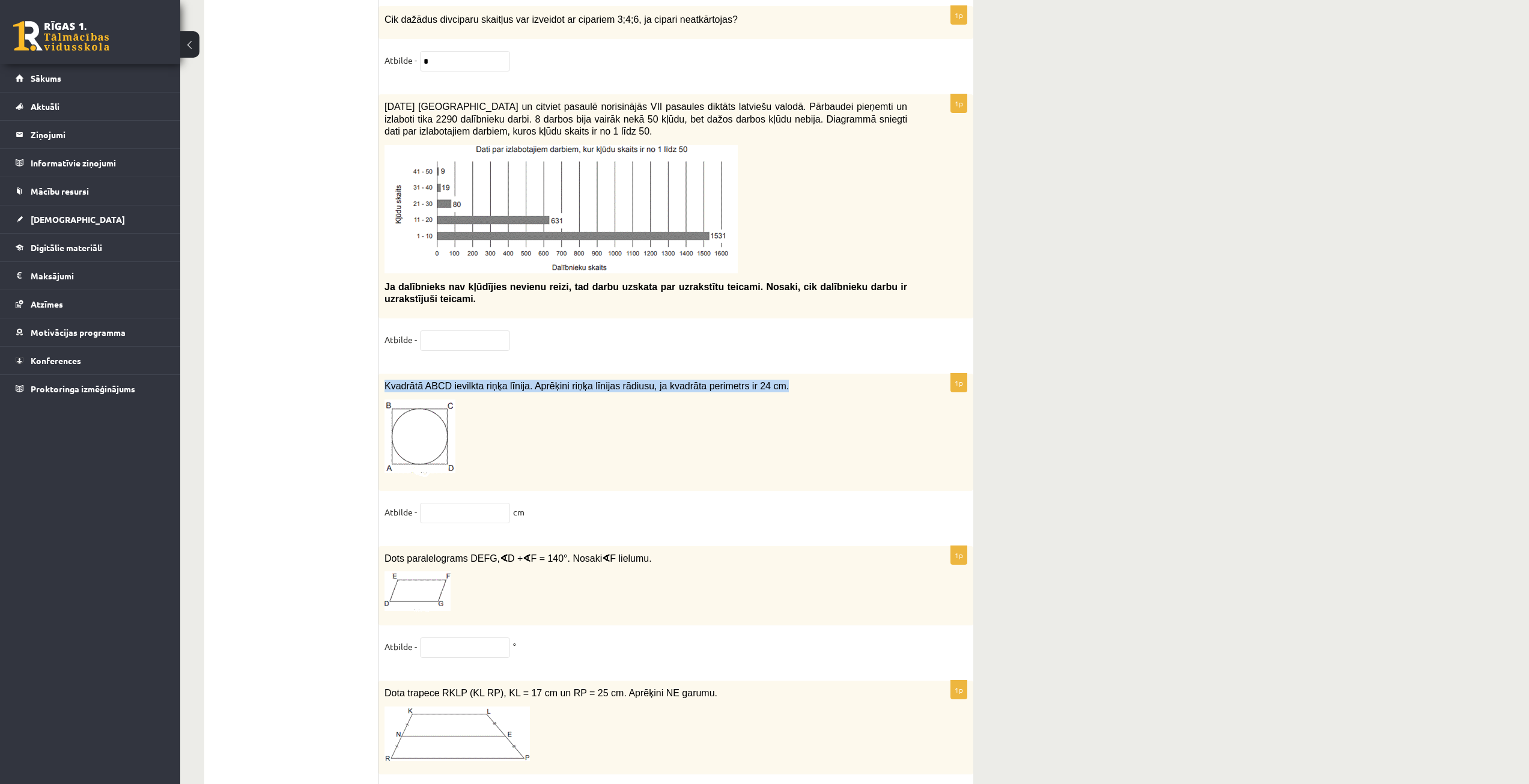
drag, startPoint x: 386, startPoint y: 375, endPoint x: 752, endPoint y: 383, distance: 366.1
click at [752, 383] on div "Kvadrātā ABCD ievilkta riņķa līnija. Aprēķini riņķa līnijas rādiusu, ja kvadrāt…" at bounding box center [676, 432] width 595 height 117
click at [437, 510] on input "text" at bounding box center [465, 513] width 90 height 20
paste input "******"
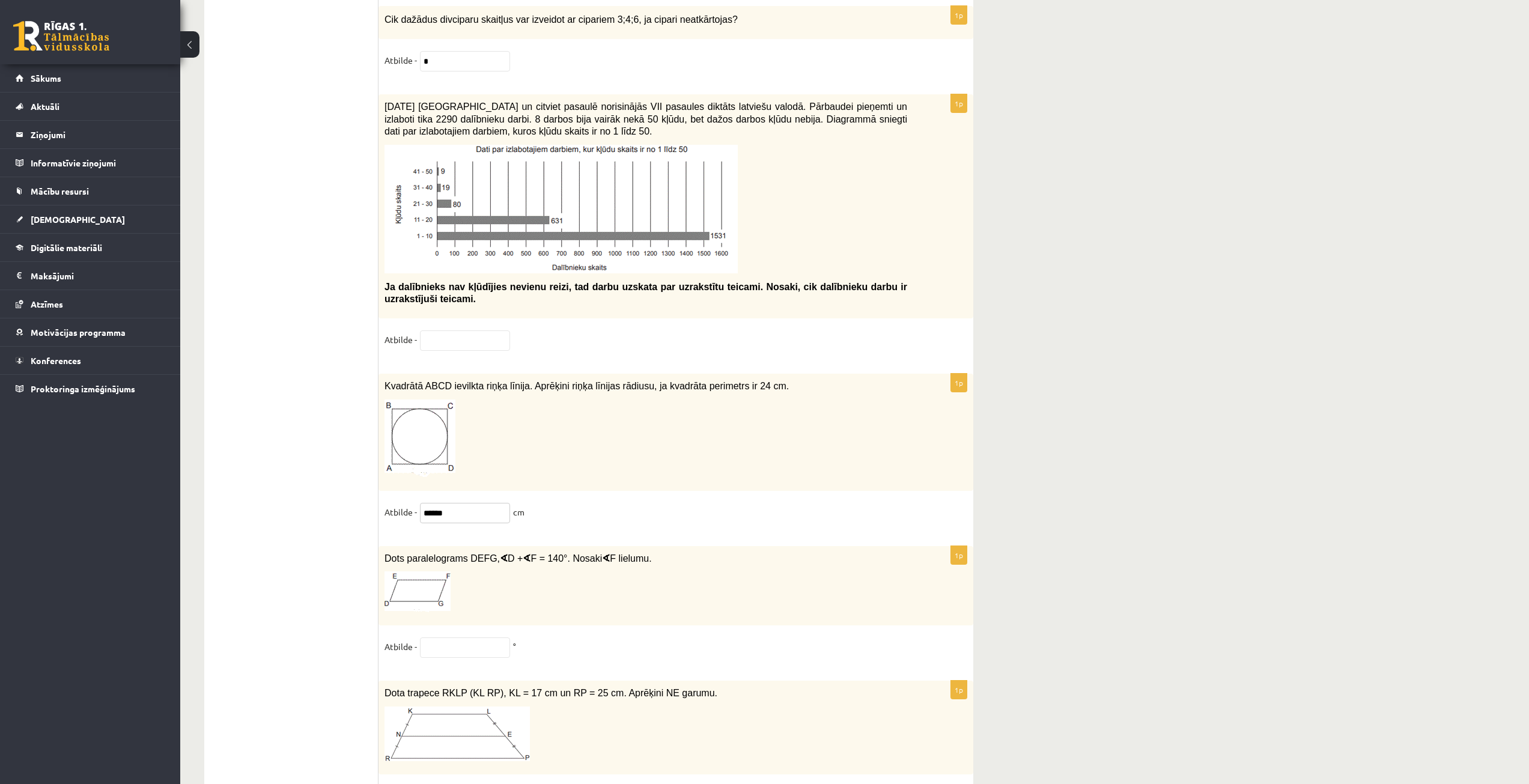
type input "******"
click at [435, 331] on input "text" at bounding box center [465, 341] width 90 height 20
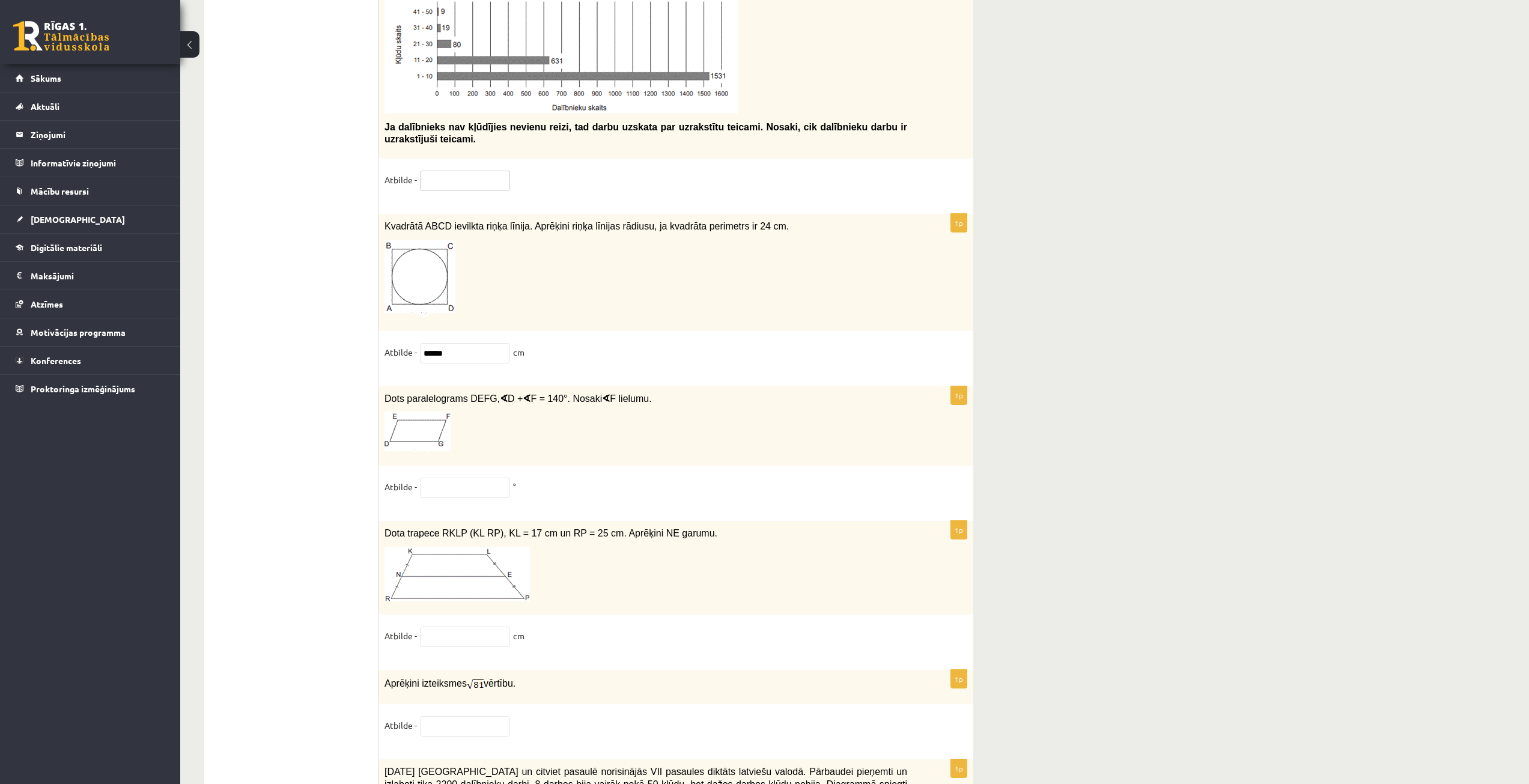
scroll to position [5347, 0]
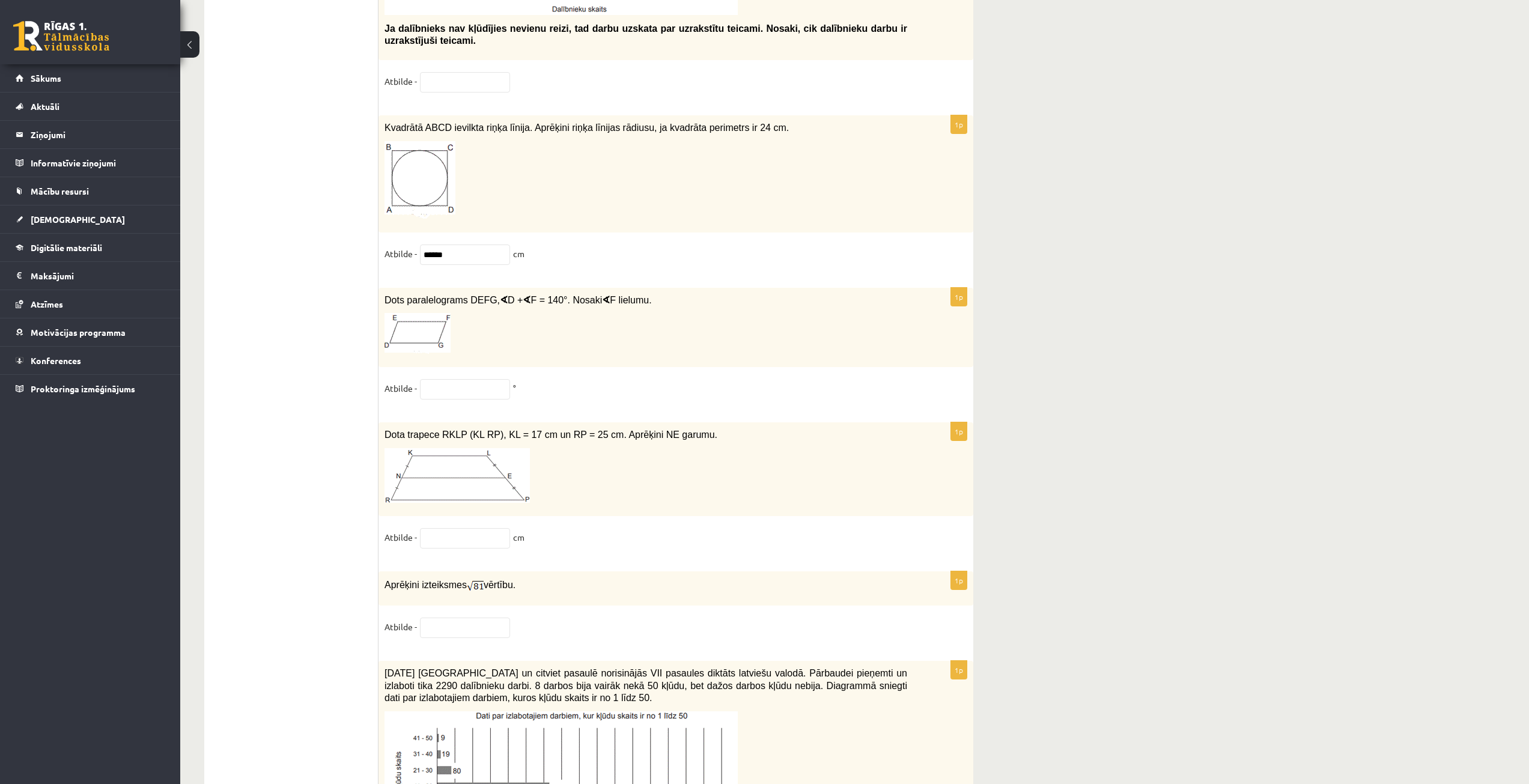
scroll to position [5467, 0]
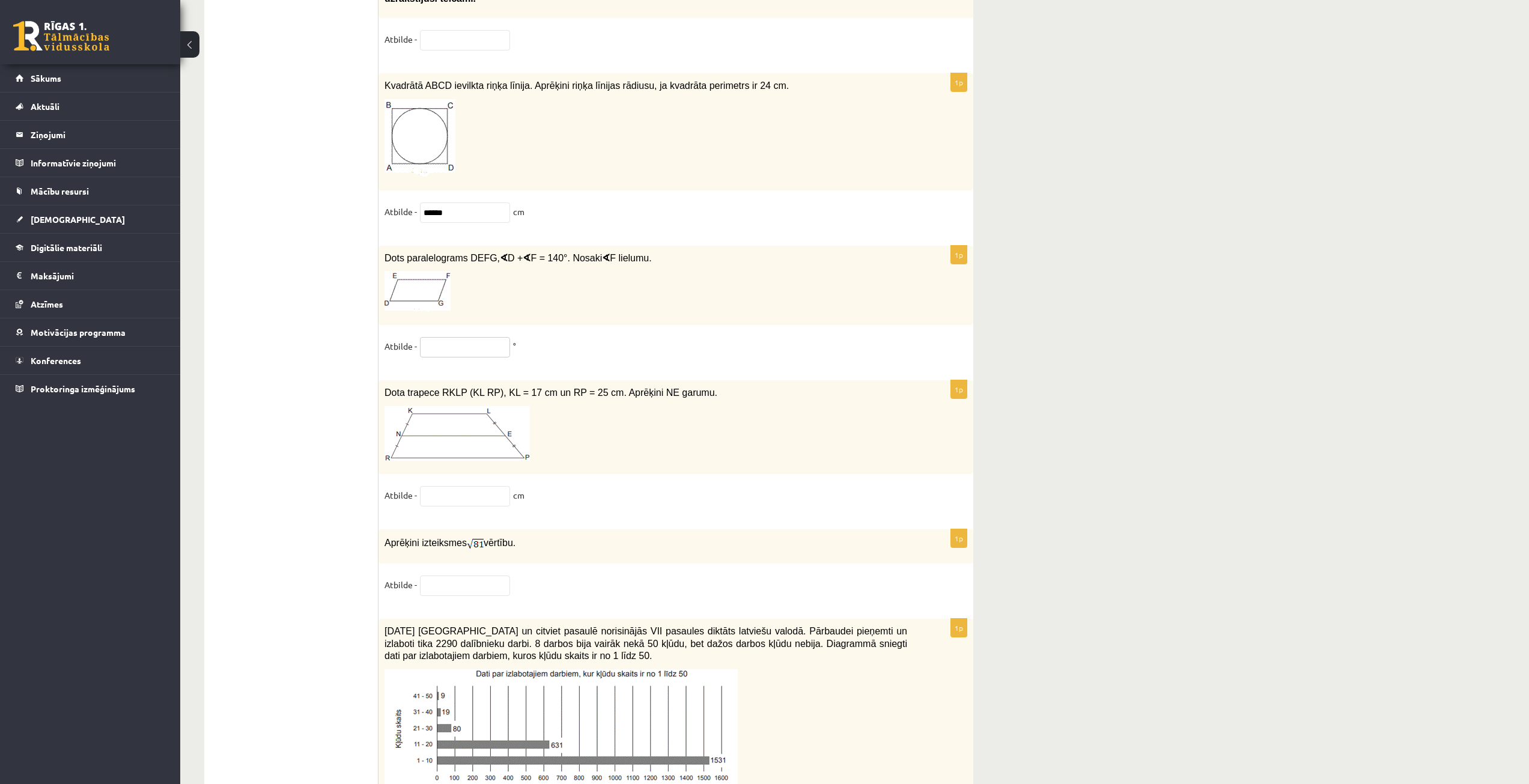
click at [472, 343] on input "text" at bounding box center [465, 347] width 90 height 20
type input "**"
click at [475, 203] on input "******" at bounding box center [465, 212] width 90 height 20
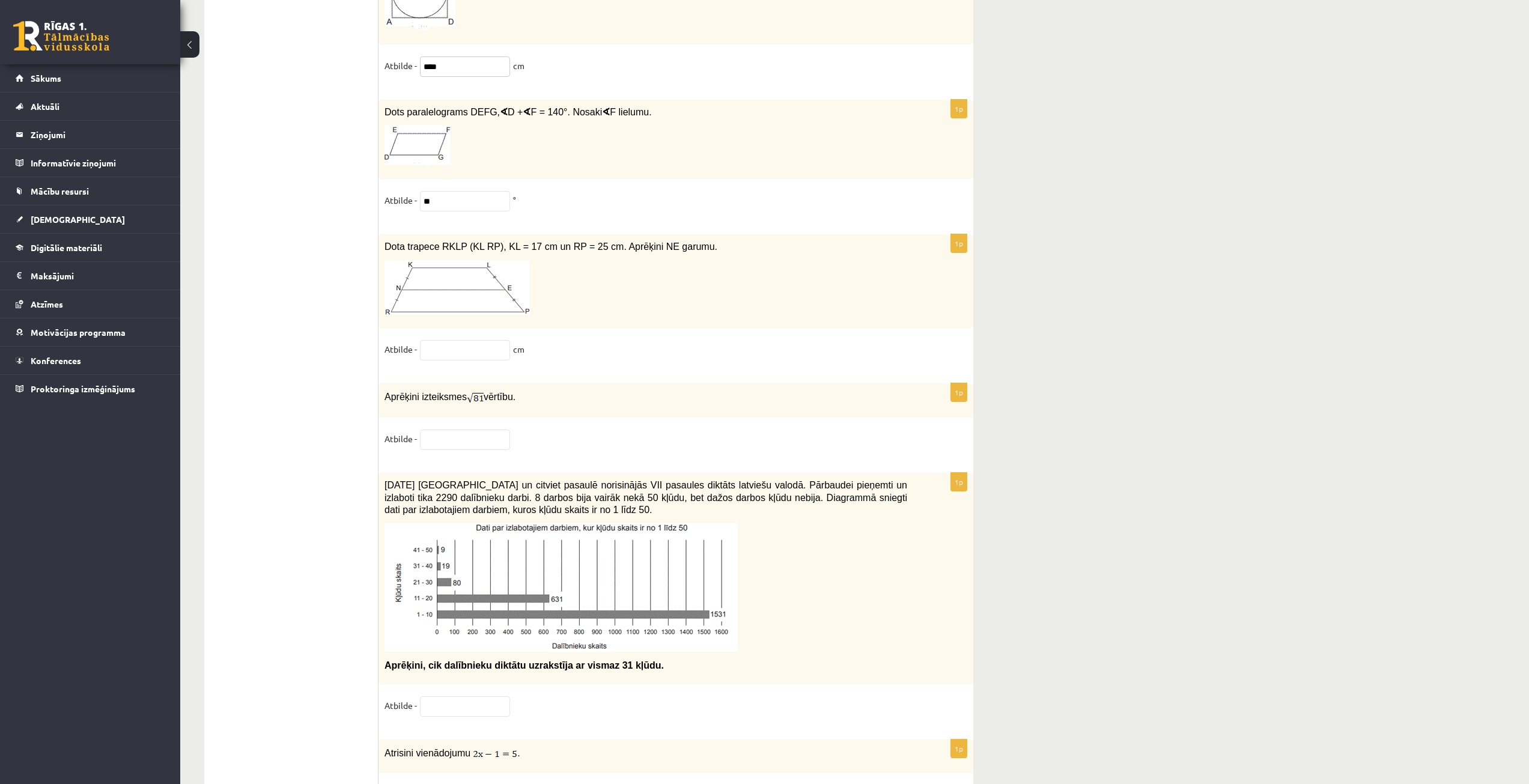
scroll to position [5707, 0]
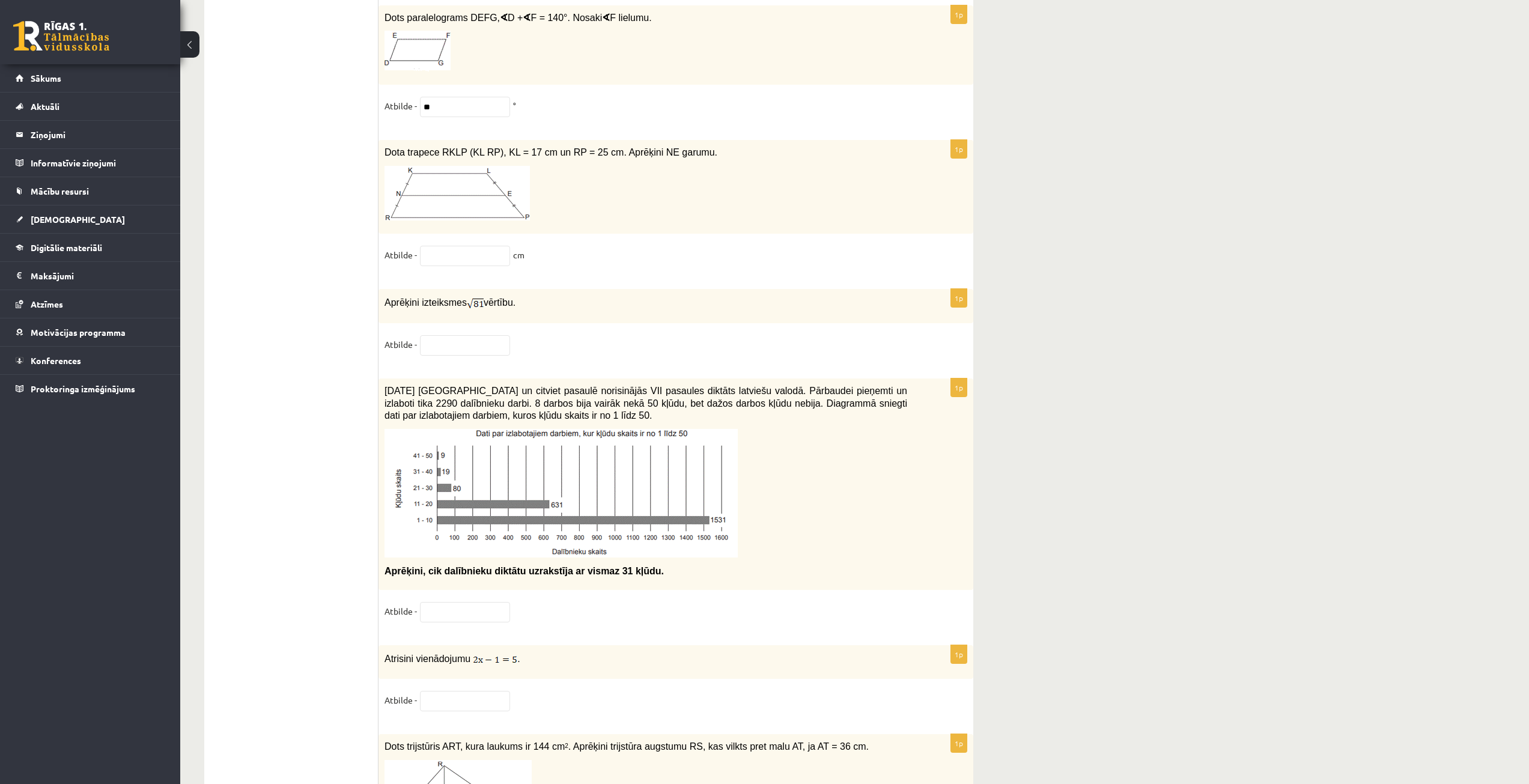
type input "****"
drag, startPoint x: 382, startPoint y: 145, endPoint x: 744, endPoint y: 145, distance: 362.0
click at [744, 145] on div "Dota trapece RKLP (KL RP), KL = 17 cm un RP = 25 cm. Aprēķini NE garumu." at bounding box center [676, 187] width 595 height 94
click at [466, 248] on input "text" at bounding box center [465, 256] width 90 height 20
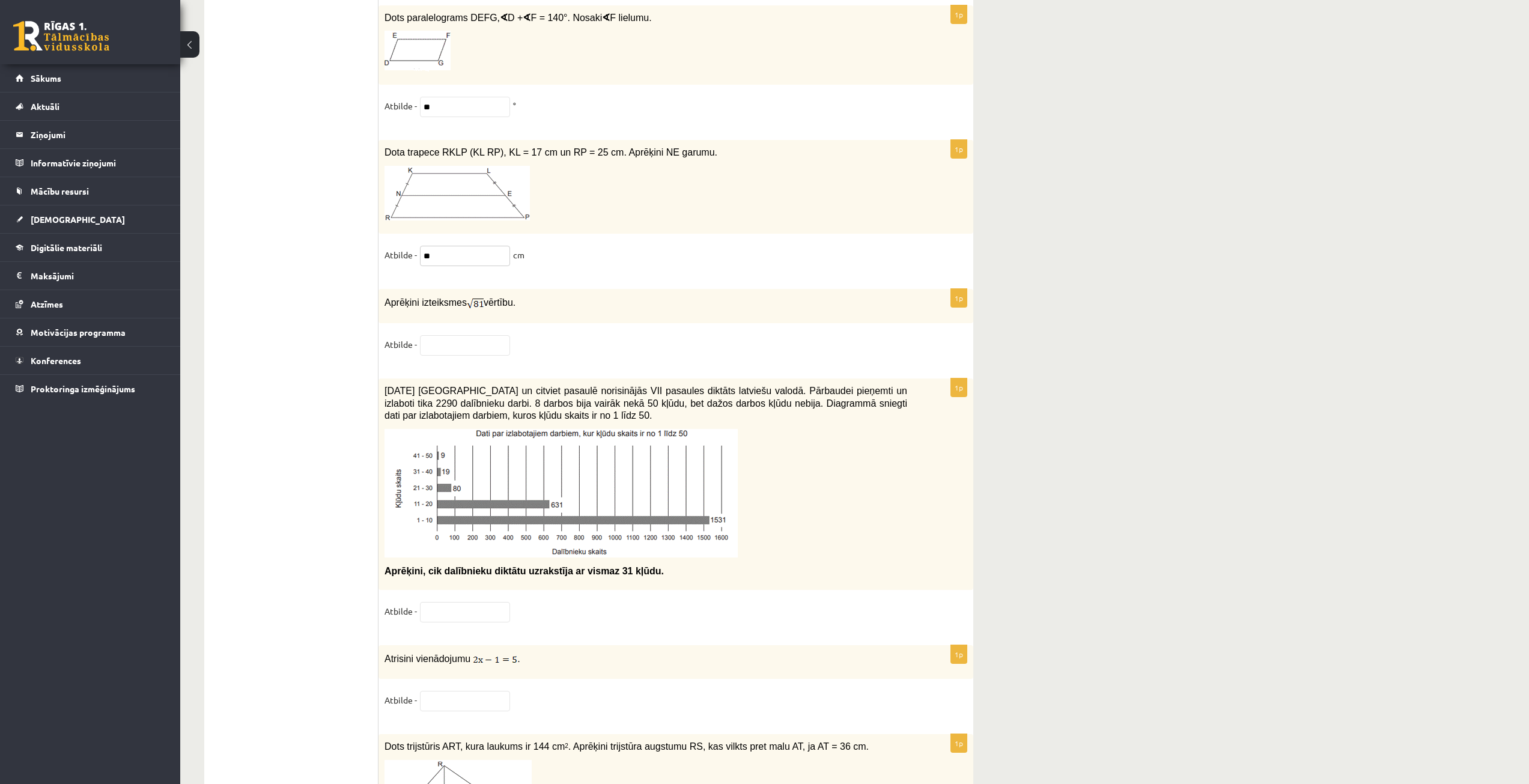
type input "**"
click at [449, 335] on input "text" at bounding box center [465, 345] width 90 height 20
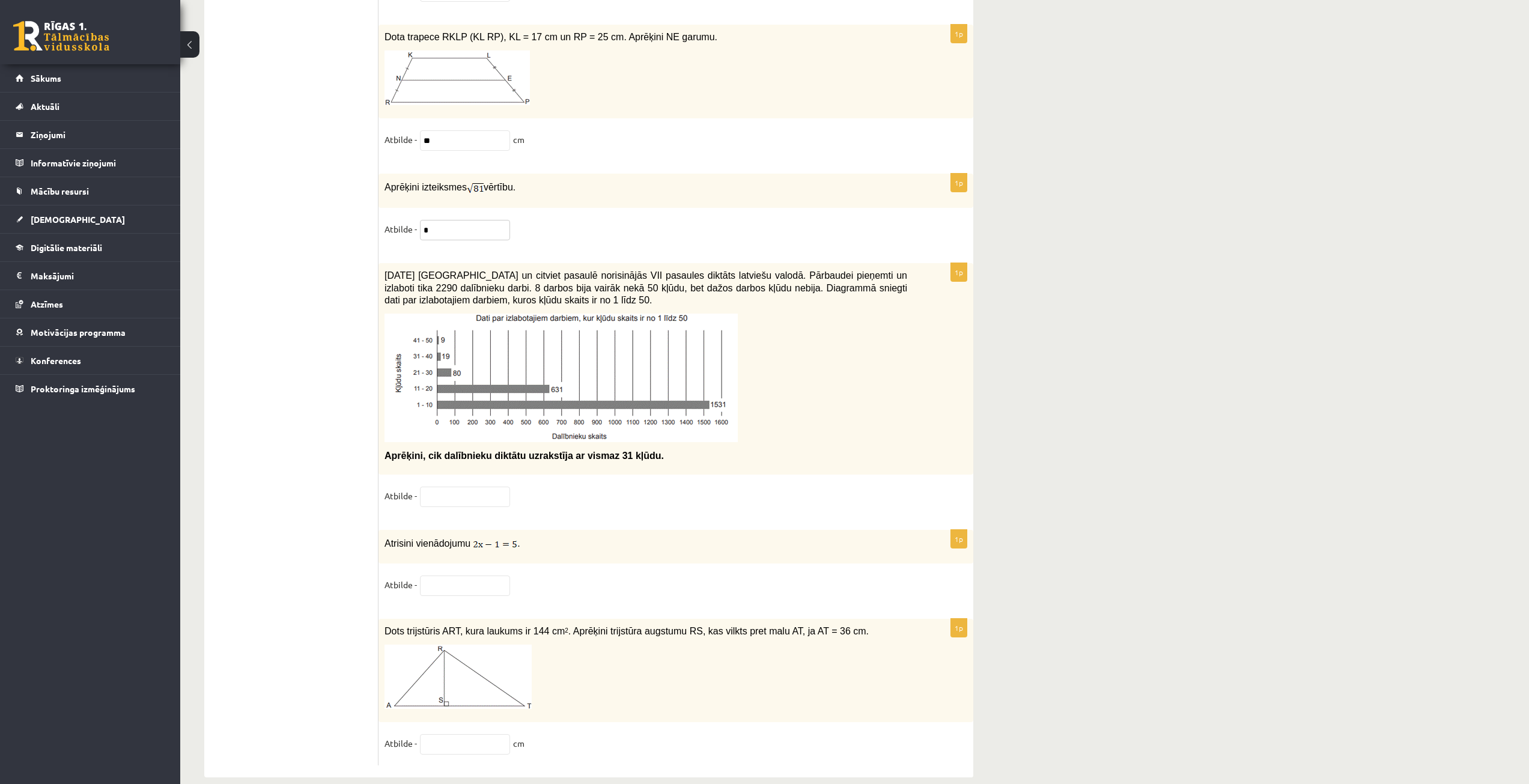
scroll to position [5827, 0]
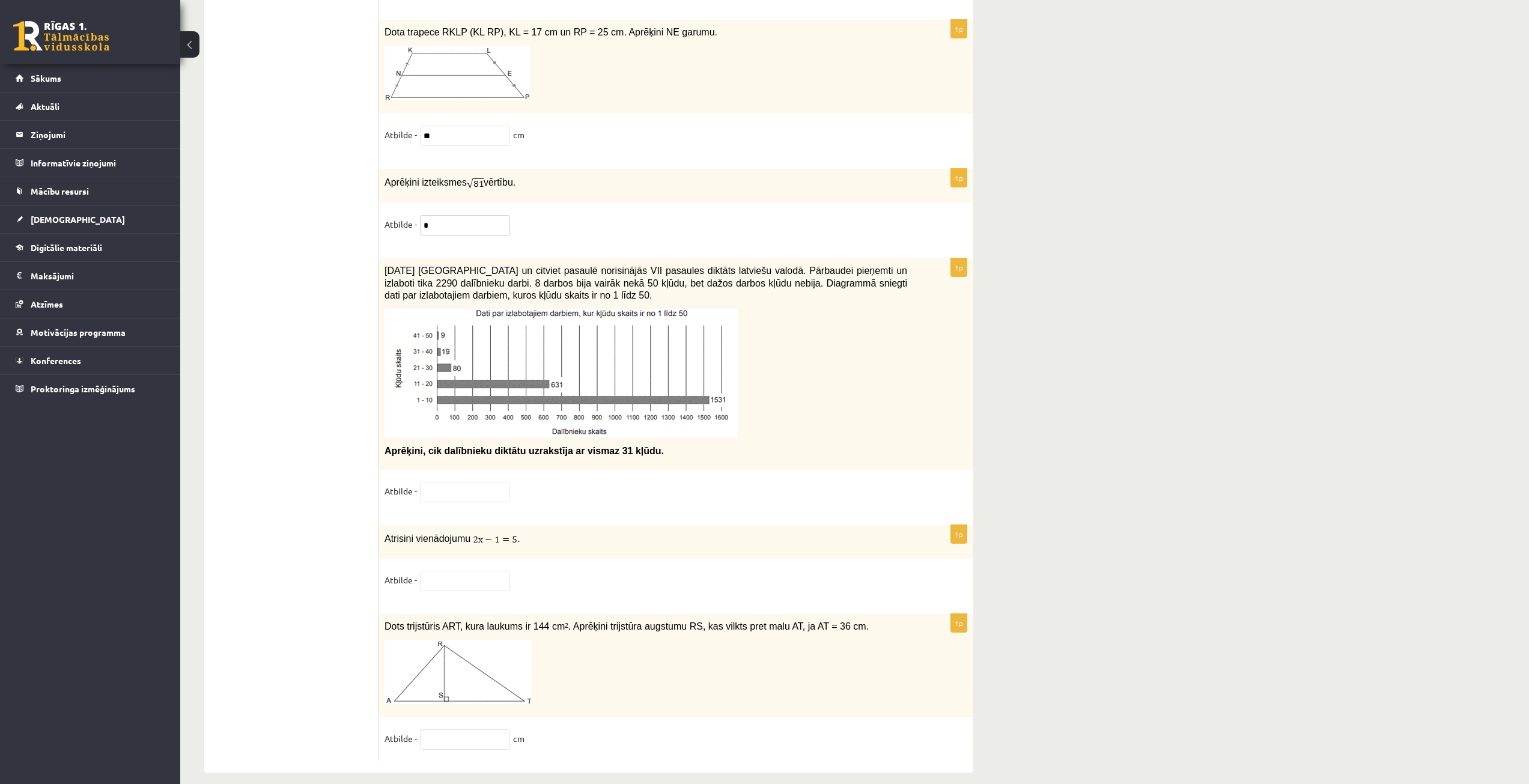
type input "*"
click at [423, 488] on input "text" at bounding box center [465, 492] width 90 height 20
type input "*"
drag, startPoint x: 380, startPoint y: 537, endPoint x: 546, endPoint y: 540, distance: 166.0
click at [546, 540] on div "Atrisini vienādojumu ." at bounding box center [676, 541] width 595 height 34
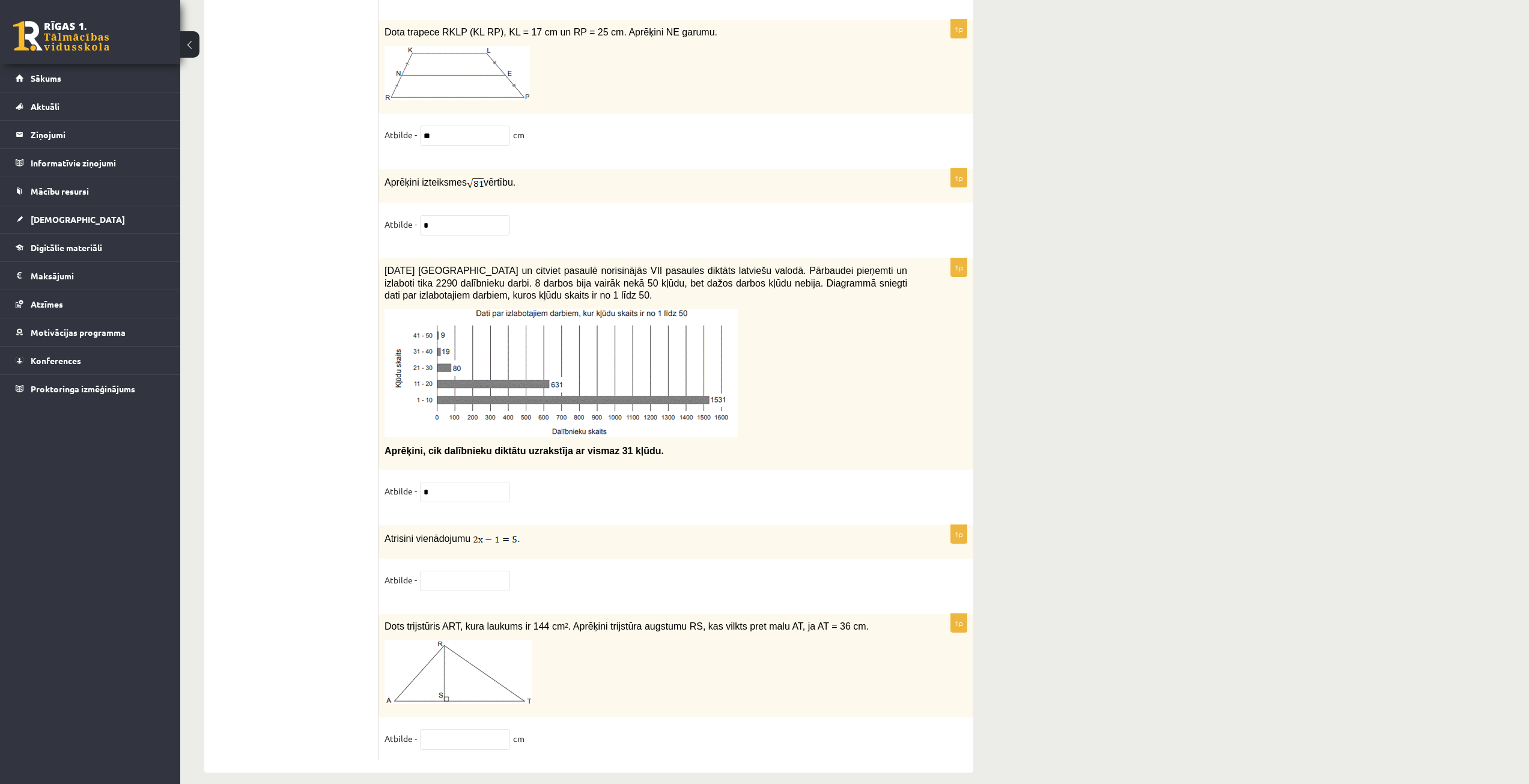
click at [434, 578] on input "text" at bounding box center [465, 581] width 90 height 20
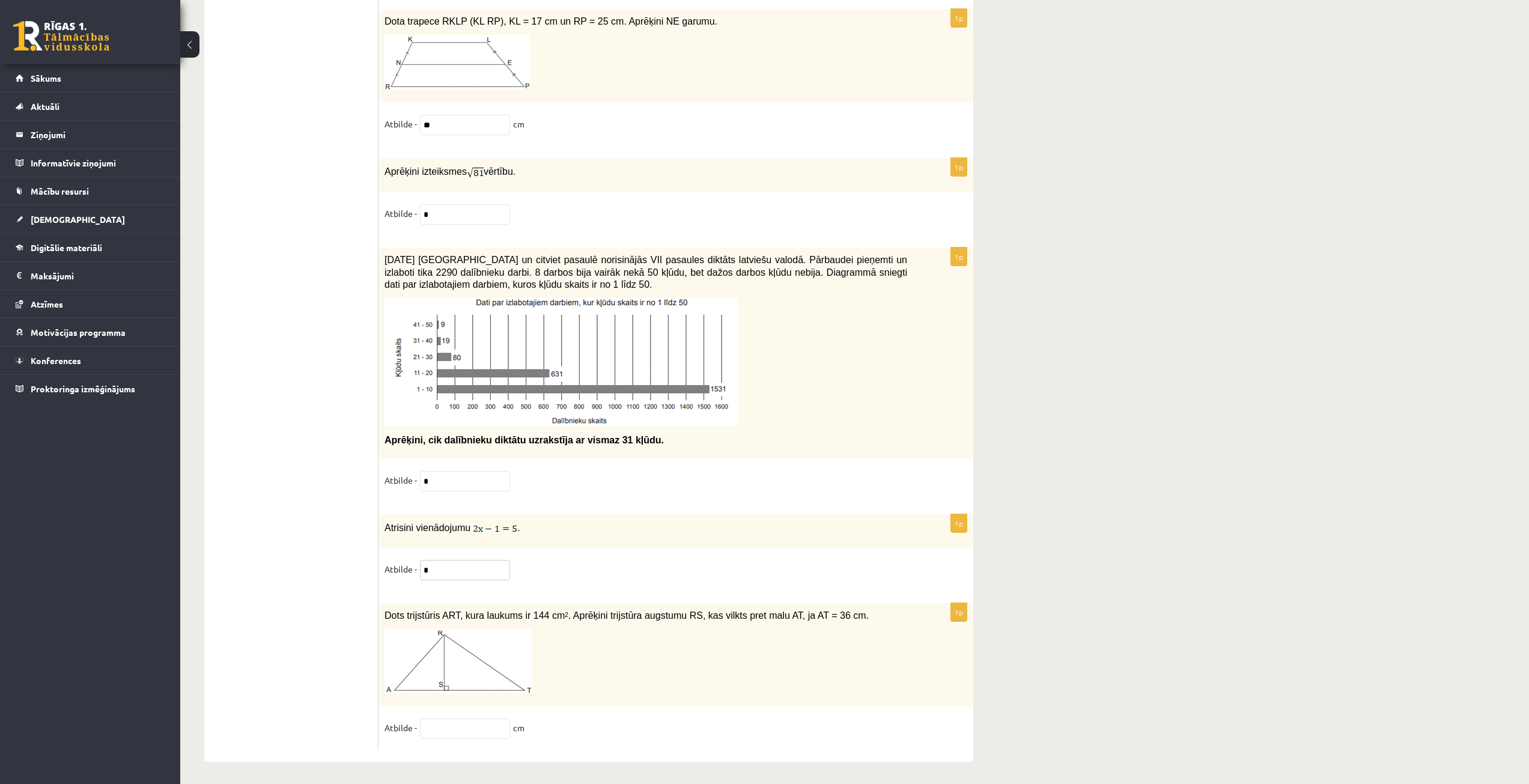
scroll to position [5839, 0]
type input "*"
drag, startPoint x: 381, startPoint y: 614, endPoint x: 867, endPoint y: 621, distance: 486.1
click at [867, 621] on div "Dots trijstūris ART, kura laukums ir 144 cm 2 . Aprēķini trijstūra augstumu RS,…" at bounding box center [676, 654] width 595 height 103
click at [441, 733] on input "text" at bounding box center [465, 728] width 90 height 20
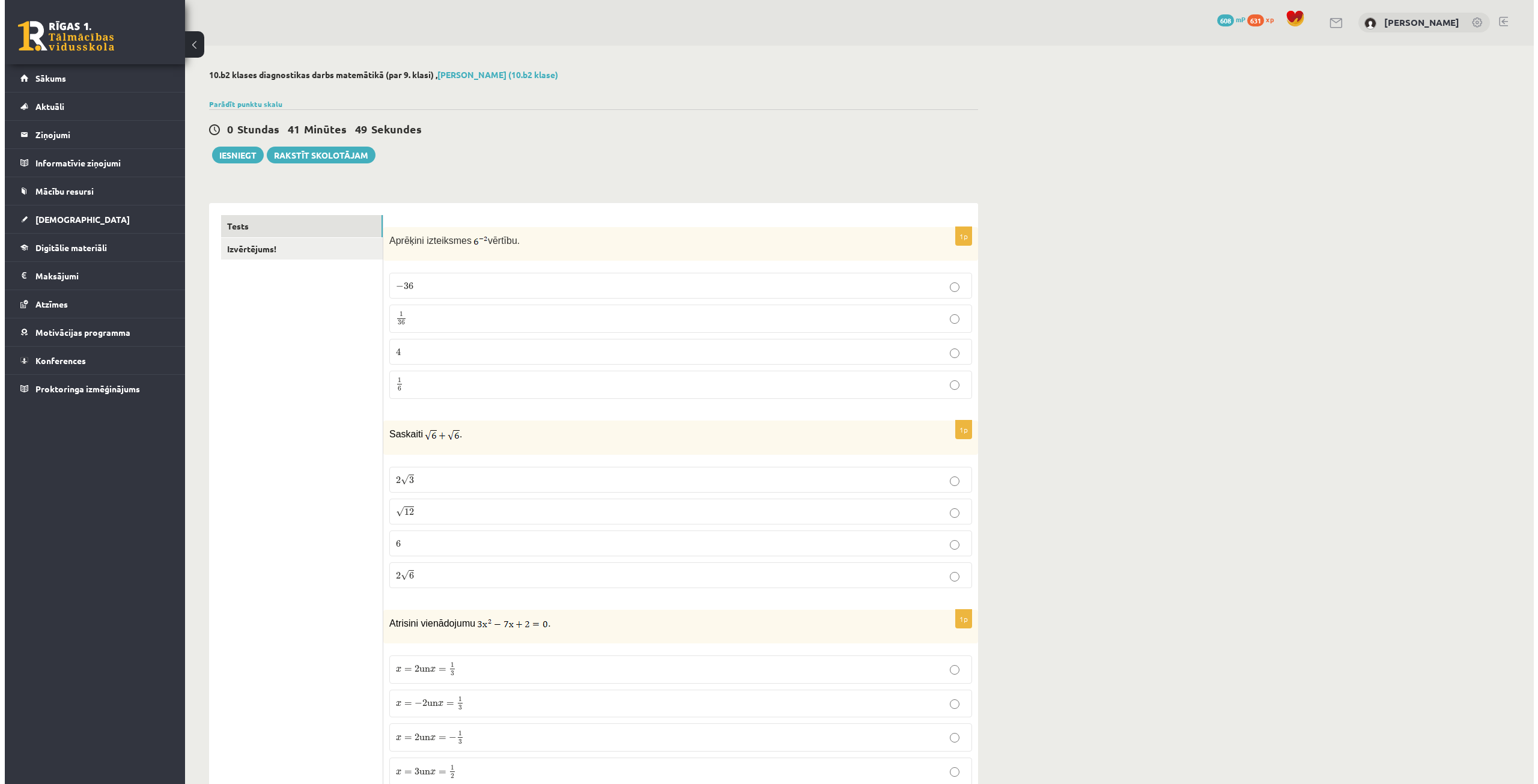
scroll to position [0, 0]
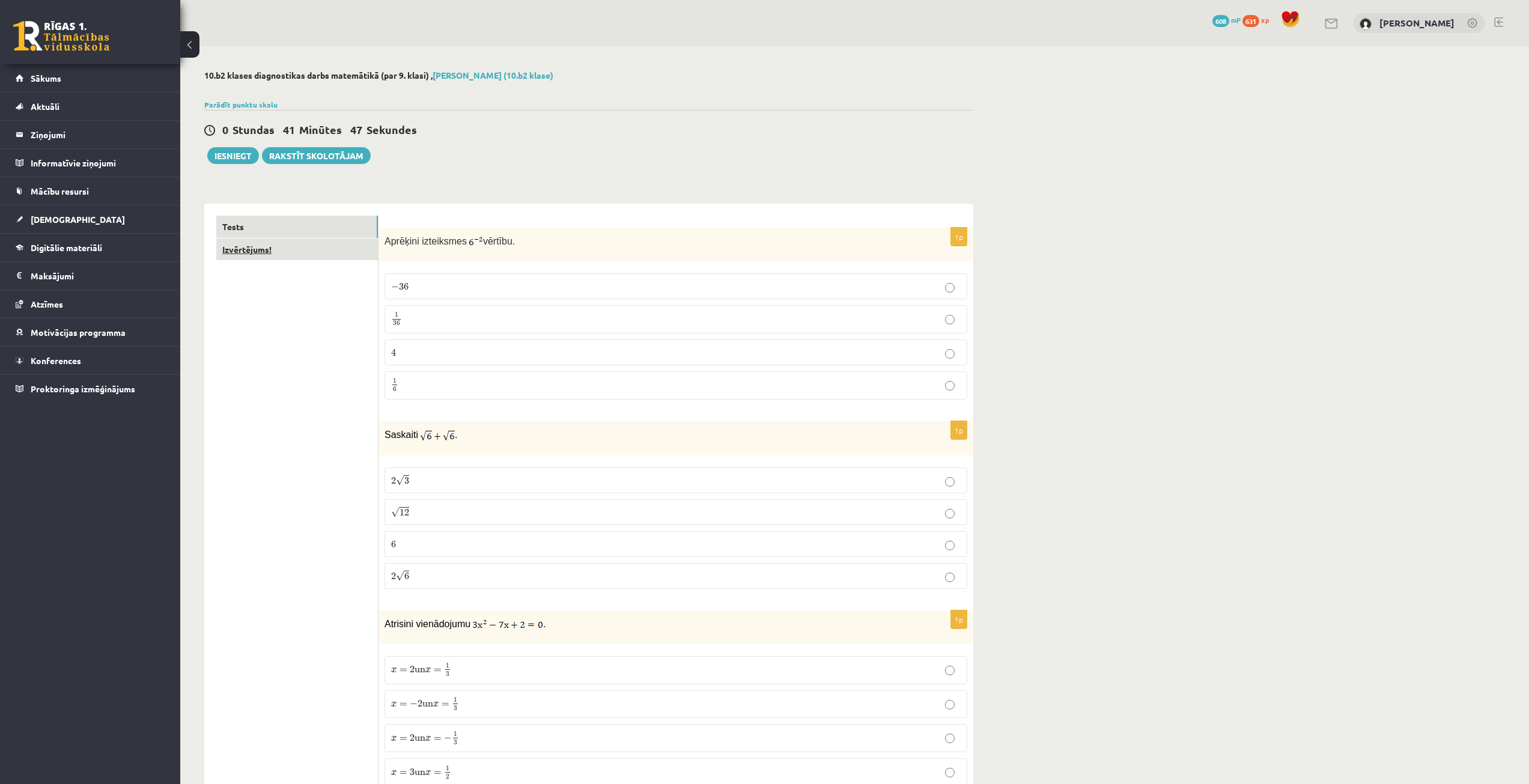
type input "*"
click at [289, 247] on link "Izvērtējums!" at bounding box center [297, 249] width 162 height 22
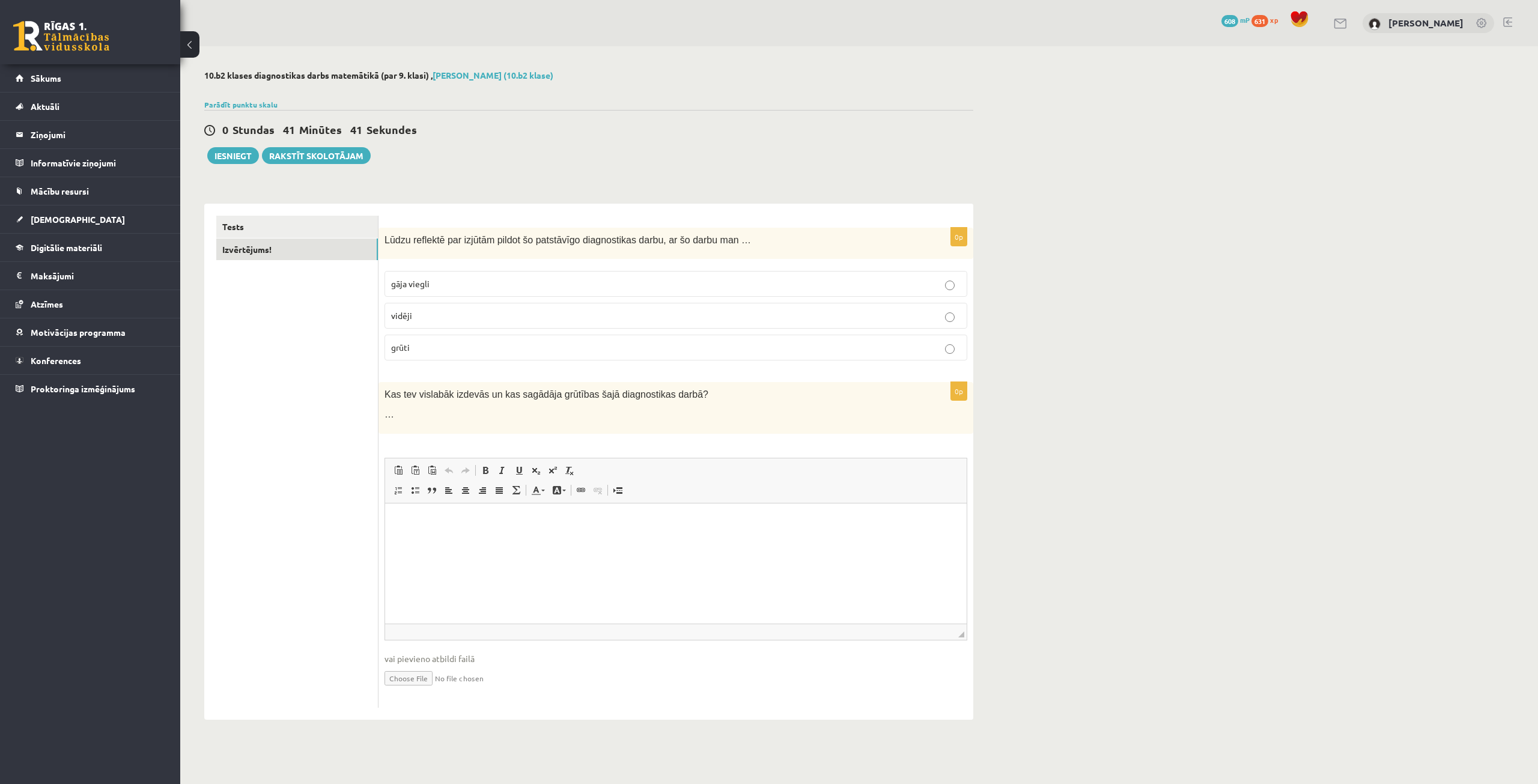
click at [464, 321] on p "vidēji" at bounding box center [676, 315] width 570 height 12
click at [261, 232] on link "Tests" at bounding box center [297, 227] width 162 height 22
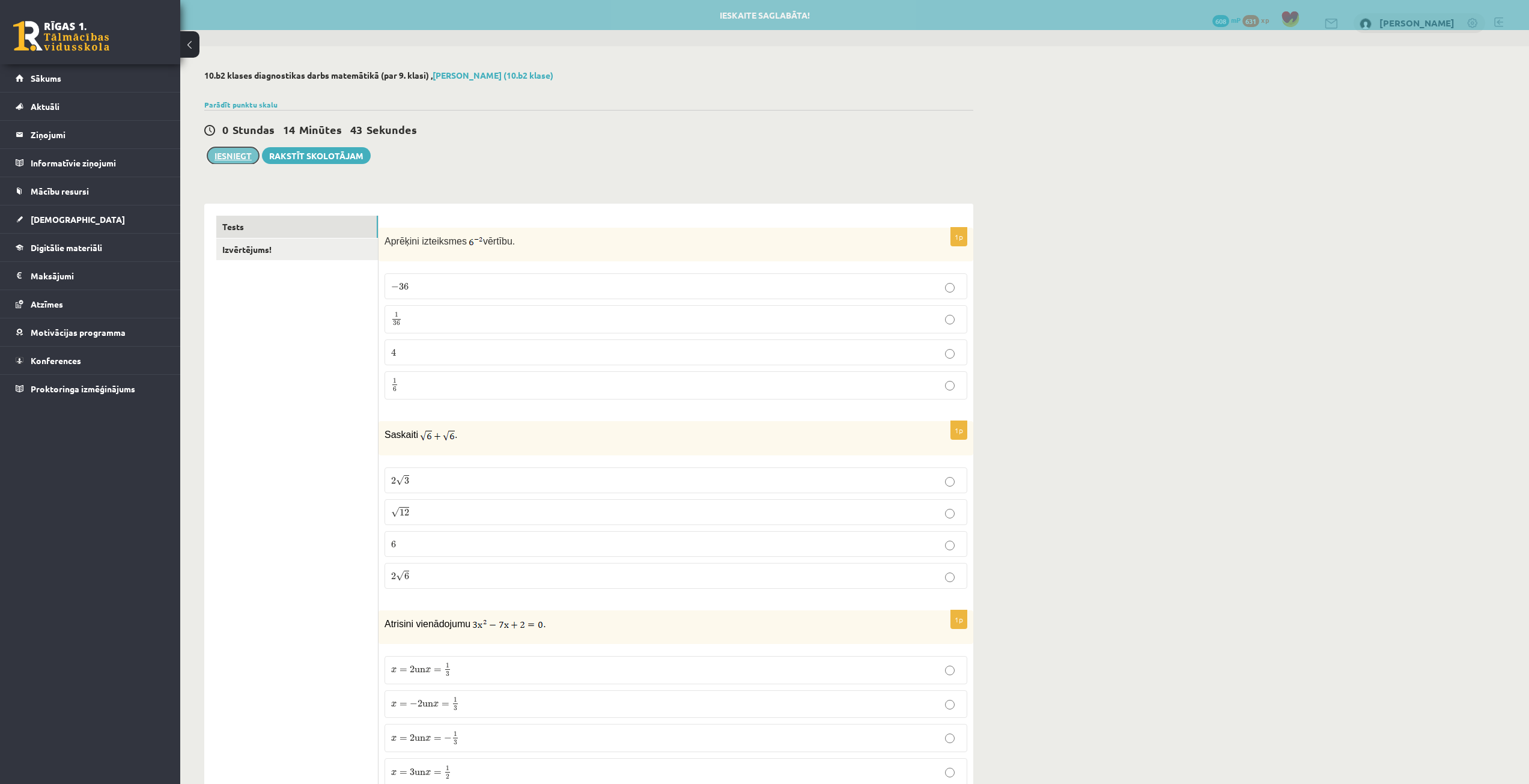
click at [233, 152] on button "Iesniegt" at bounding box center [233, 155] width 52 height 17
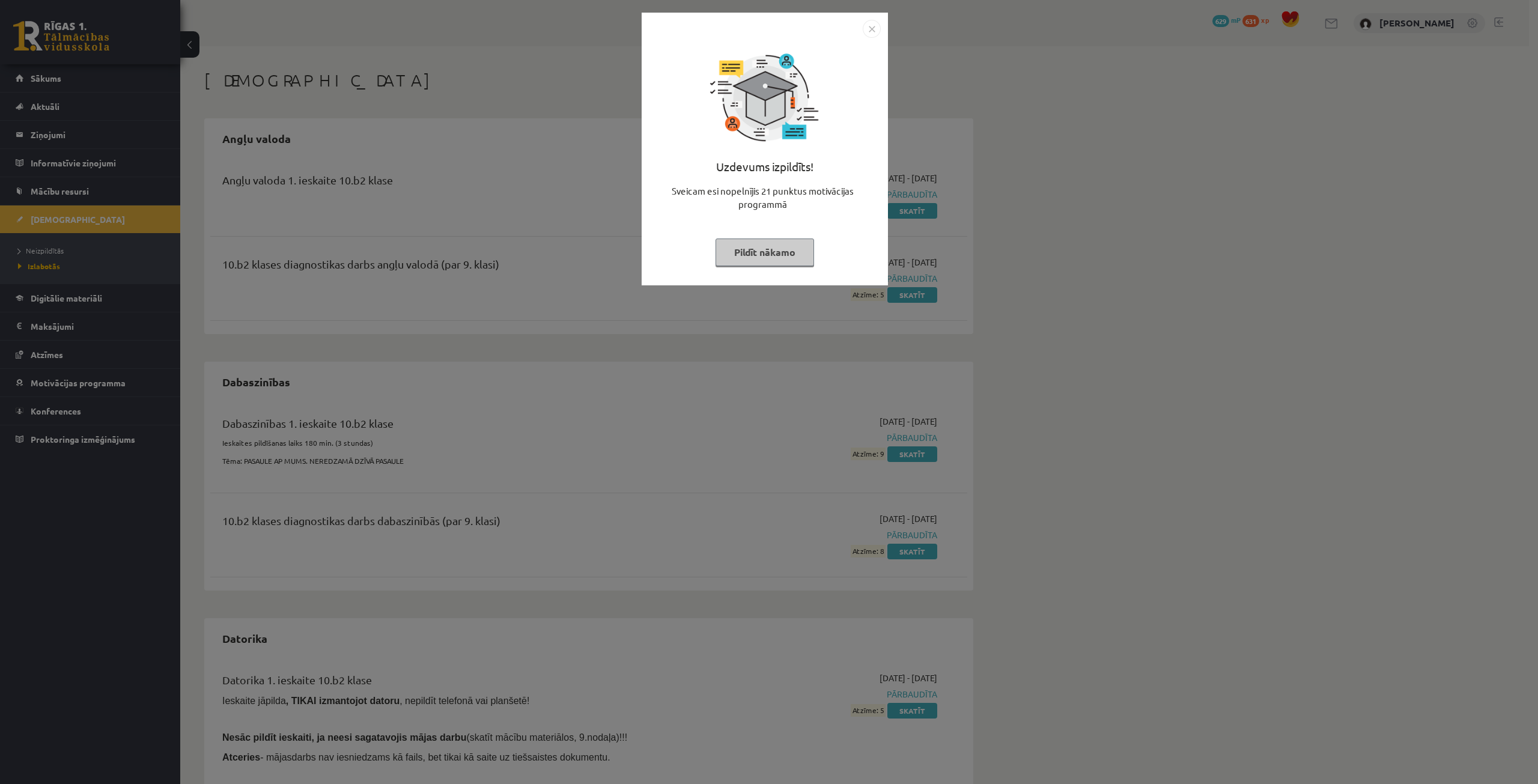
click at [759, 245] on button "Pildīt nākamo" at bounding box center [765, 252] width 98 height 27
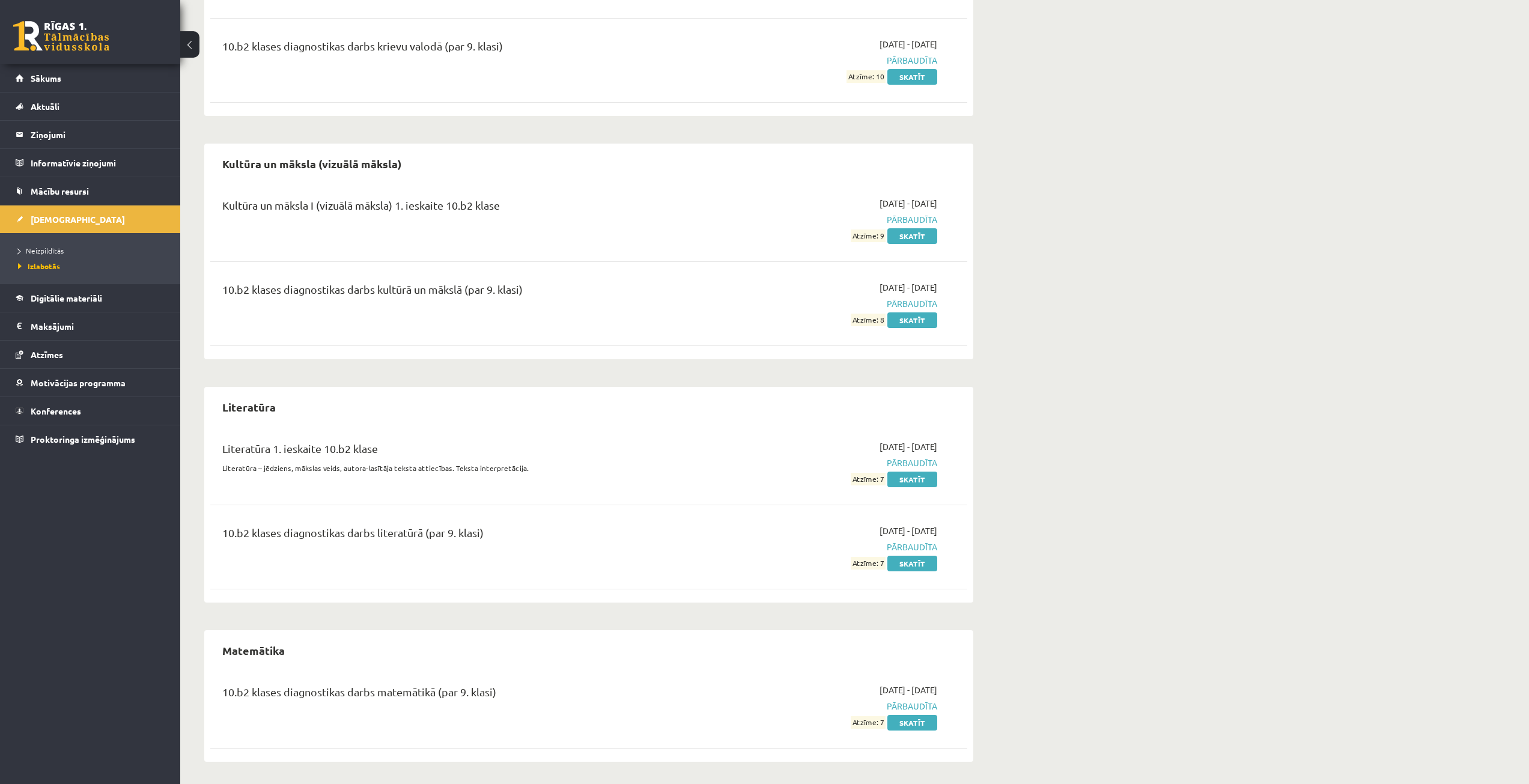
scroll to position [1167, 0]
click at [922, 715] on link "Skatīt" at bounding box center [912, 721] width 50 height 16
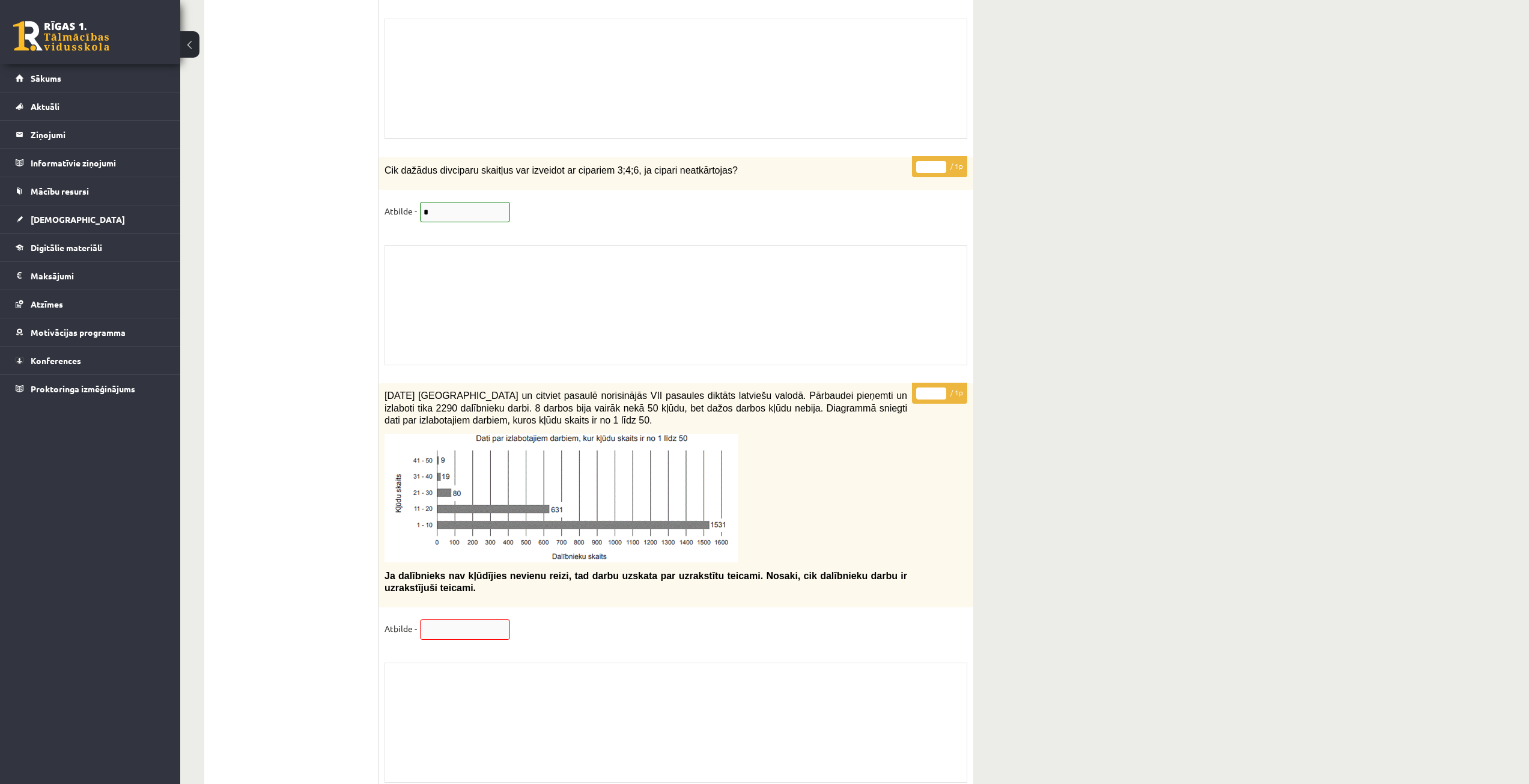
scroll to position [7990, 0]
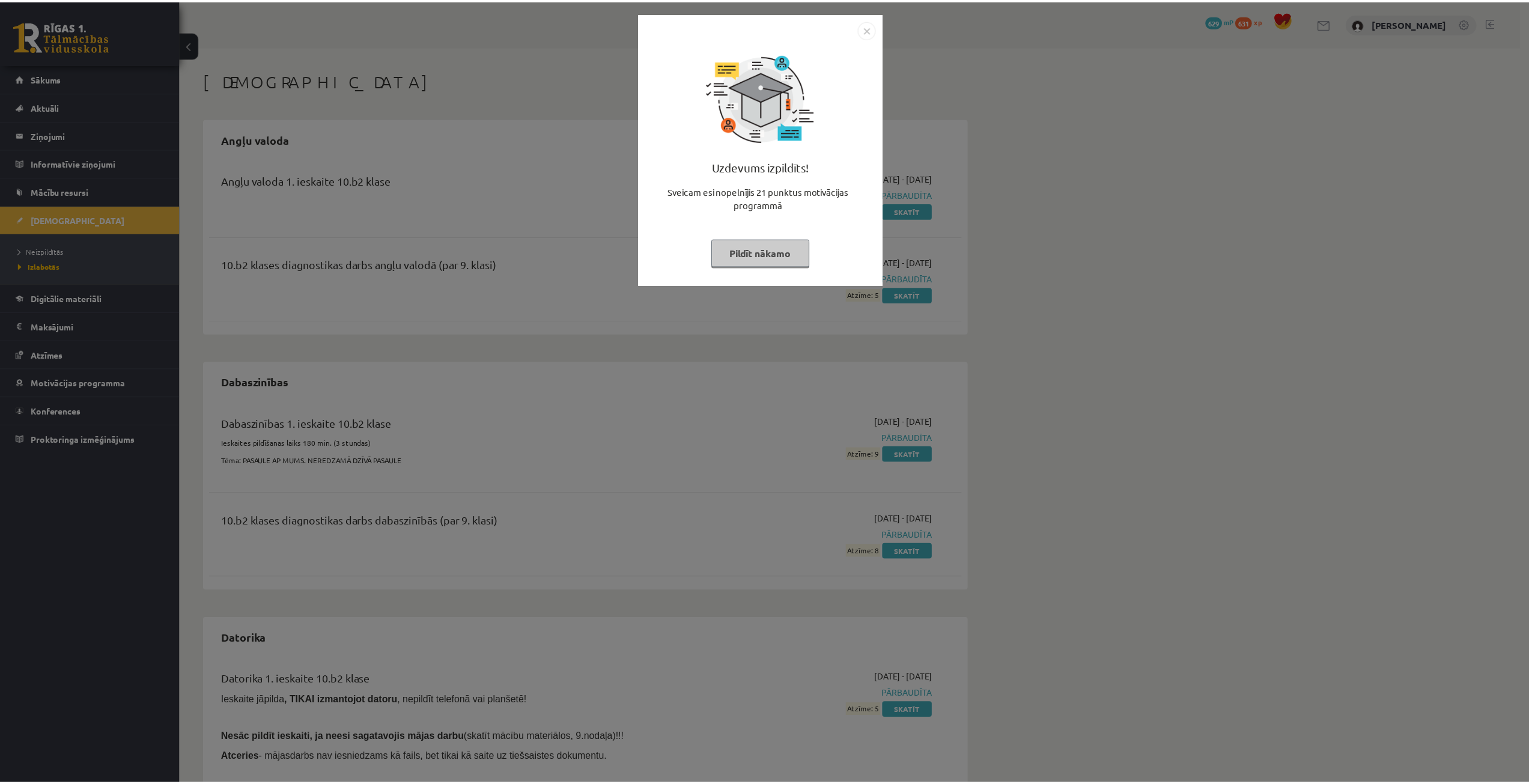
scroll to position [1167, 0]
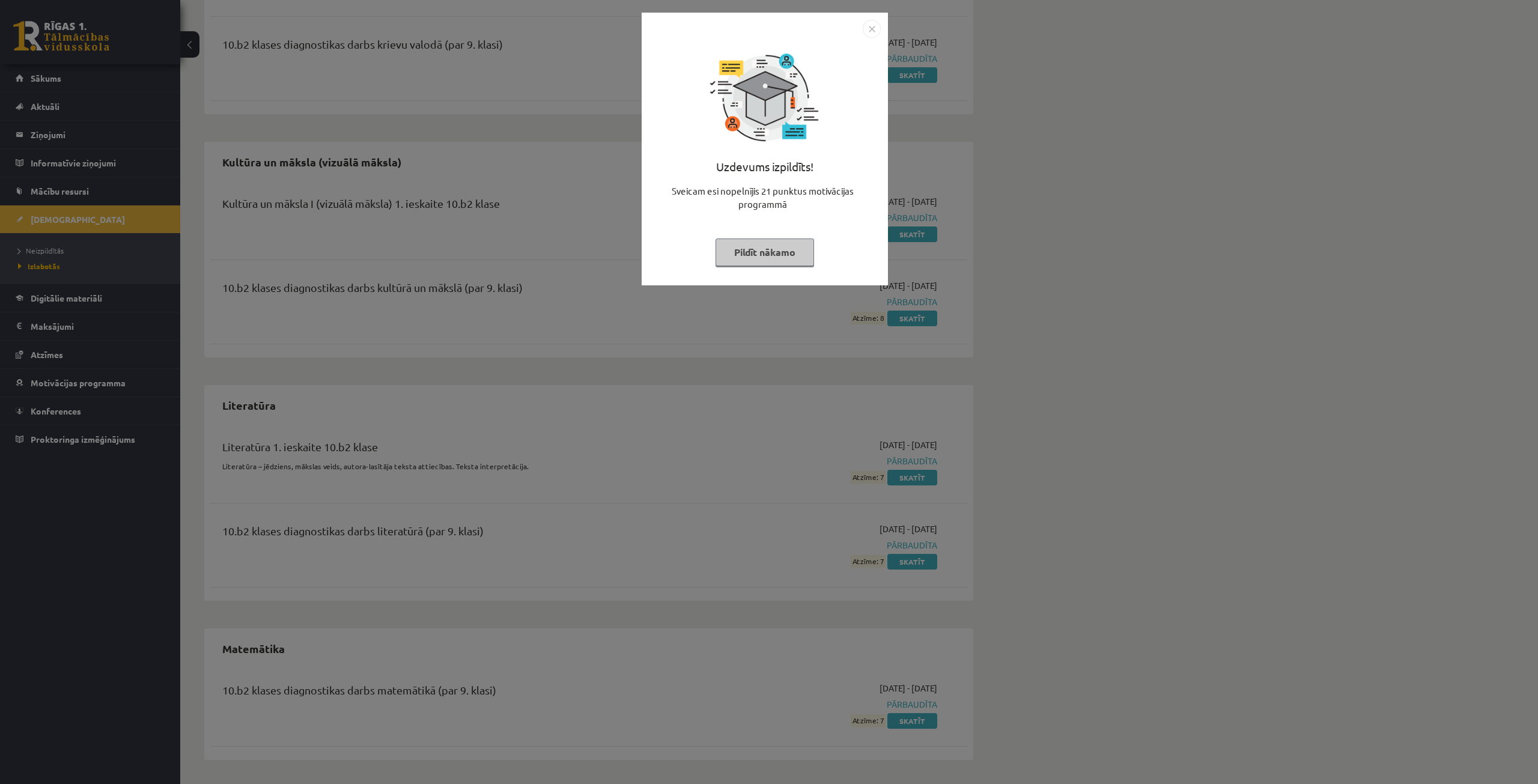
click at [746, 245] on button "Pildīt nākamo" at bounding box center [765, 252] width 98 height 27
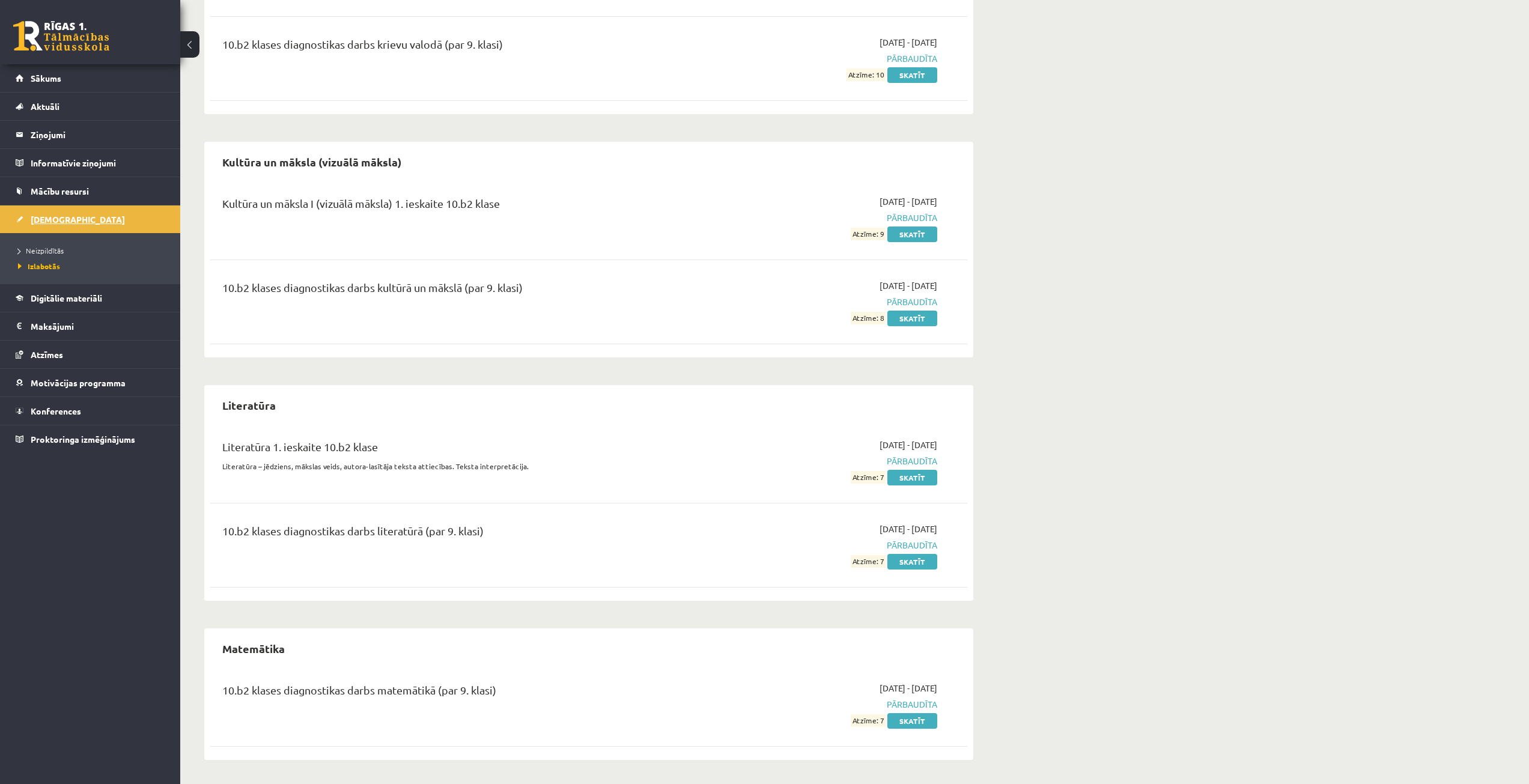
click at [45, 211] on link "[DEMOGRAPHIC_DATA]" at bounding box center [90, 219] width 149 height 27
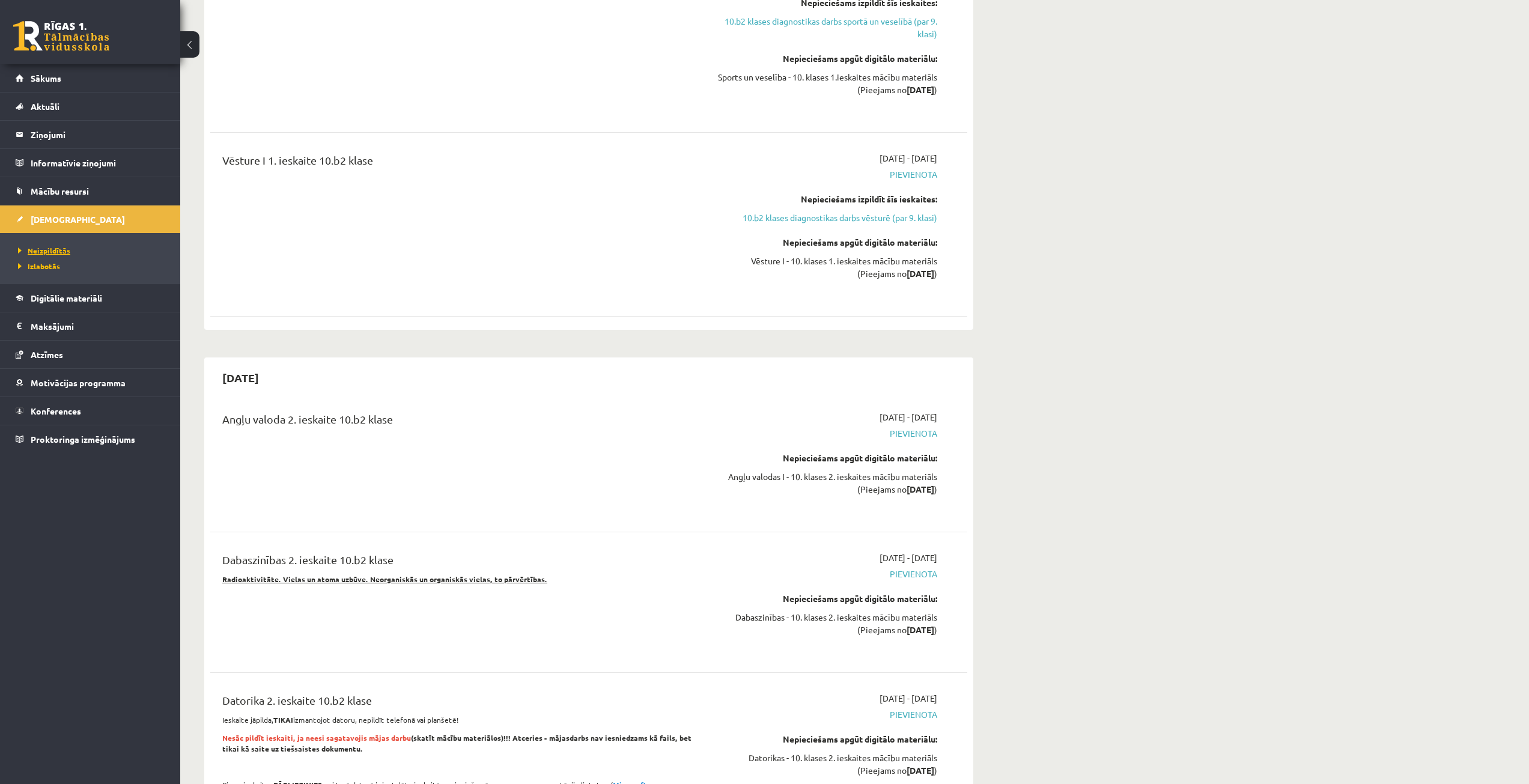
click at [65, 248] on span "Neizpildītās" at bounding box center [44, 250] width 52 height 9
